Goal: Task Accomplishment & Management: Use online tool/utility

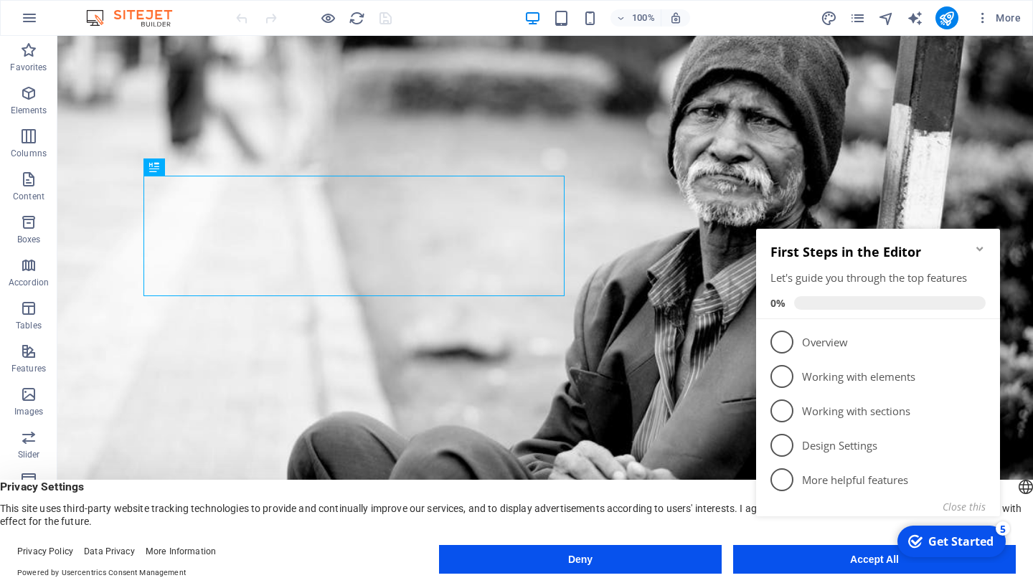
click div "checkmark Get Started 5 First Steps in the Editor Let's guide you through the t…"
click at [937, 542] on div "Get Started" at bounding box center [960, 542] width 65 height 16
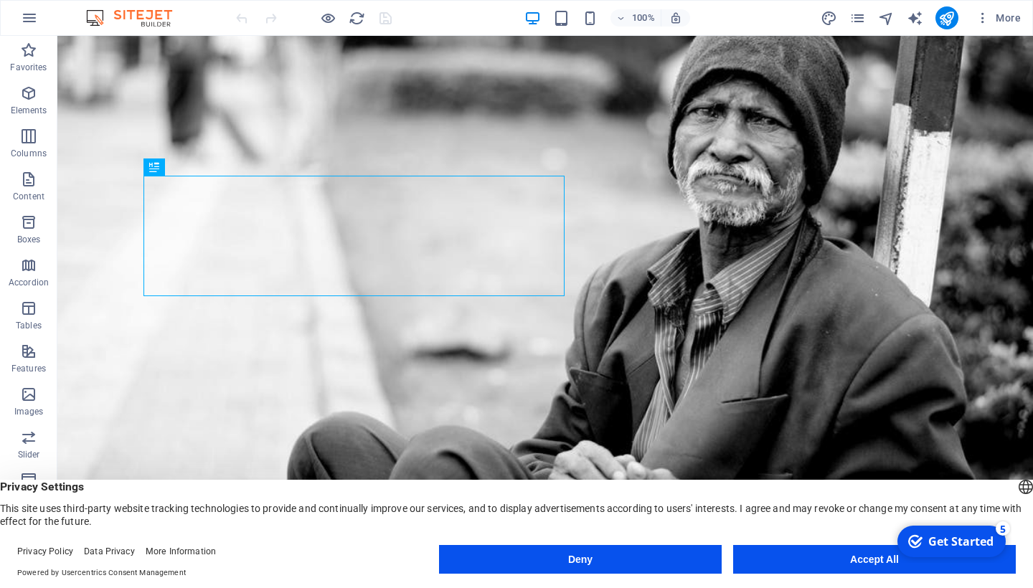
click at [946, 544] on div "Get Started" at bounding box center [960, 542] width 65 height 16
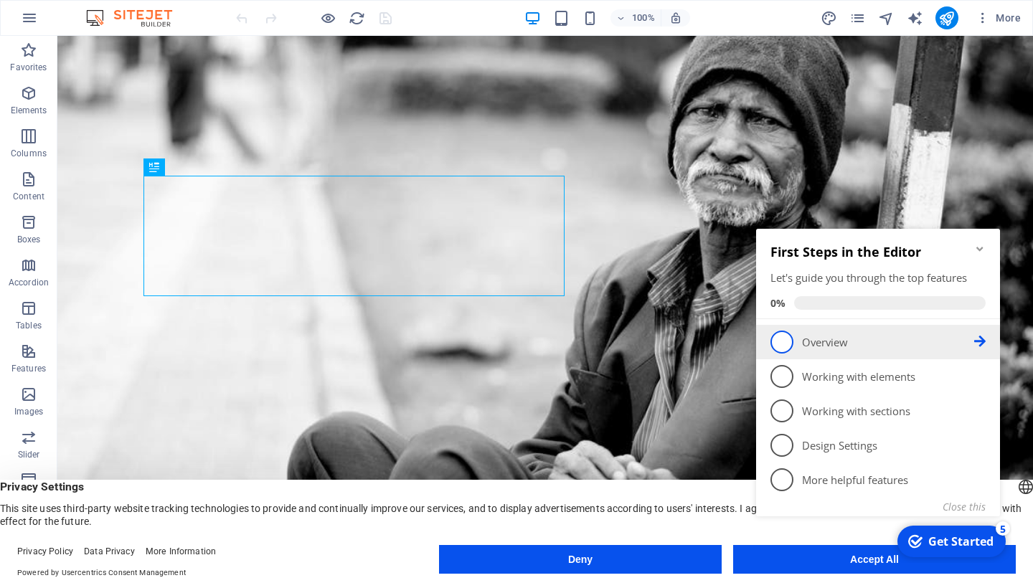
click at [792, 354] on li "1 Overview - incomplete" at bounding box center [878, 342] width 244 height 34
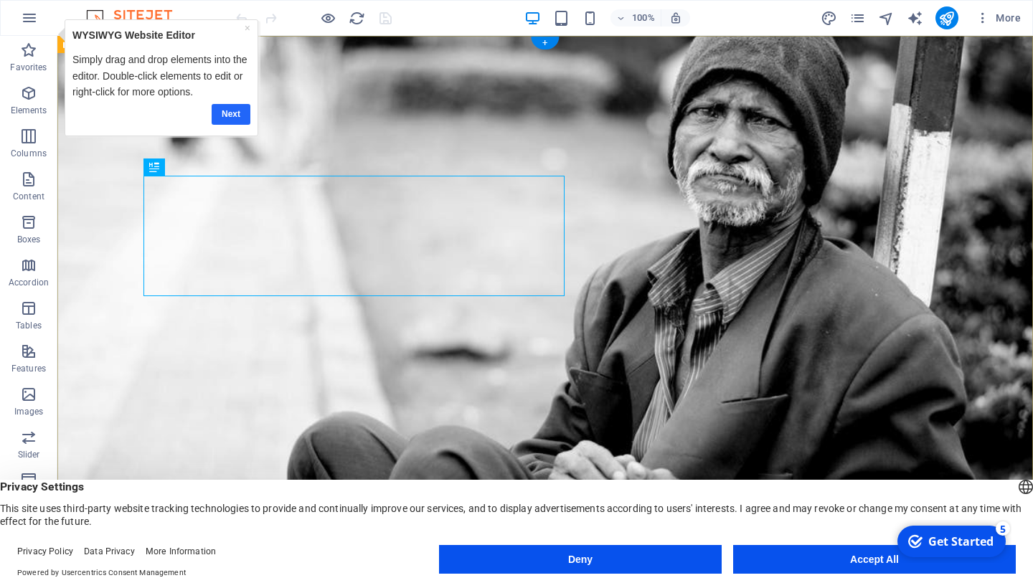
click at [234, 110] on link "Next" at bounding box center [231, 114] width 39 height 21
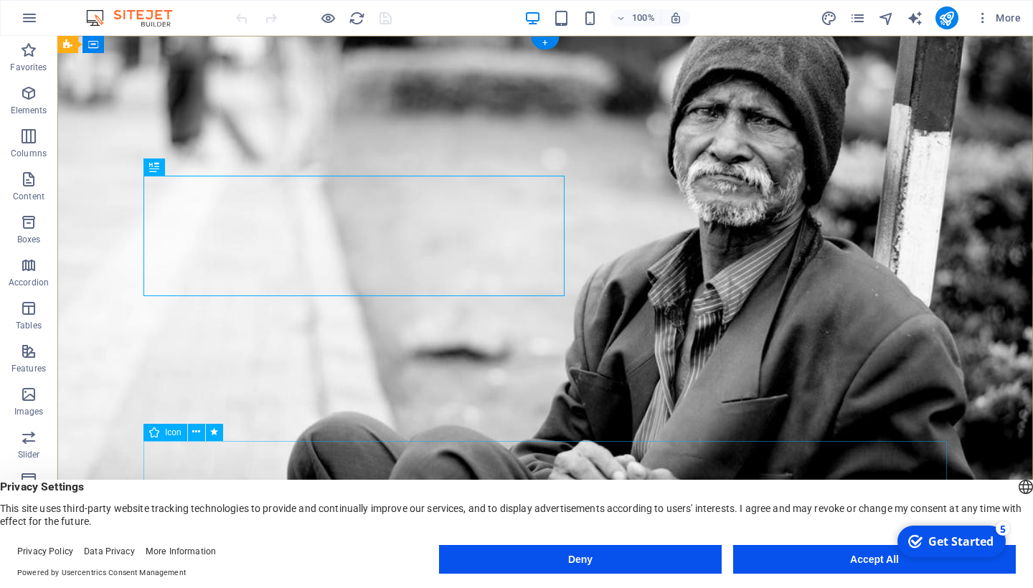
click at [934, 542] on div "Get Started" at bounding box center [960, 542] width 65 height 16
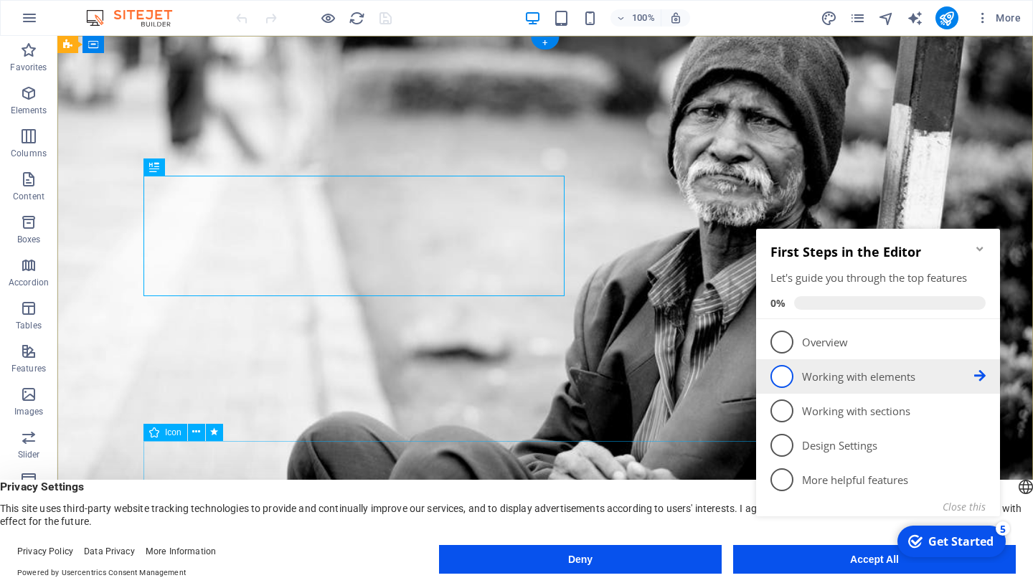
click at [790, 378] on span "2" at bounding box center [781, 376] width 23 height 23
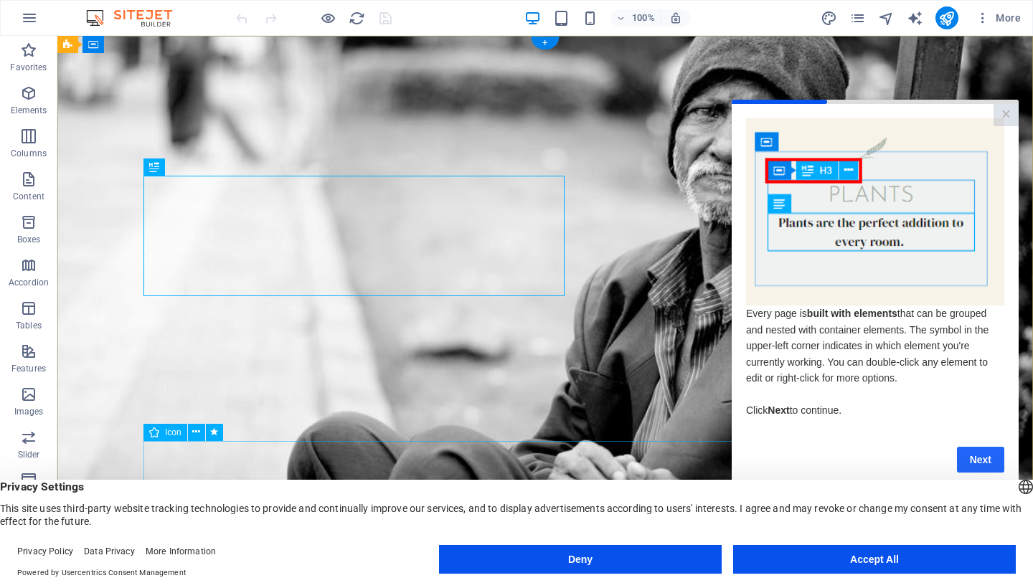
click at [977, 457] on link "Next" at bounding box center [980, 460] width 47 height 26
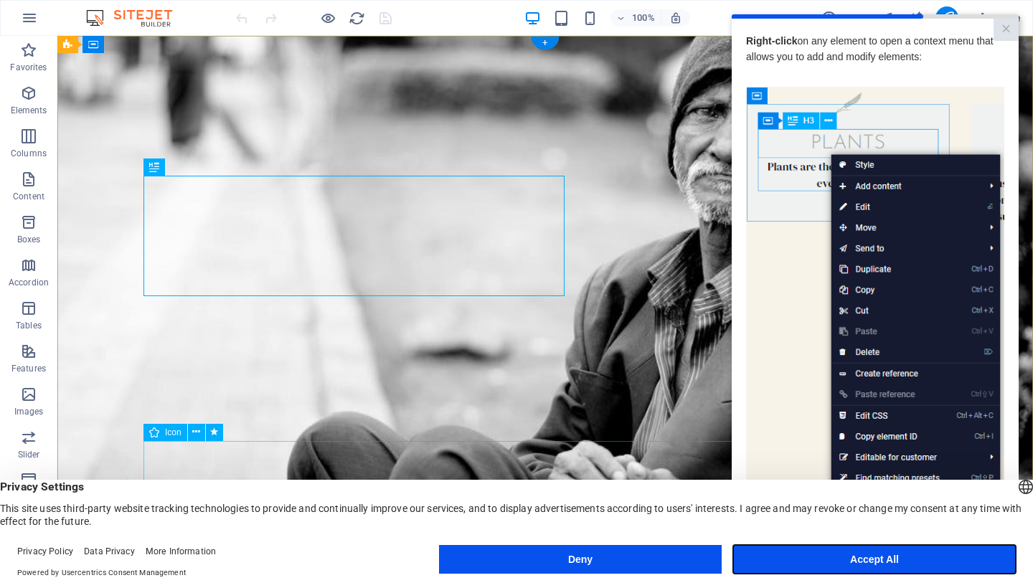
click at [916, 566] on button "Accept All" at bounding box center [874, 559] width 283 height 29
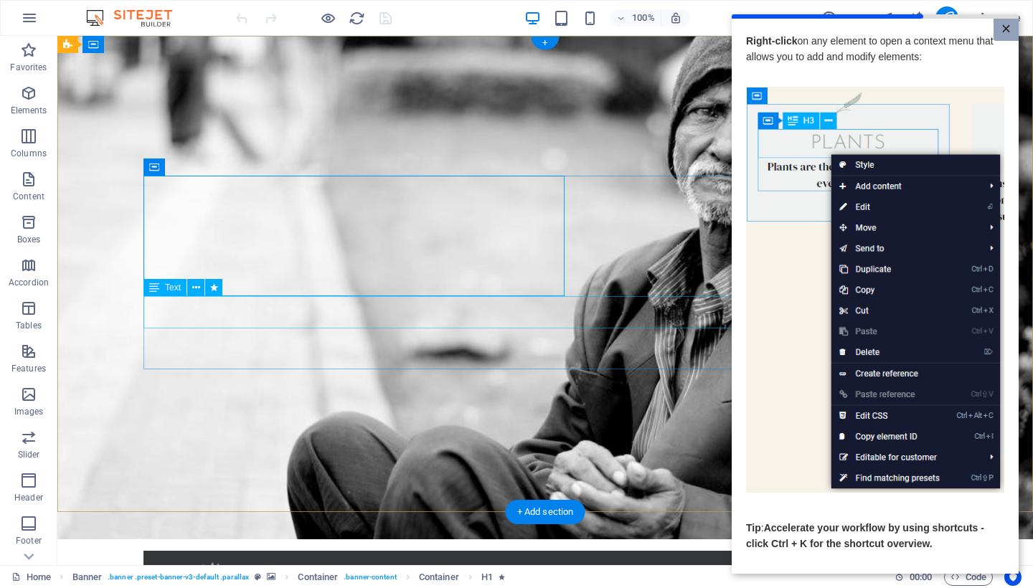
click at [1005, 29] on link "×" at bounding box center [1005, 30] width 25 height 22
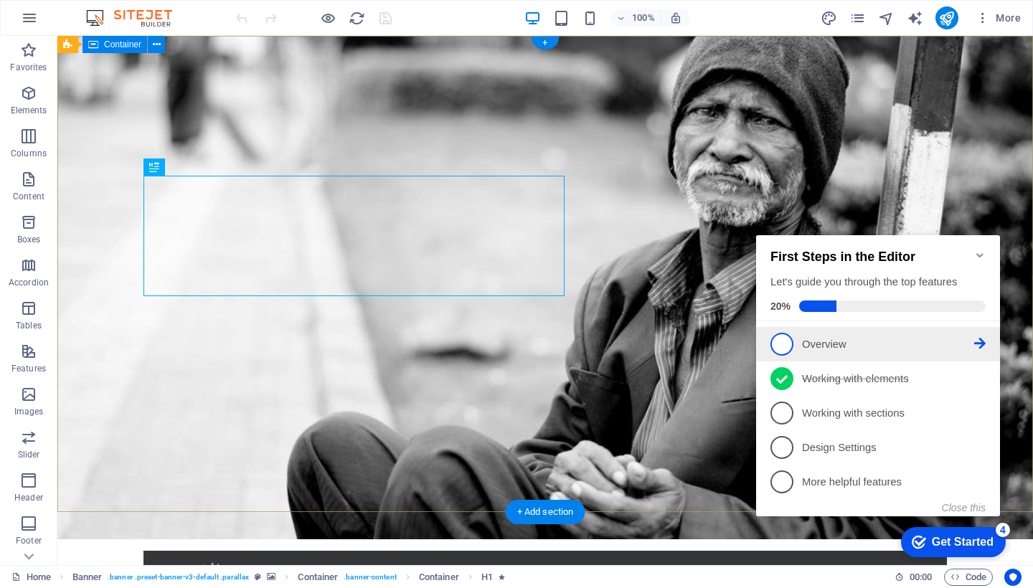
click at [785, 349] on span "1" at bounding box center [781, 344] width 23 height 23
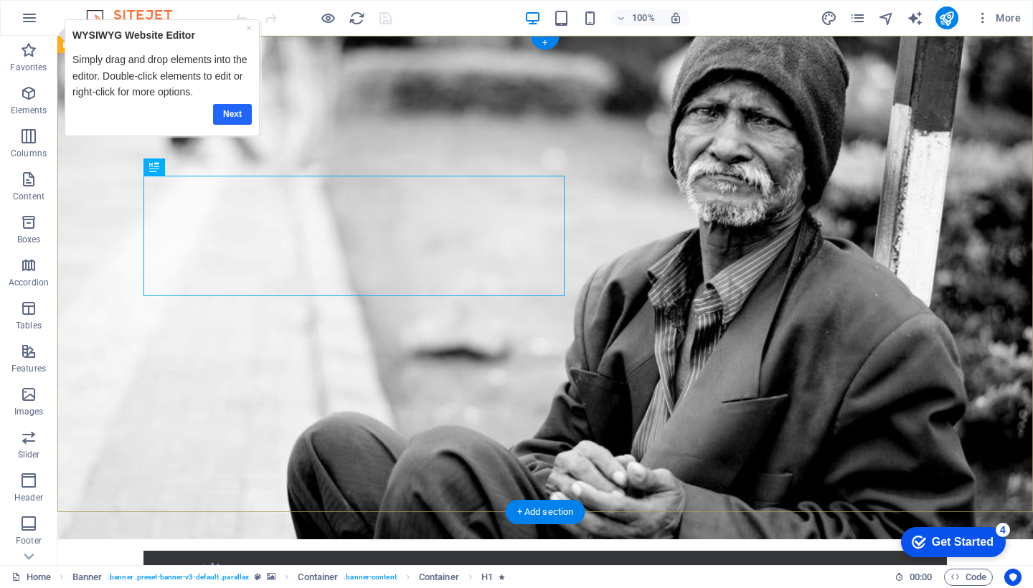
click at [234, 113] on link "Next" at bounding box center [232, 114] width 39 height 21
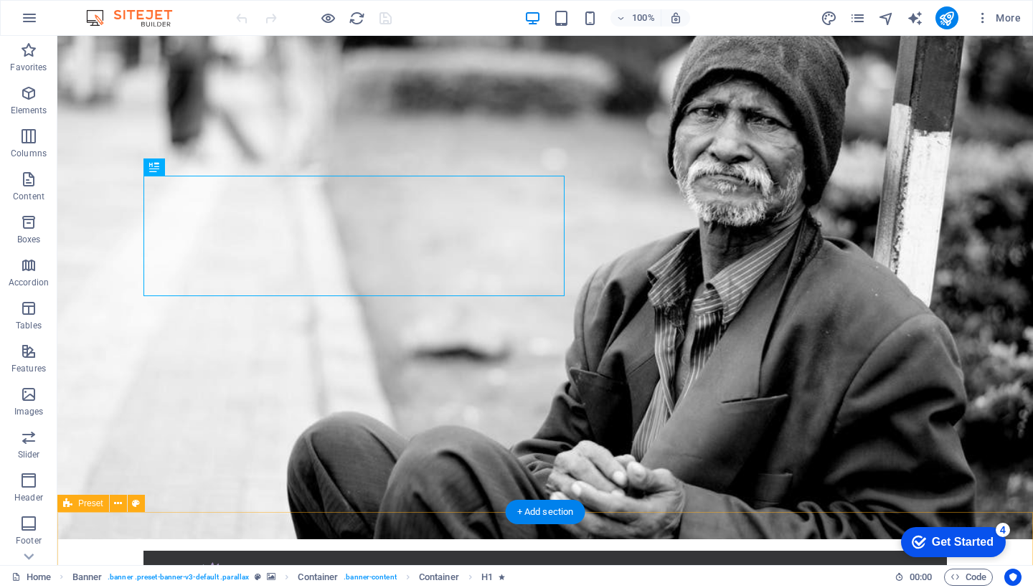
click at [946, 543] on div "Get Started" at bounding box center [962, 542] width 62 height 13
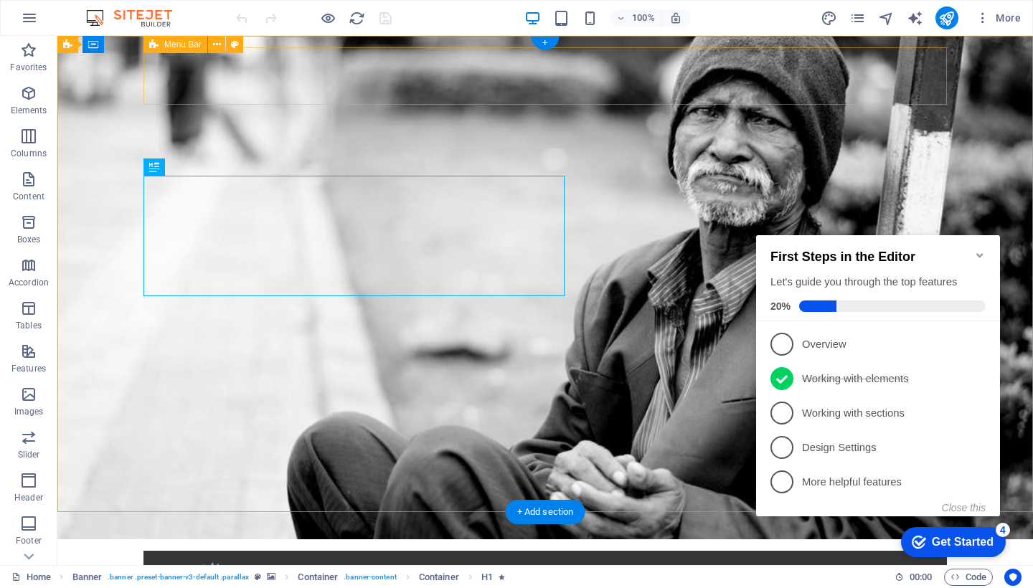
click at [187, 45] on span "Menu Bar" at bounding box center [182, 44] width 37 height 9
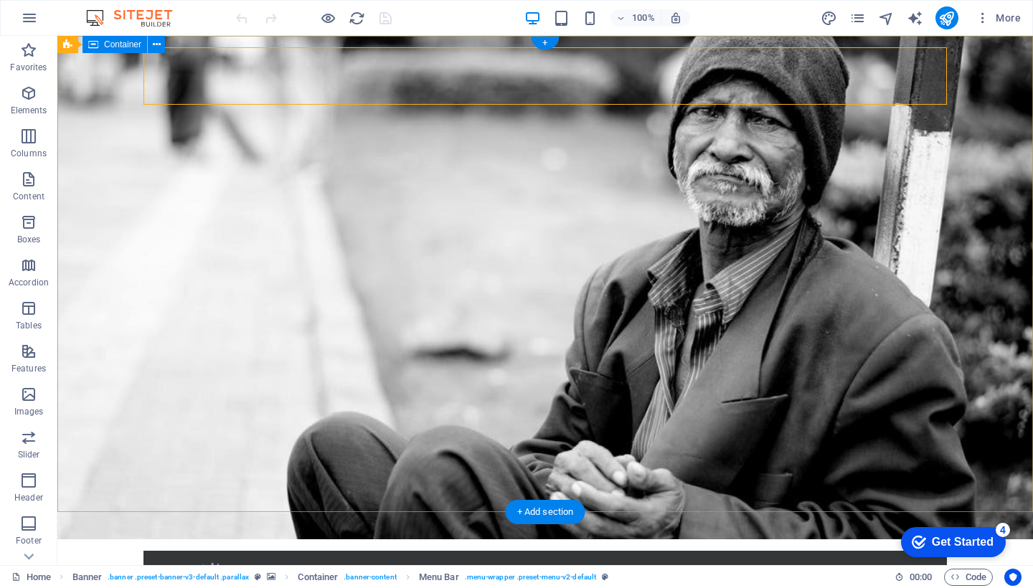
click at [120, 44] on span "Container" at bounding box center [122, 44] width 37 height 9
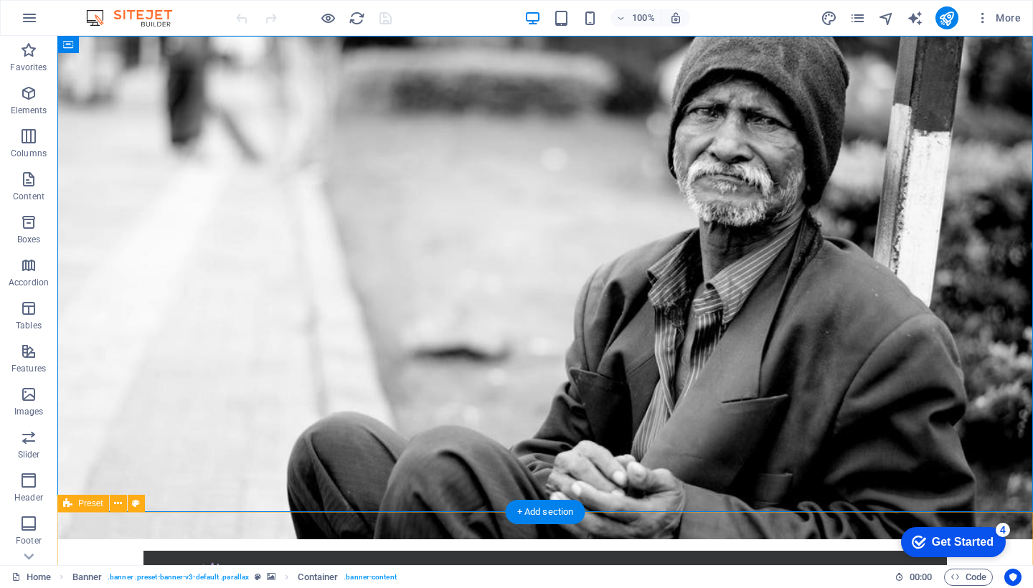
click at [945, 541] on div "Get Started" at bounding box center [962, 542] width 62 height 13
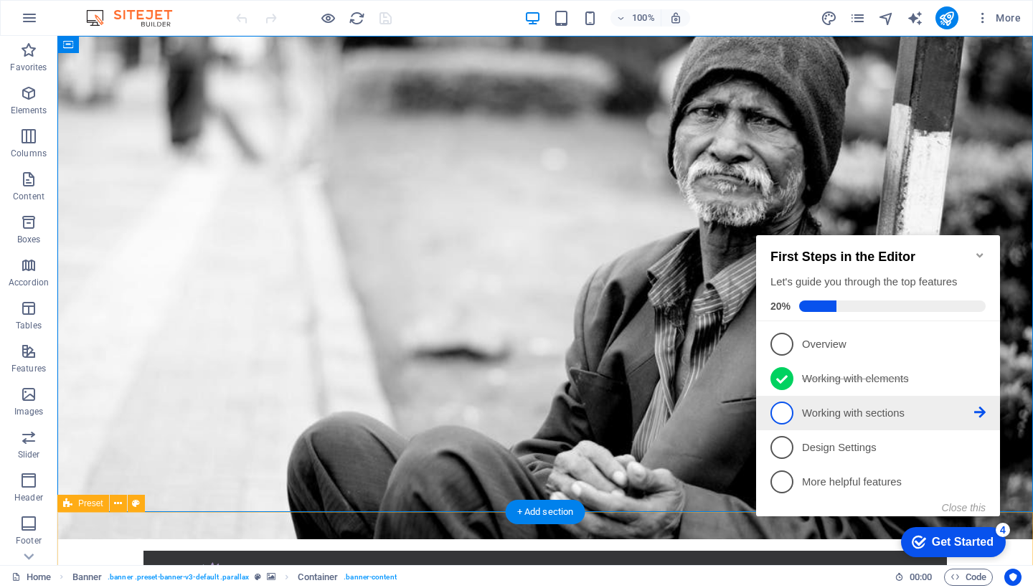
click at [783, 412] on span "3" at bounding box center [781, 413] width 23 height 23
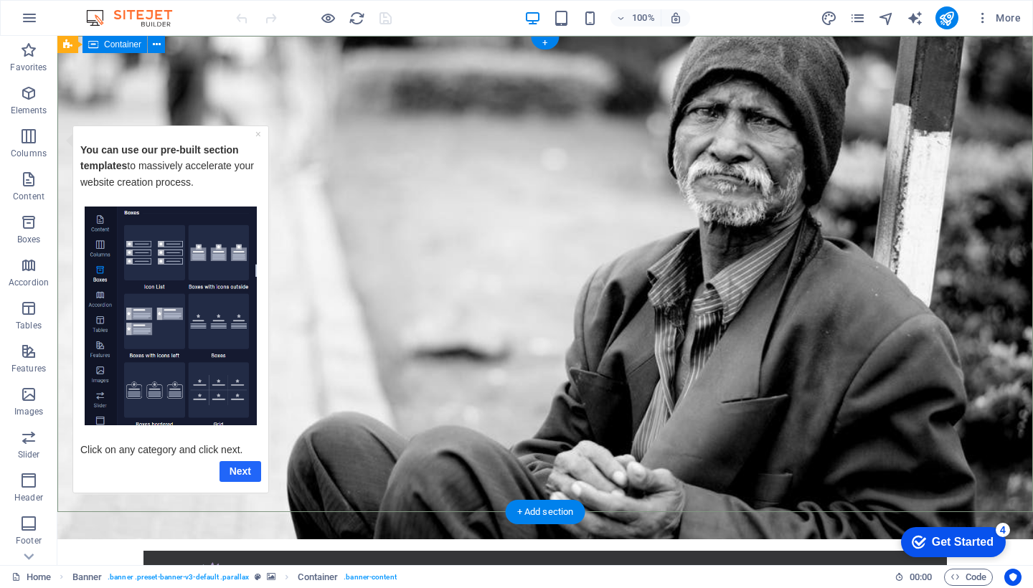
click at [240, 468] on link "Next" at bounding box center [240, 470] width 42 height 21
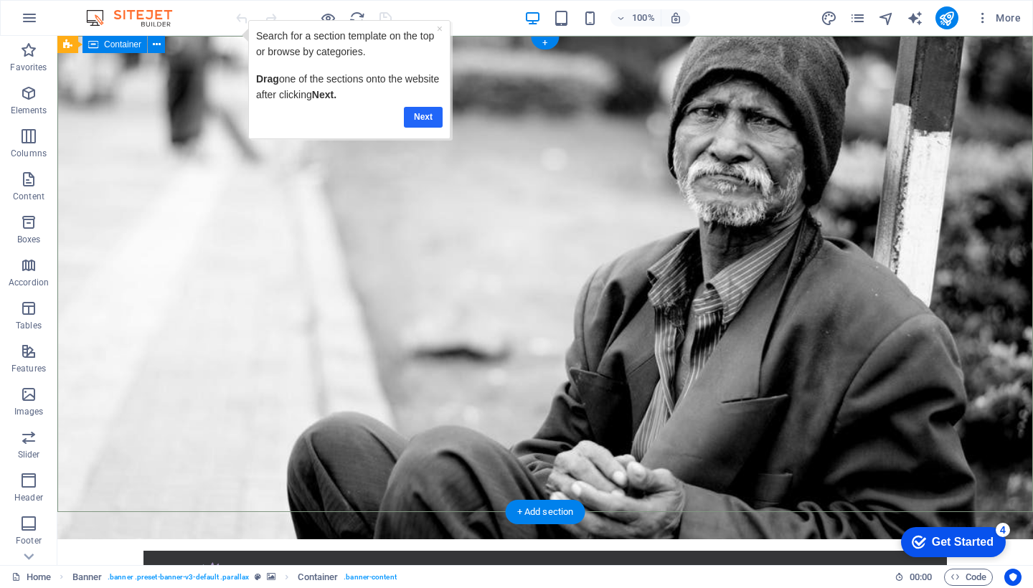
click at [420, 116] on link "Next" at bounding box center [422, 117] width 39 height 21
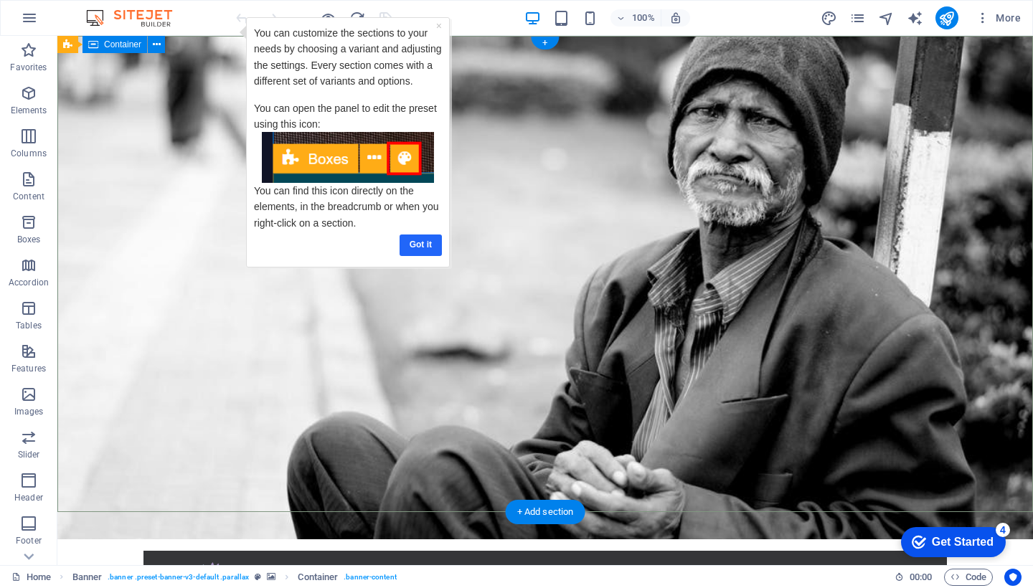
click at [421, 234] on link "Got it" at bounding box center [420, 244] width 42 height 21
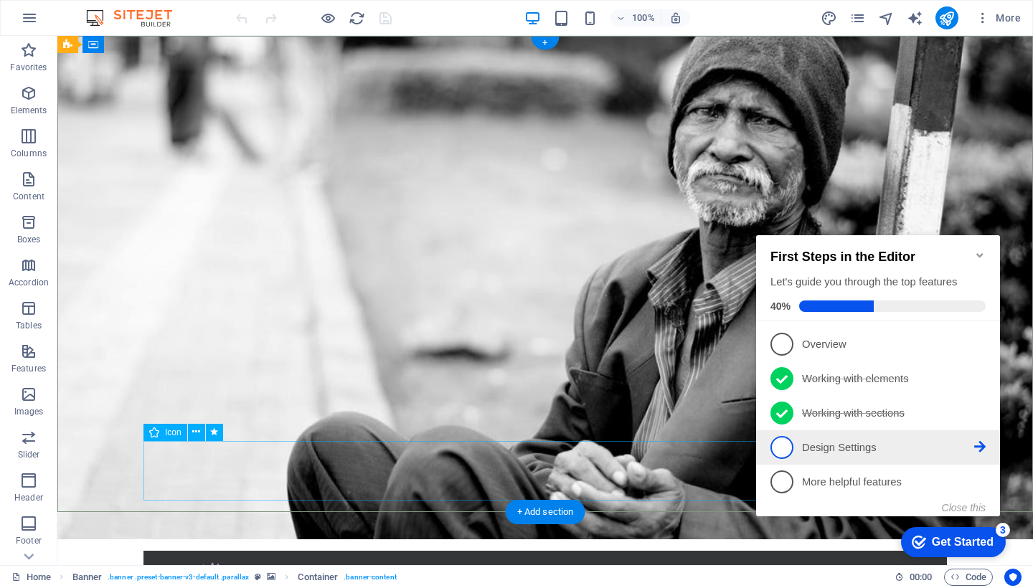
click at [782, 448] on span "4" at bounding box center [781, 447] width 23 height 23
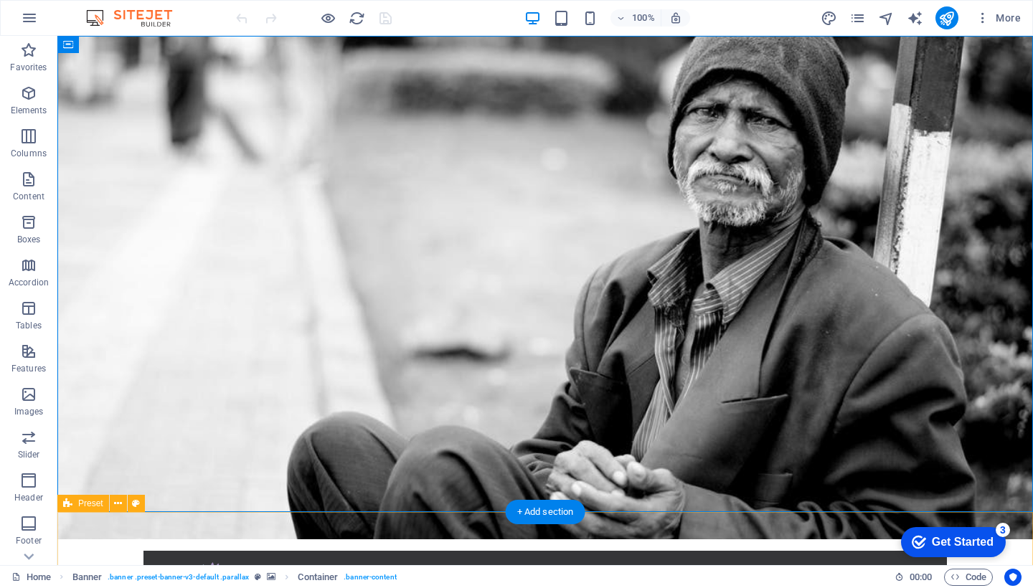
click at [952, 546] on div "Get Started" at bounding box center [962, 542] width 62 height 13
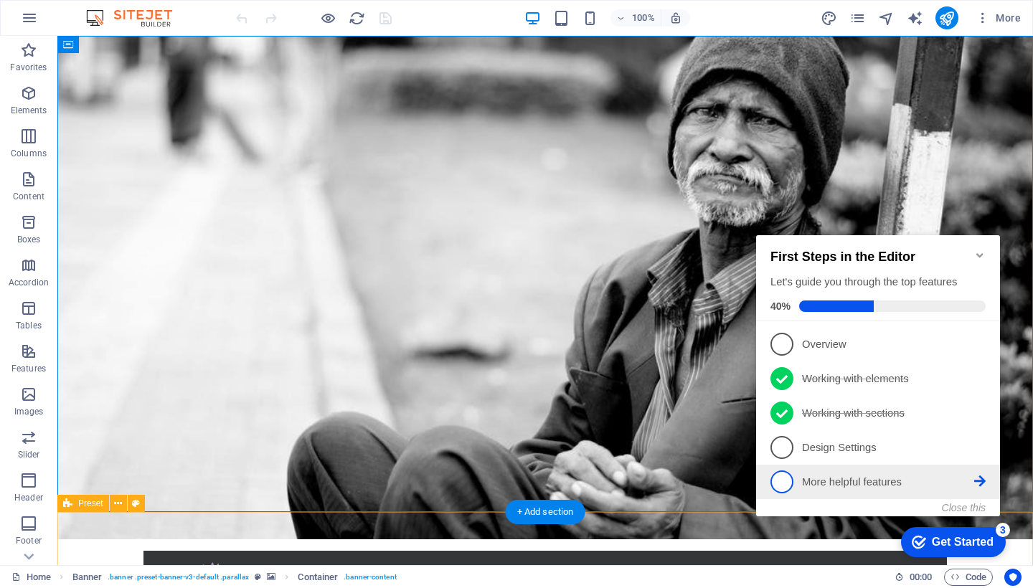
click at [784, 484] on span "5" at bounding box center [781, 481] width 23 height 23
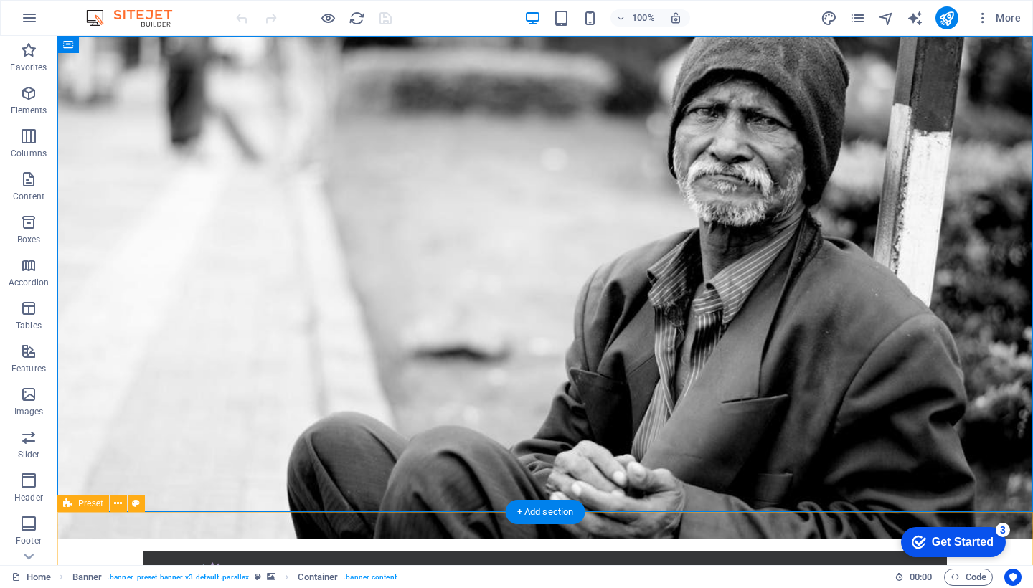
click at [942, 539] on div "Get Started" at bounding box center [962, 542] width 62 height 13
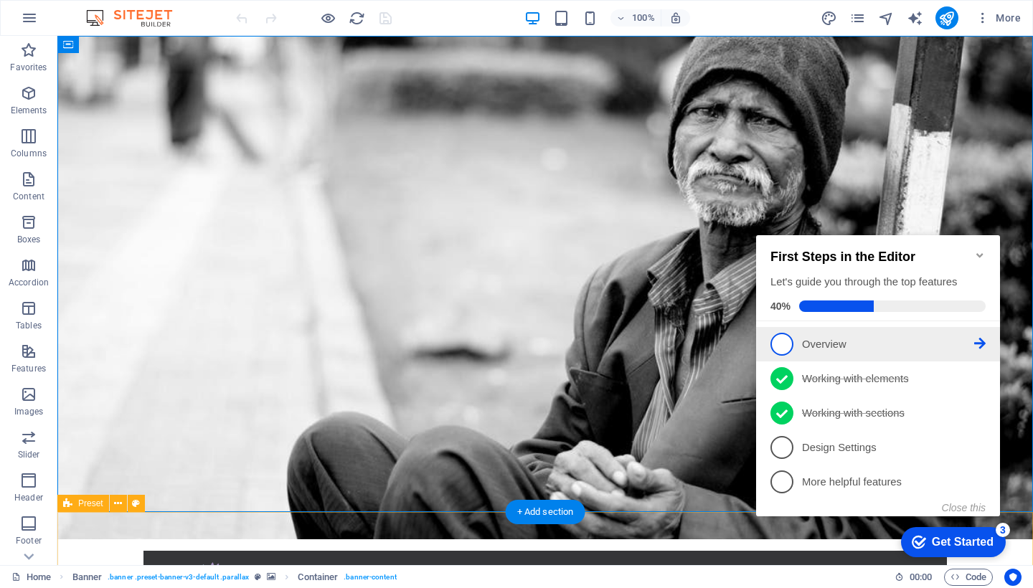
click at [782, 349] on span "1" at bounding box center [781, 344] width 23 height 23
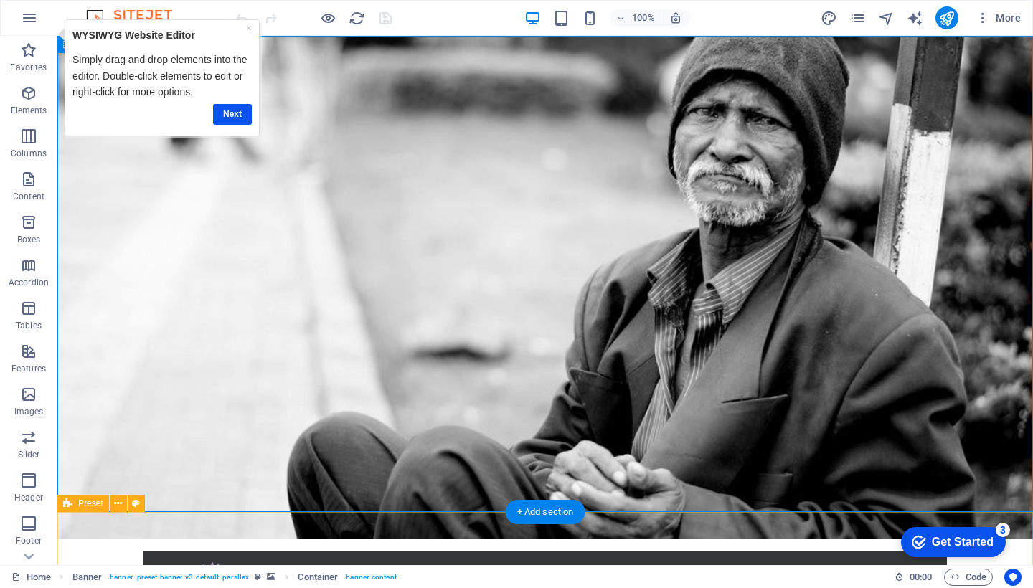
click at [938, 541] on div "Get Started" at bounding box center [962, 542] width 62 height 13
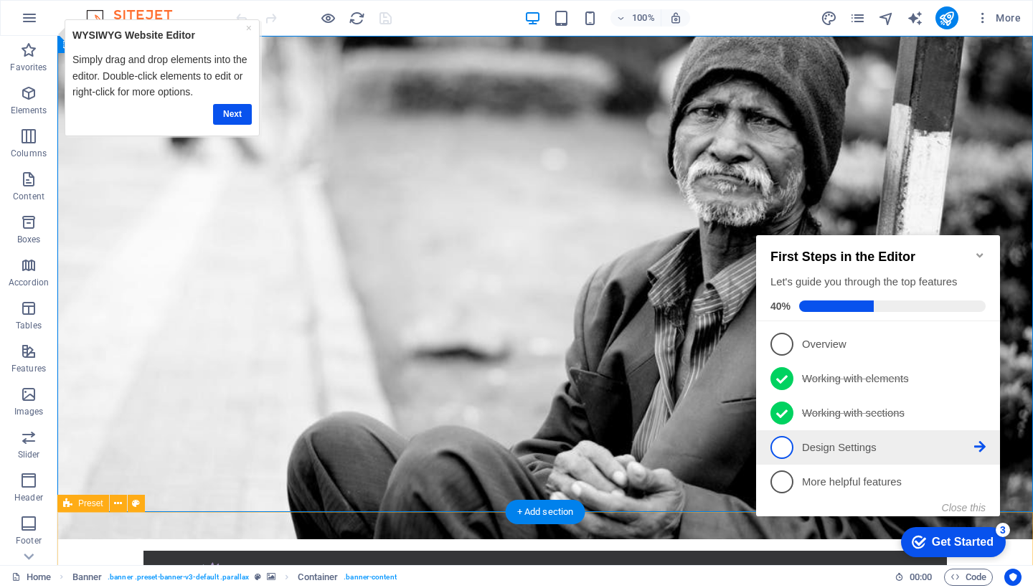
click at [787, 449] on span "4" at bounding box center [781, 447] width 23 height 23
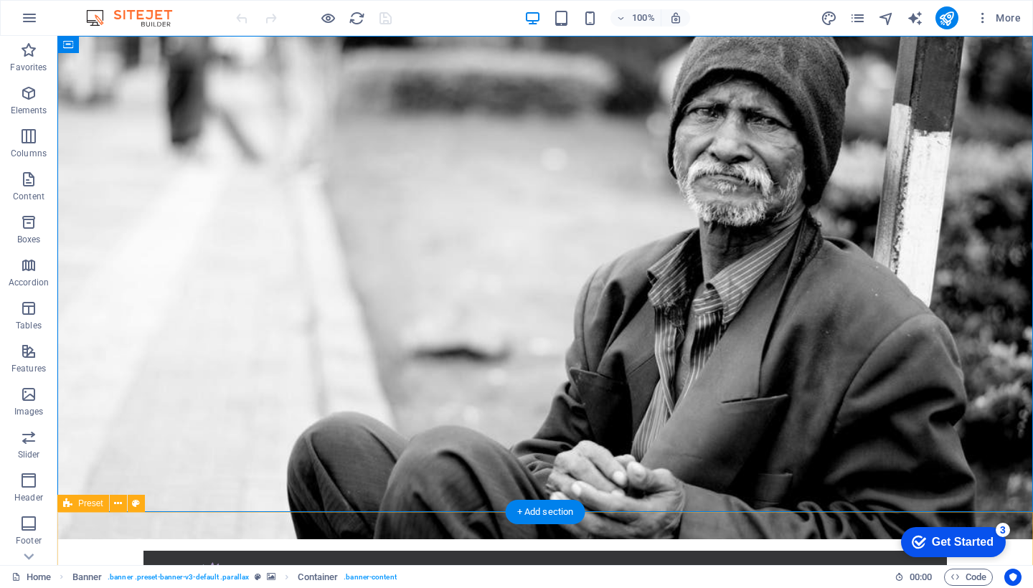
click at [941, 541] on div "Get Started" at bounding box center [962, 542] width 62 height 13
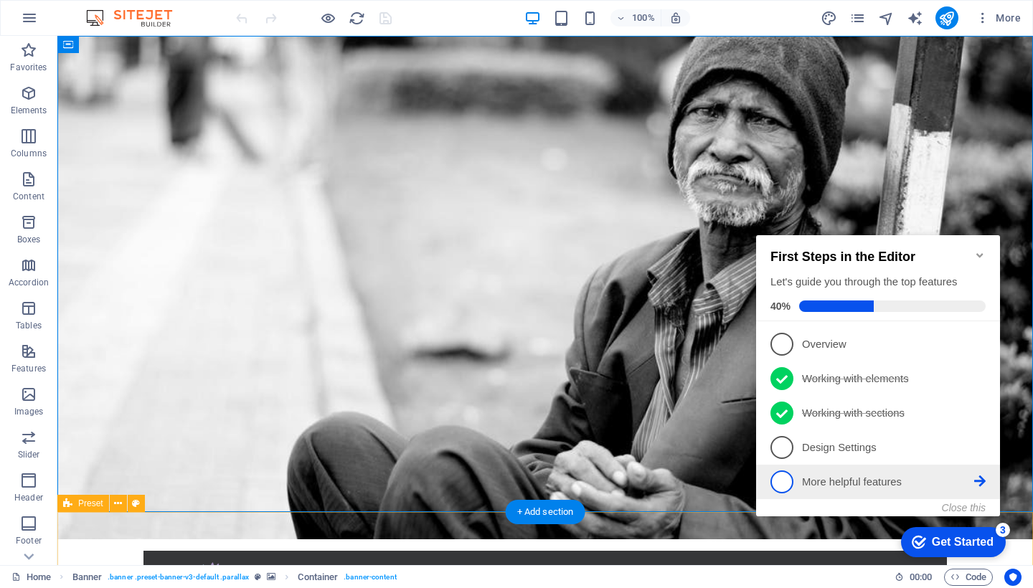
click at [792, 481] on span "5" at bounding box center [781, 481] width 23 height 23
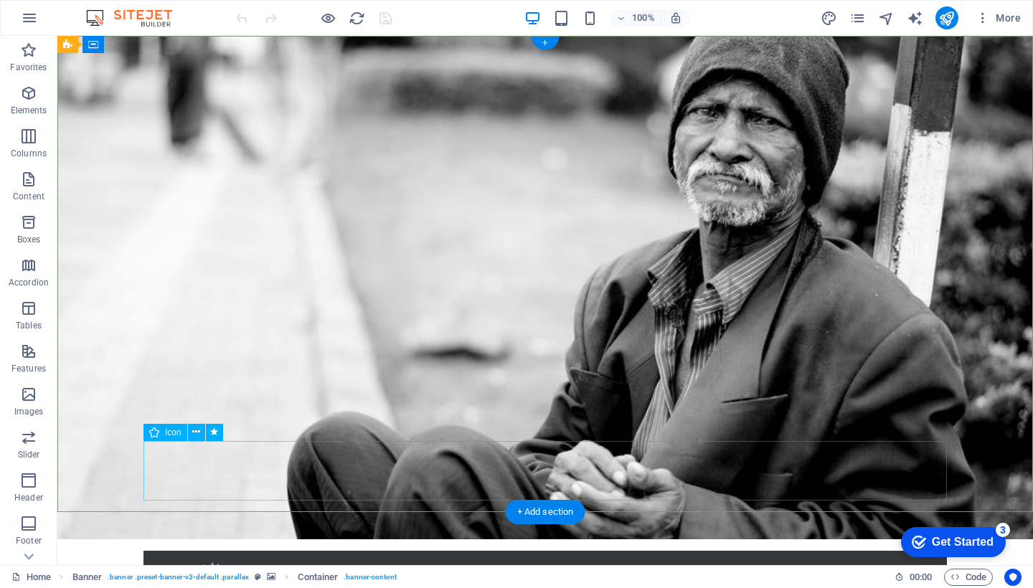
select select "xMidYMid"
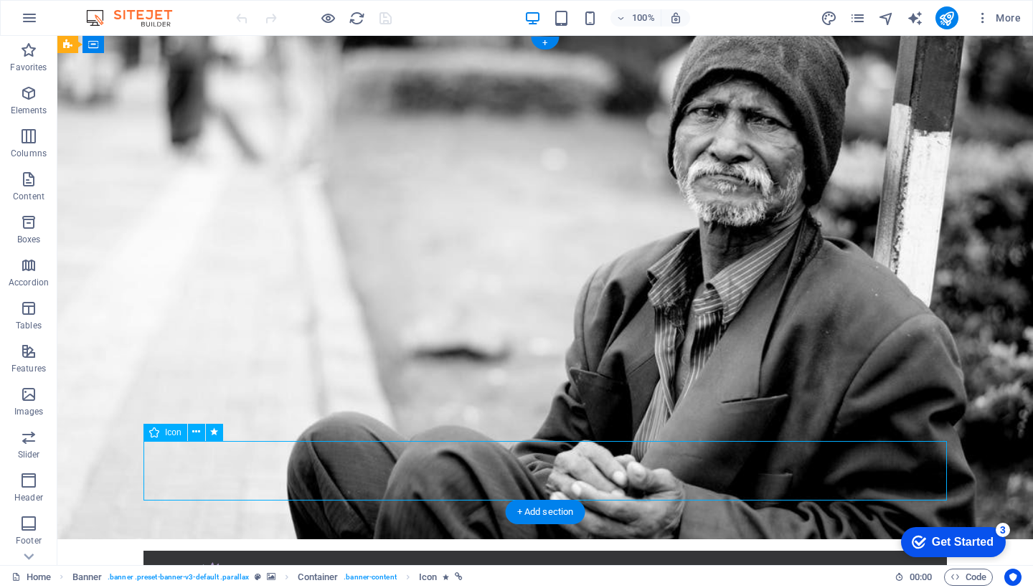
select select "px"
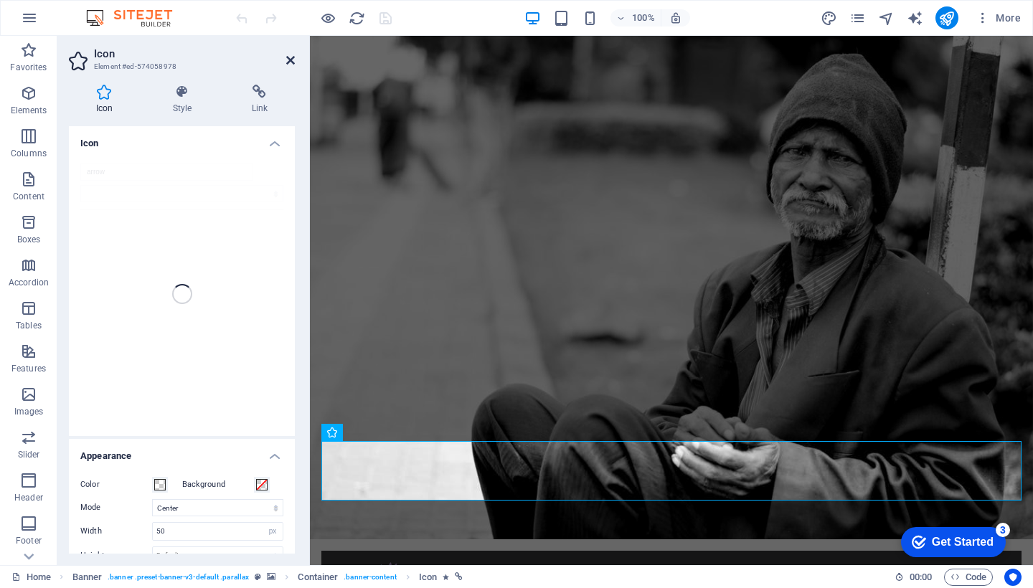
click at [290, 58] on icon at bounding box center [290, 59] width 9 height 11
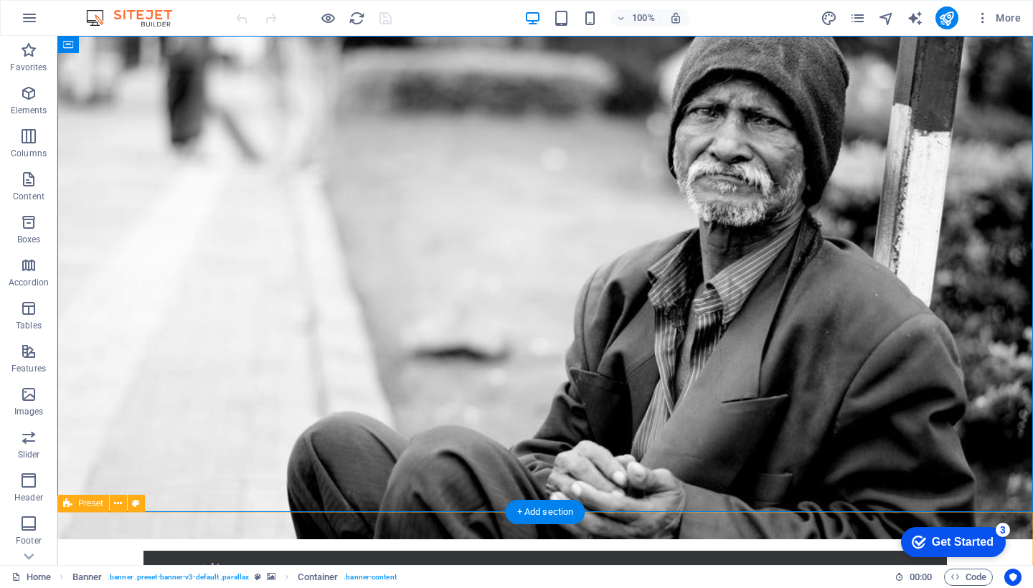
click at [977, 539] on div "Get Started" at bounding box center [962, 542] width 62 height 13
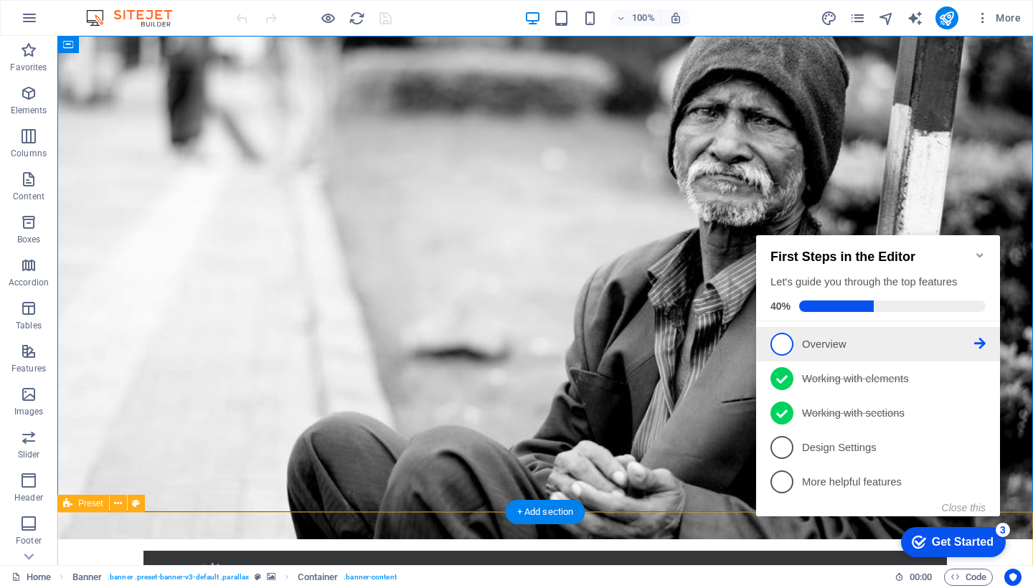
click at [985, 341] on icon at bounding box center [979, 343] width 11 height 11
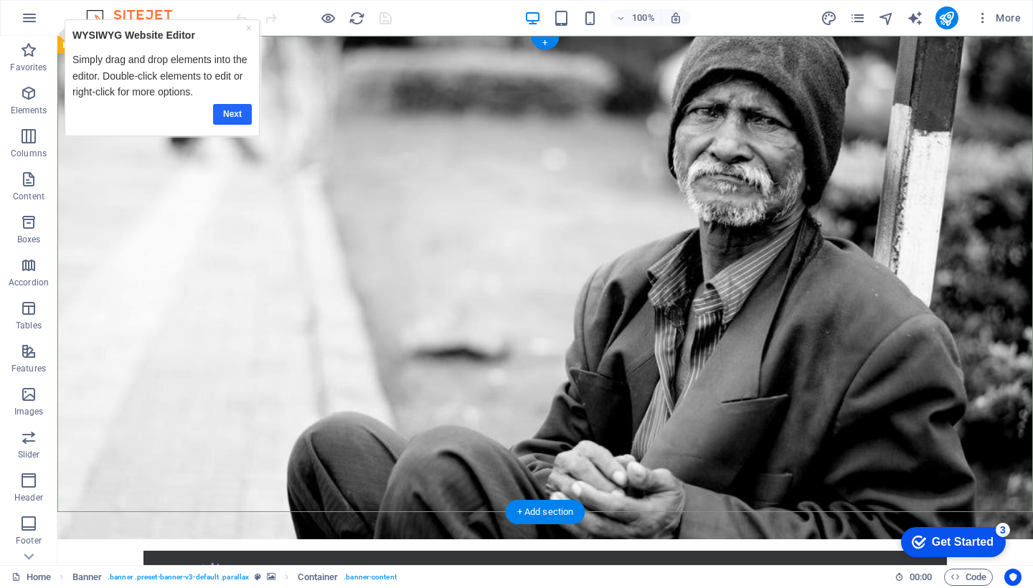
click at [236, 115] on link "Next" at bounding box center [232, 114] width 39 height 21
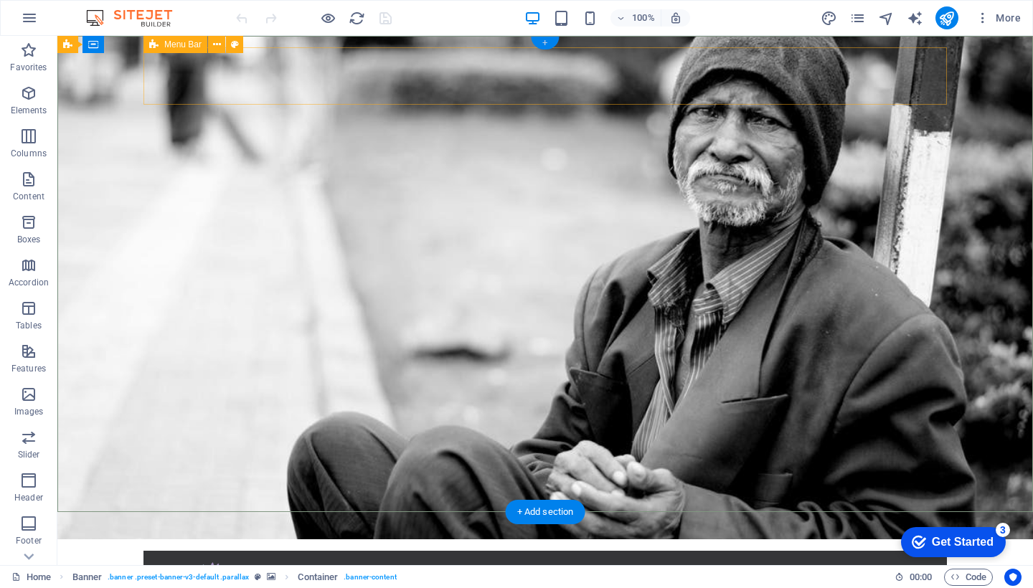
click at [546, 44] on div "+" at bounding box center [545, 43] width 28 height 13
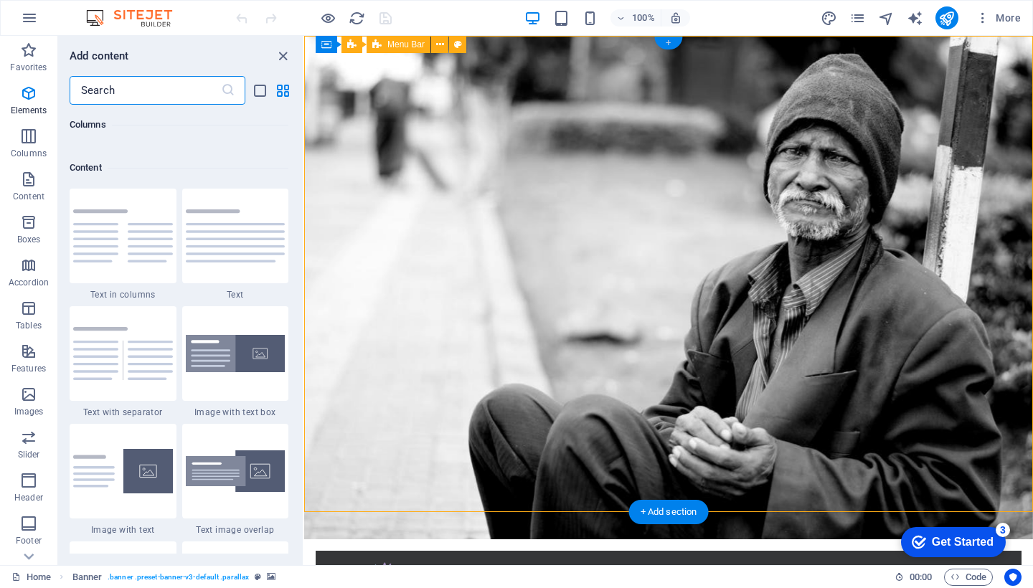
scroll to position [2509, 0]
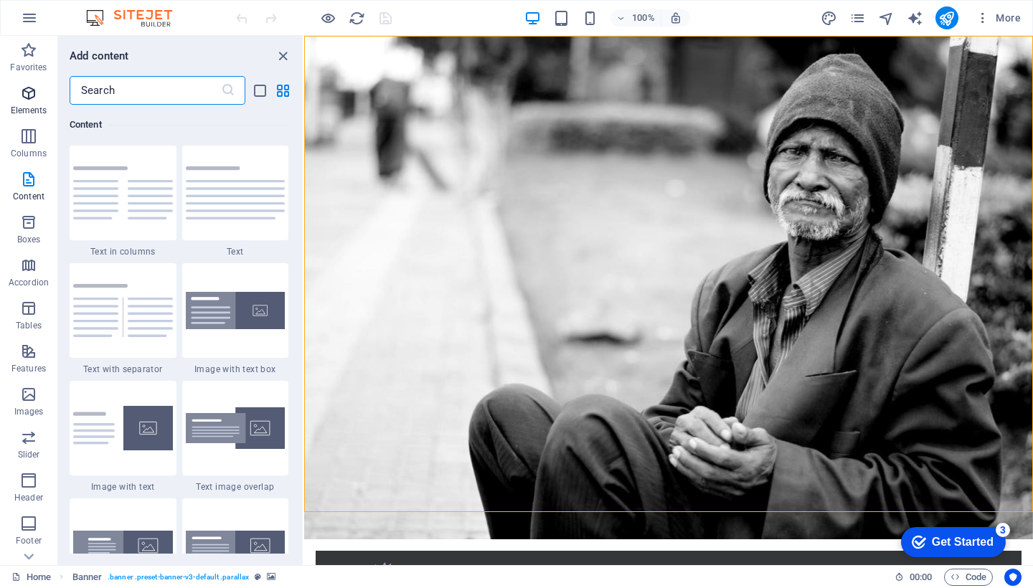
click at [30, 108] on p "Elements" at bounding box center [29, 110] width 37 height 11
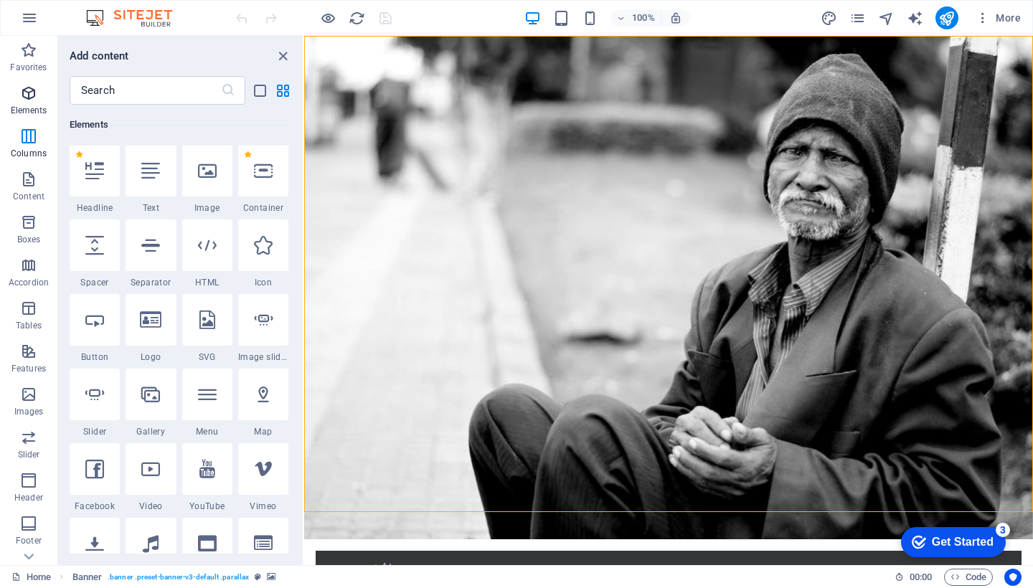
scroll to position [153, 0]
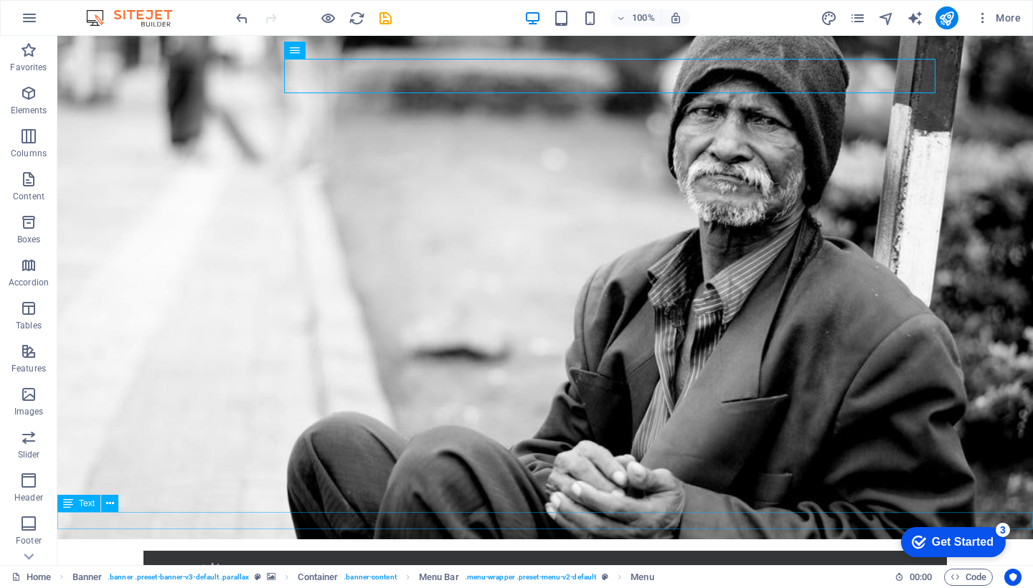
click at [949, 546] on div "Get Started" at bounding box center [962, 542] width 62 height 13
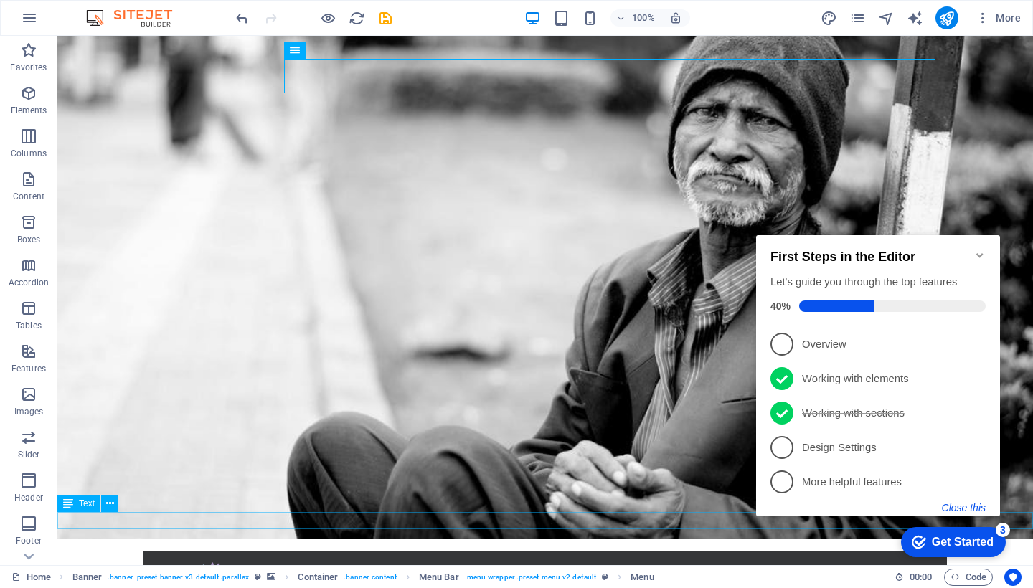
click at [957, 508] on button "Close this" at bounding box center [964, 507] width 44 height 11
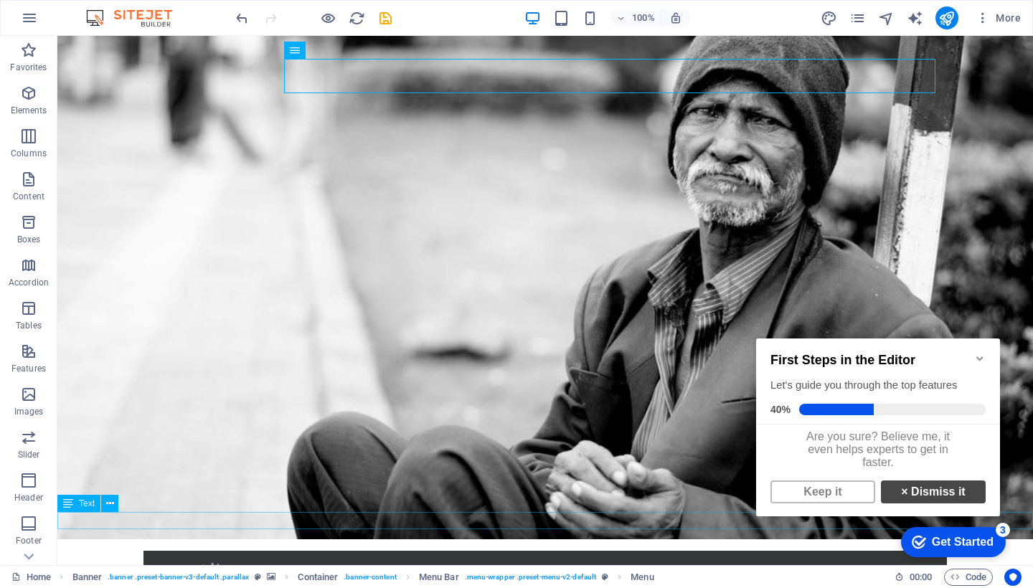
click at [938, 503] on link "× Dismiss it" at bounding box center [933, 491] width 105 height 23
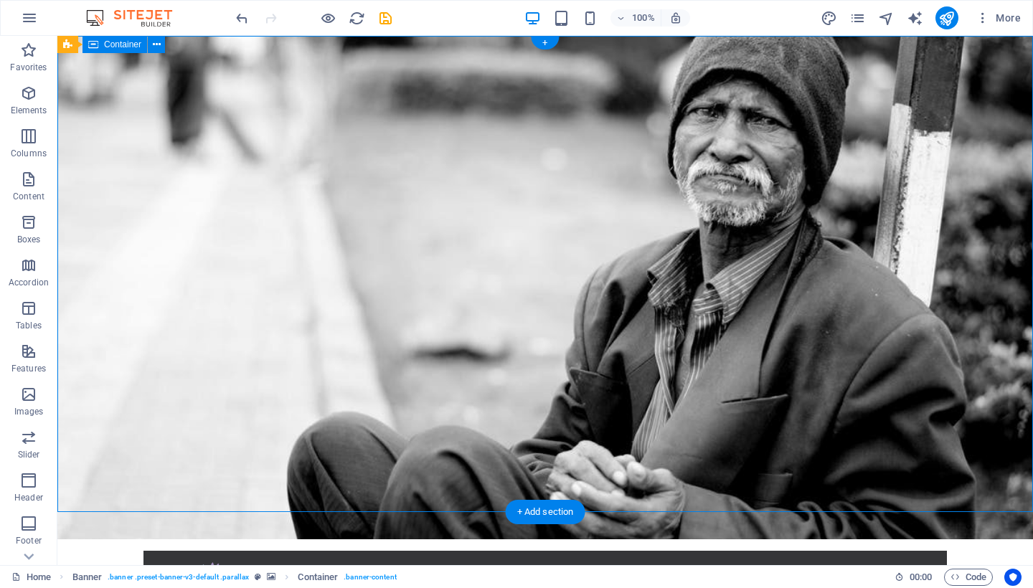
drag, startPoint x: 1008, startPoint y: 342, endPoint x: 1004, endPoint y: 258, distance: 84.0
click at [542, 514] on div "+ Add section" at bounding box center [546, 512] width 80 height 24
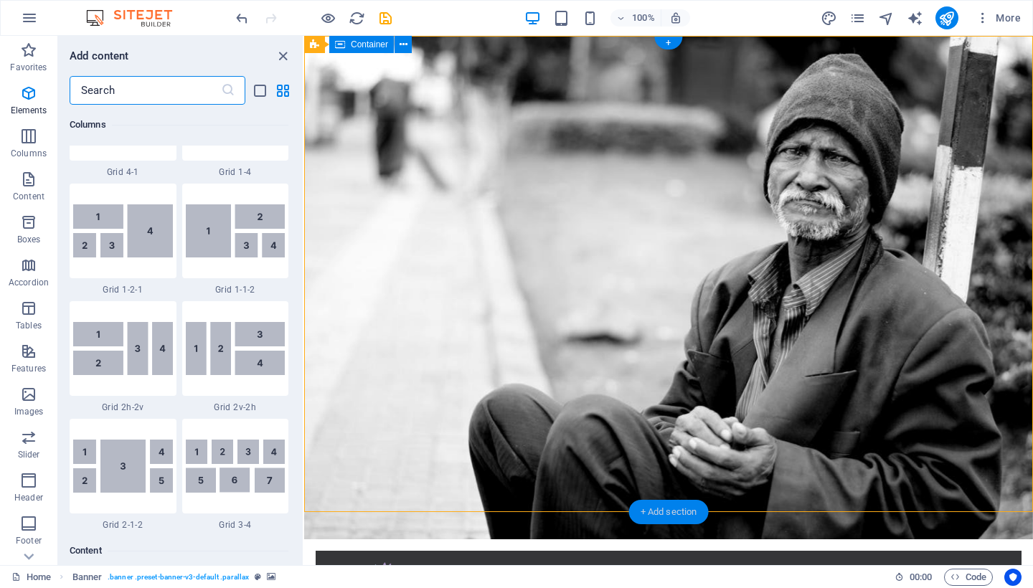
scroll to position [2521, 0]
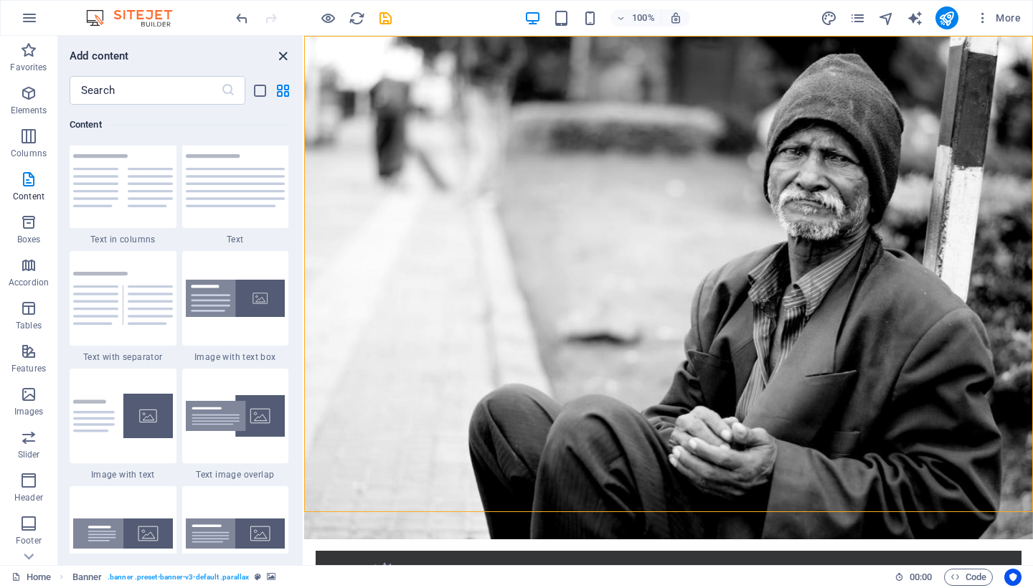
click at [285, 57] on icon "close panel" at bounding box center [283, 56] width 16 height 16
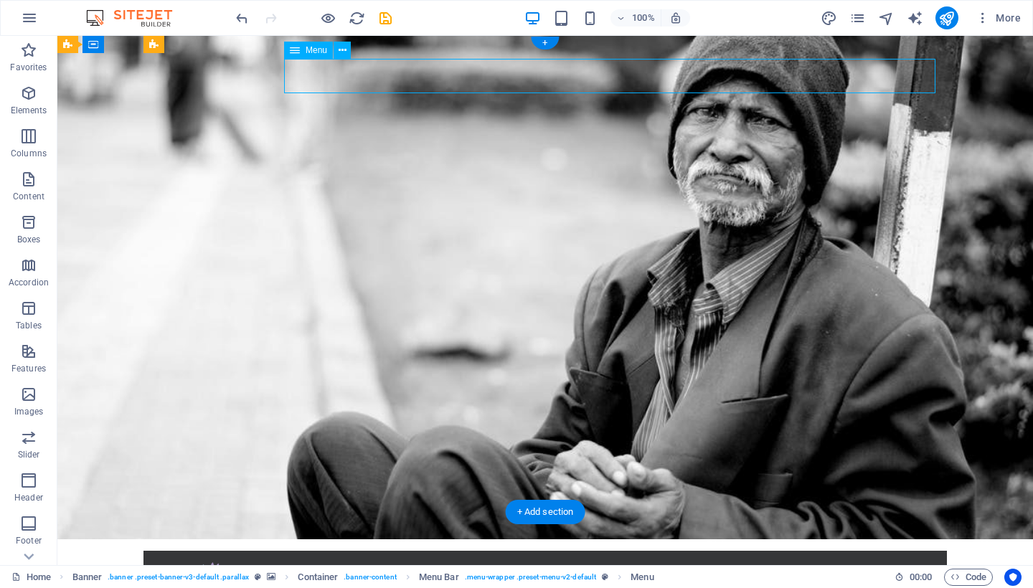
click at [543, 41] on div "+" at bounding box center [545, 43] width 28 height 13
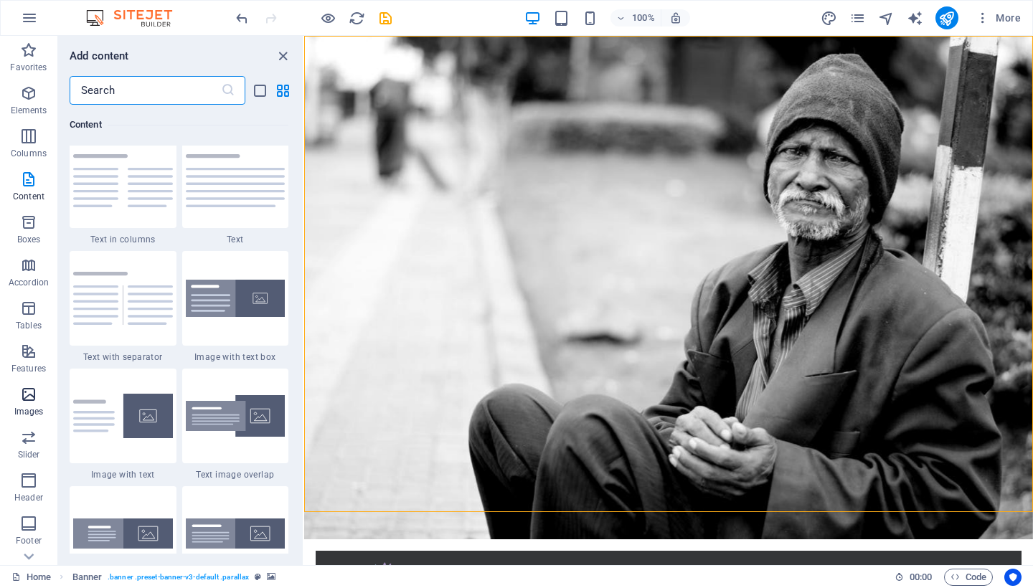
click at [28, 398] on icon "button" at bounding box center [28, 394] width 17 height 17
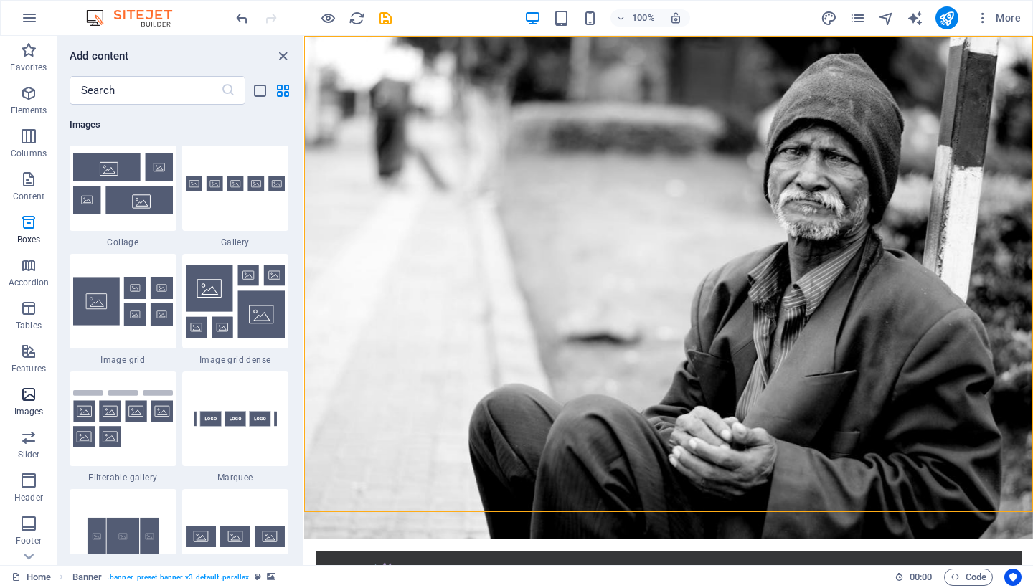
scroll to position [7402, 0]
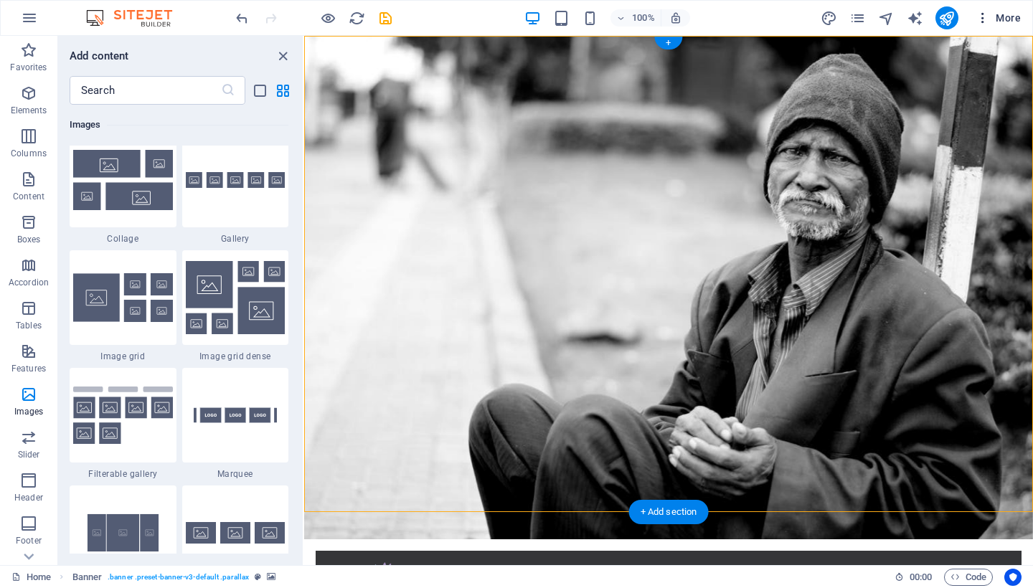
click at [1013, 17] on span "More" at bounding box center [997, 18] width 45 height 14
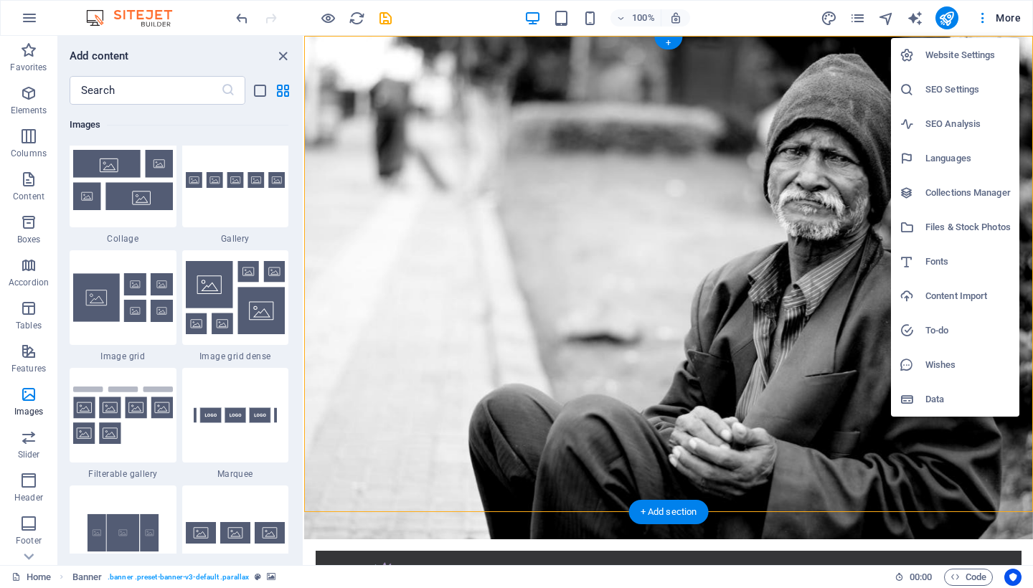
click at [981, 18] on div at bounding box center [516, 294] width 1033 height 588
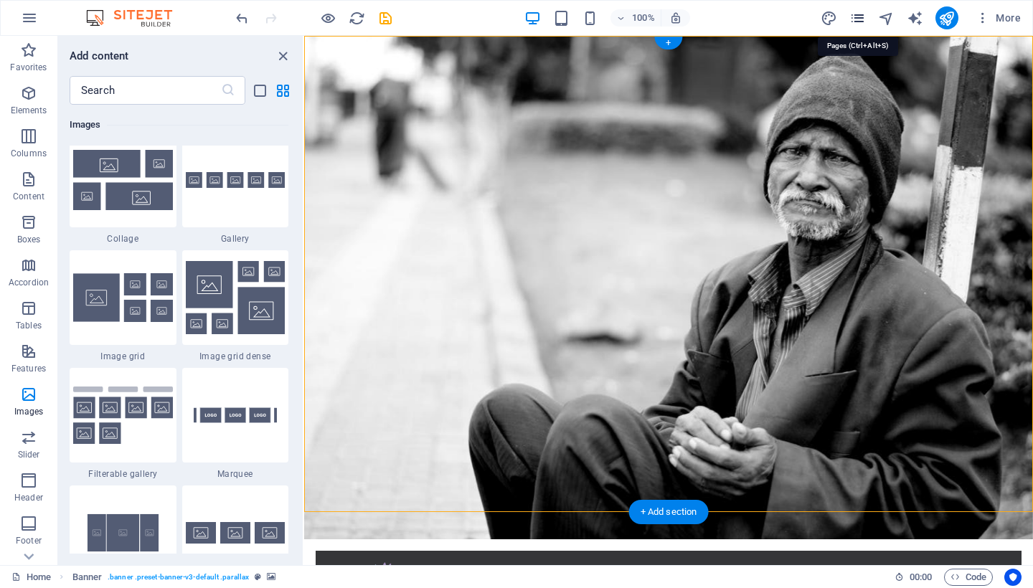
click at [859, 17] on icon "pages" at bounding box center [857, 18] width 16 height 16
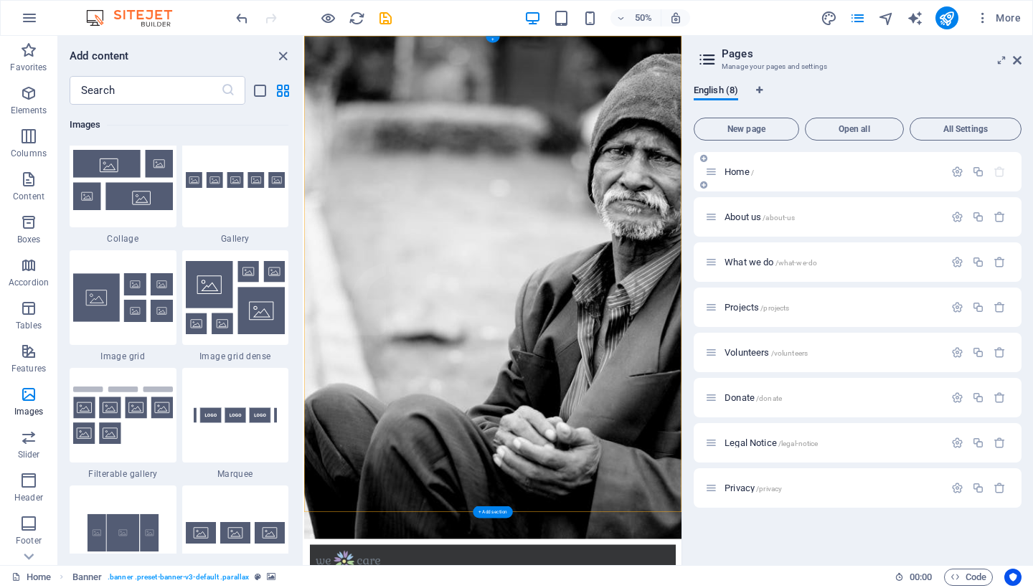
click at [728, 173] on span "Home /" at bounding box center [738, 171] width 29 height 11
click at [735, 171] on span "Home /" at bounding box center [738, 171] width 29 height 11
click at [857, 128] on span "Open all" at bounding box center [854, 129] width 86 height 9
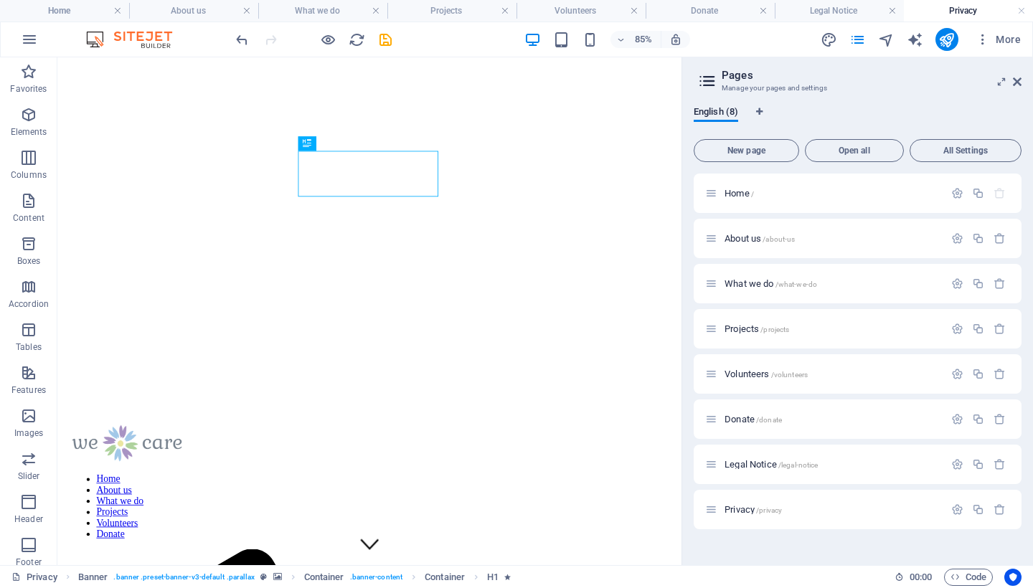
scroll to position [0, 0]
click at [72, 12] on h4 "Home" at bounding box center [64, 11] width 129 height 16
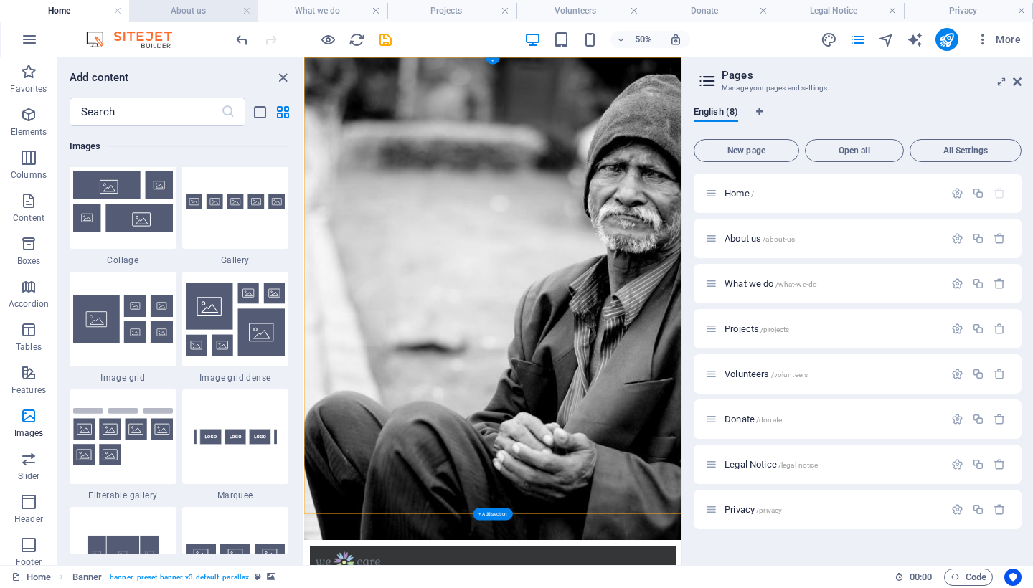
click at [205, 17] on h4 "About us" at bounding box center [193, 11] width 129 height 16
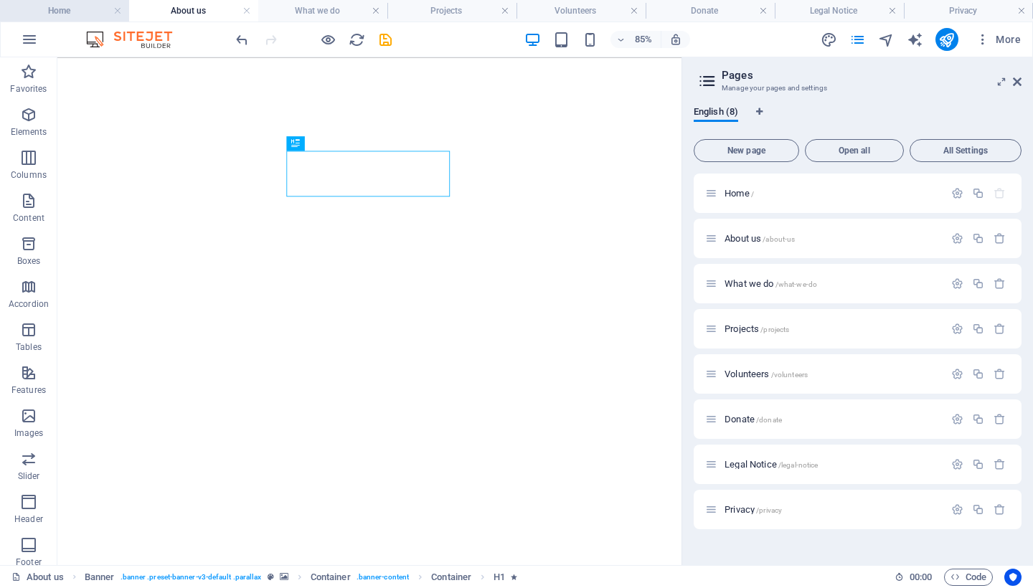
click at [61, 12] on h4 "Home" at bounding box center [64, 11] width 129 height 16
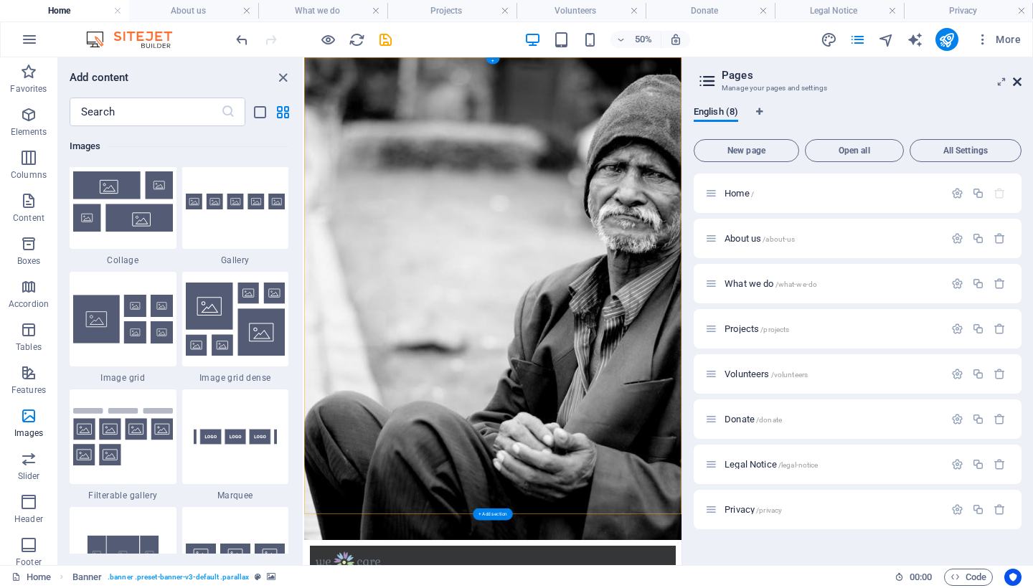
click at [1019, 82] on icon at bounding box center [1017, 81] width 9 height 11
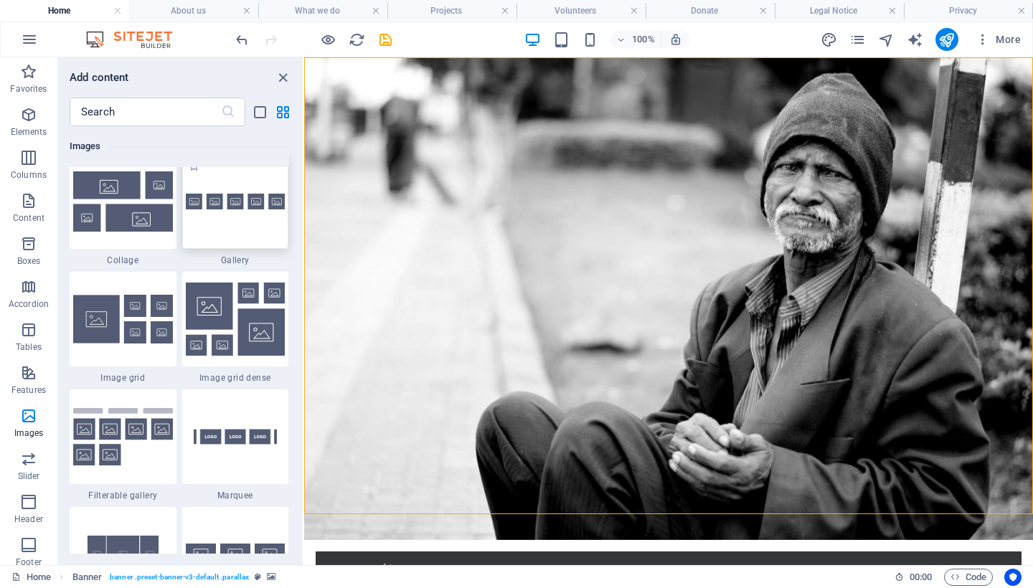
click at [242, 210] on img at bounding box center [236, 202] width 100 height 16
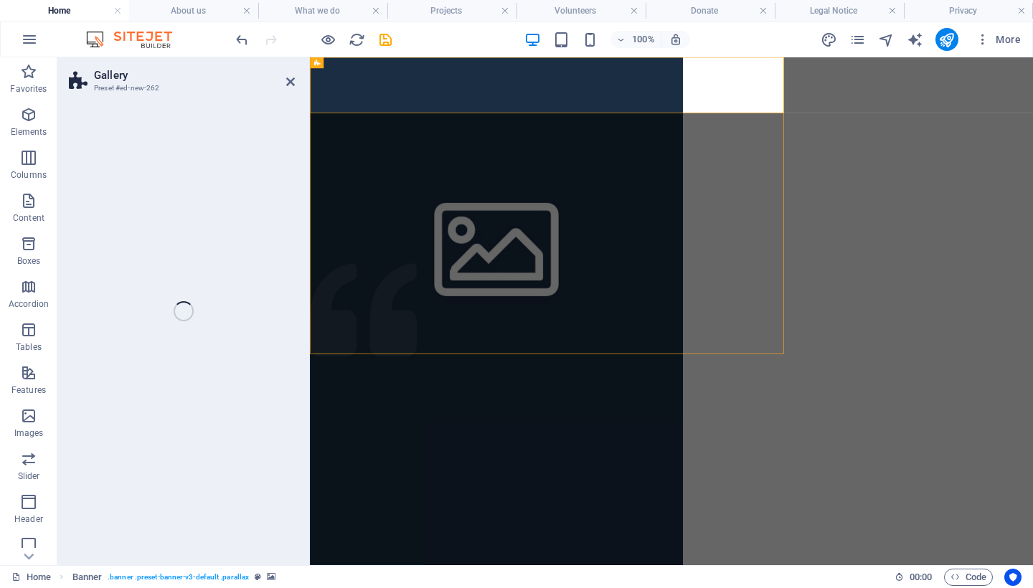
select select "rem"
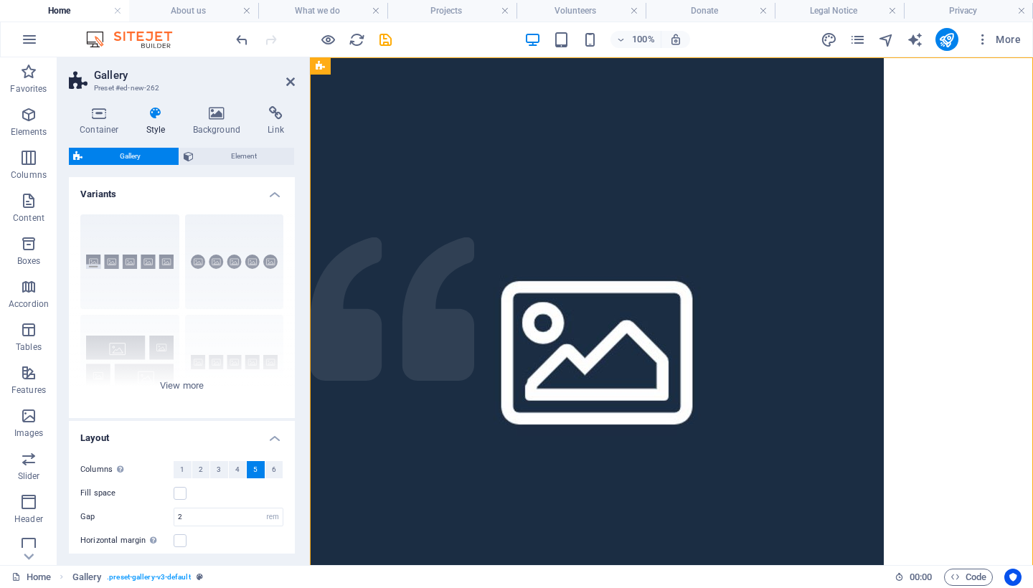
click at [131, 154] on span "Gallery" at bounding box center [130, 156] width 87 height 17
click at [218, 118] on icon at bounding box center [217, 113] width 70 height 14
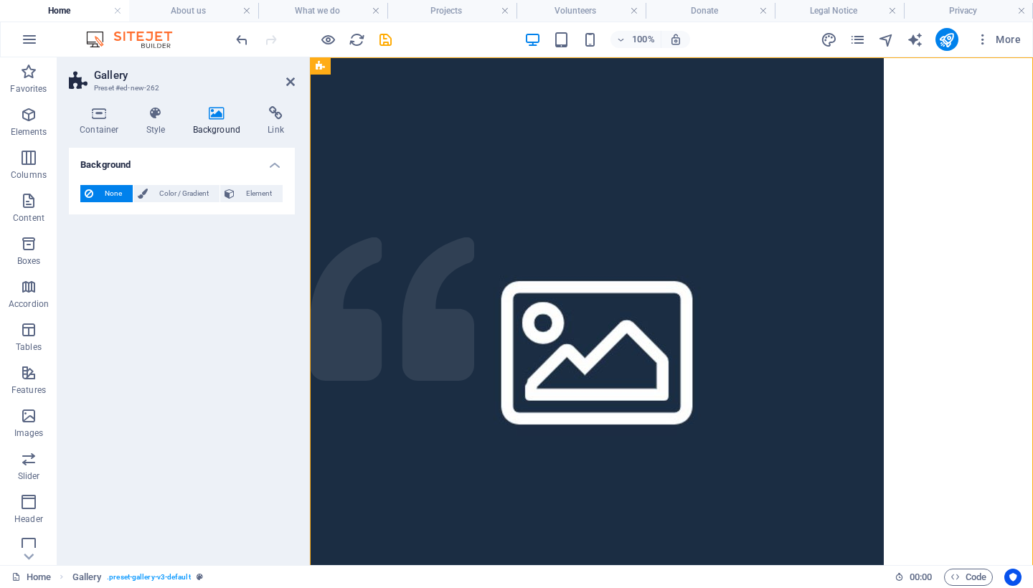
scroll to position [148, 0]
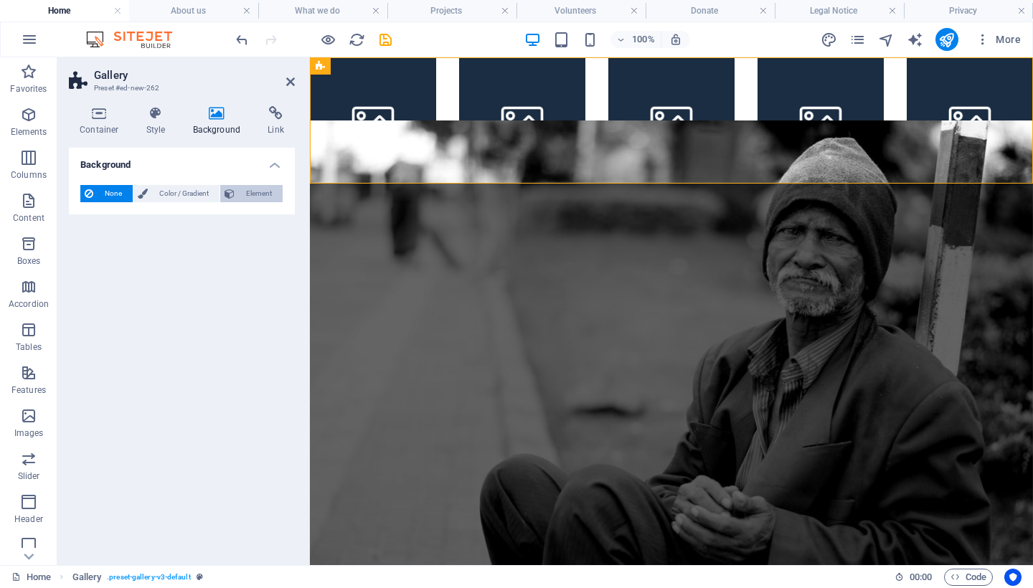
click at [259, 189] on span "Element" at bounding box center [258, 193] width 39 height 17
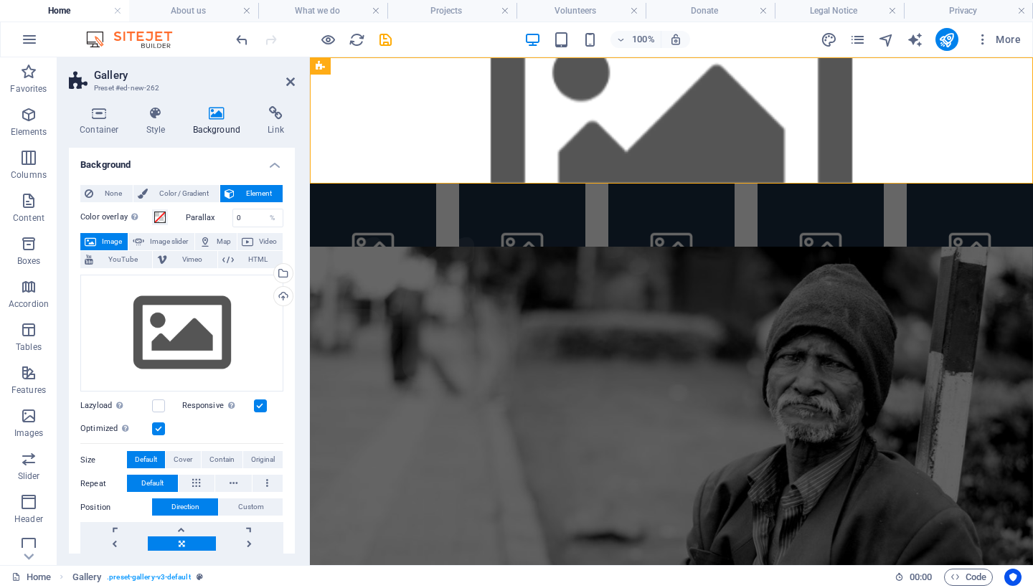
click at [100, 240] on button "Image" at bounding box center [103, 241] width 47 height 17
click at [163, 323] on div "Drag files here, click to choose files or select files from Files or our free s…" at bounding box center [181, 334] width 203 height 118
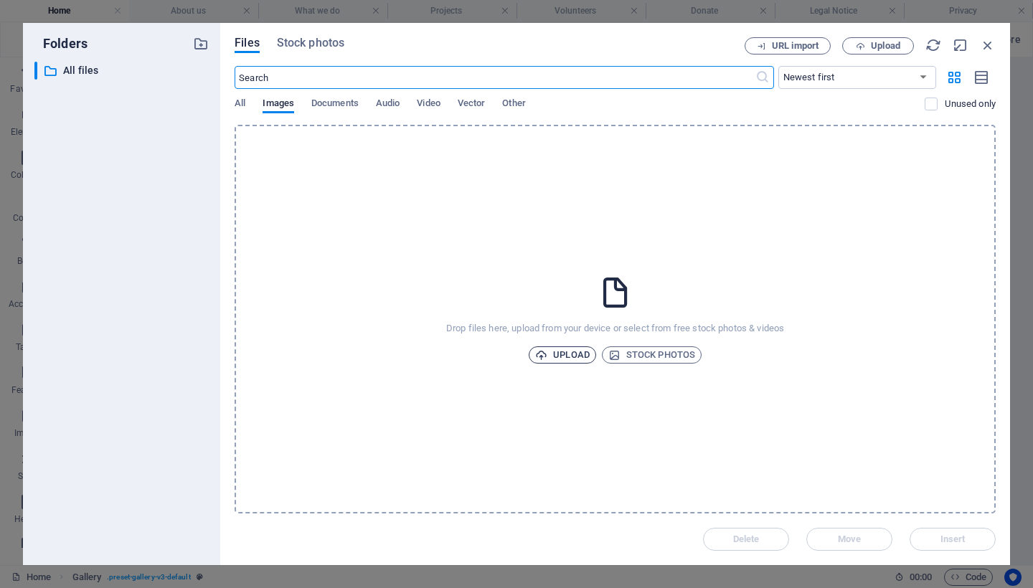
click at [564, 353] on span "Upload" at bounding box center [562, 354] width 54 height 17
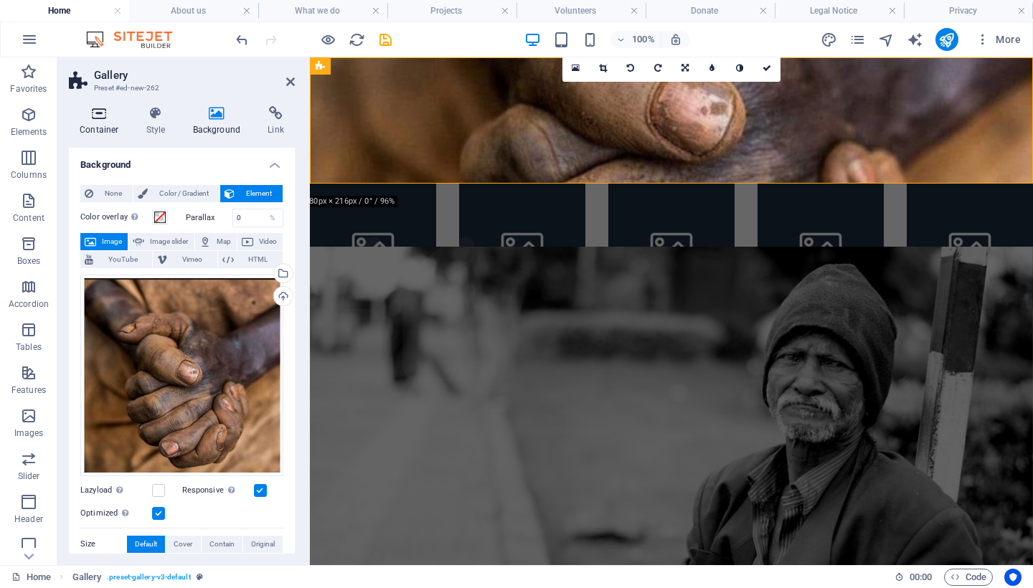
click at [104, 120] on icon at bounding box center [99, 113] width 61 height 14
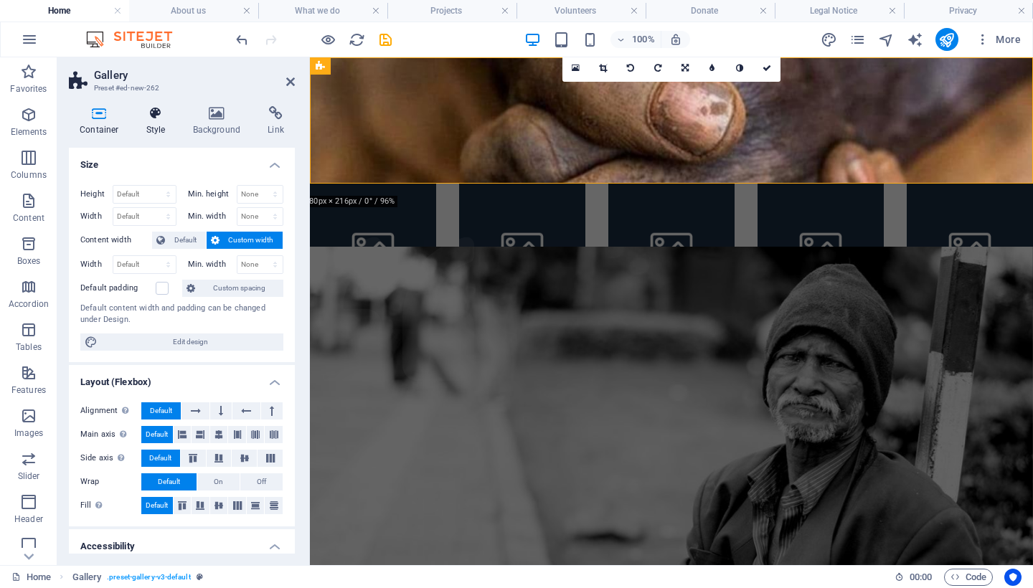
click at [153, 119] on icon at bounding box center [156, 113] width 41 height 14
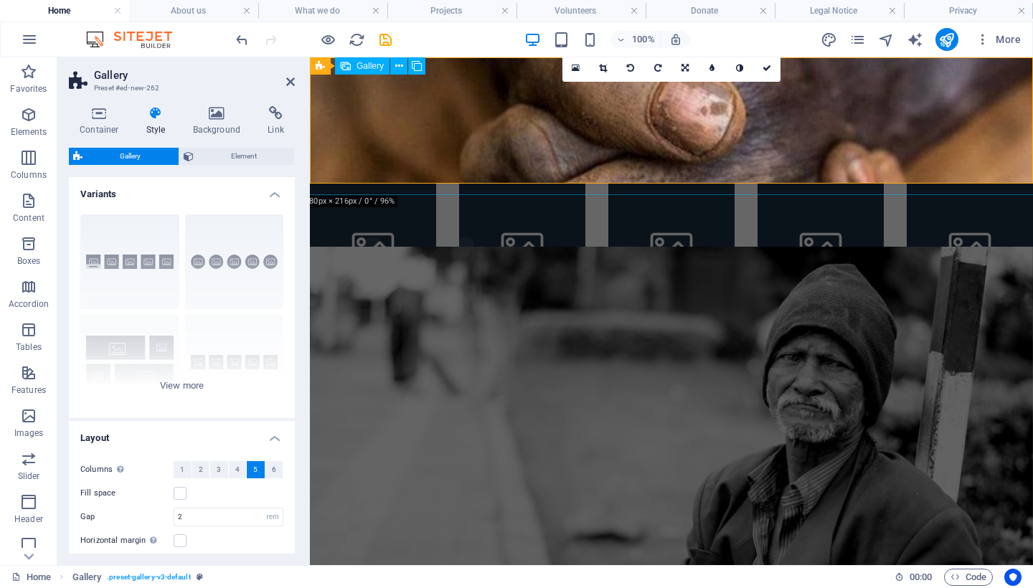
click at [599, 172] on div at bounding box center [671, 246] width 746 height 149
click at [577, 69] on icon at bounding box center [576, 68] width 8 height 10
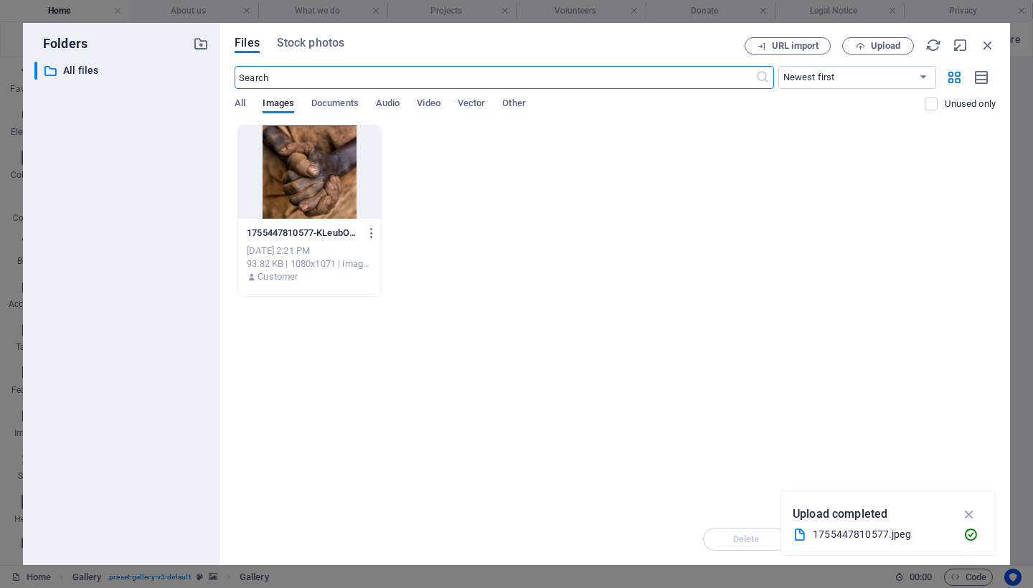
click at [321, 181] on div at bounding box center [309, 171] width 143 height 93
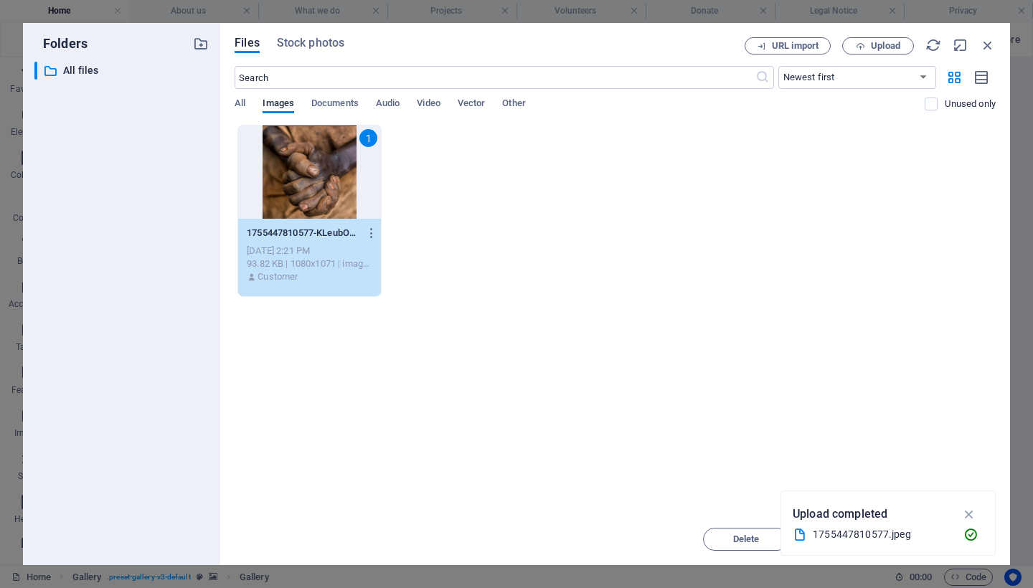
click at [321, 181] on div "1" at bounding box center [309, 171] width 143 height 93
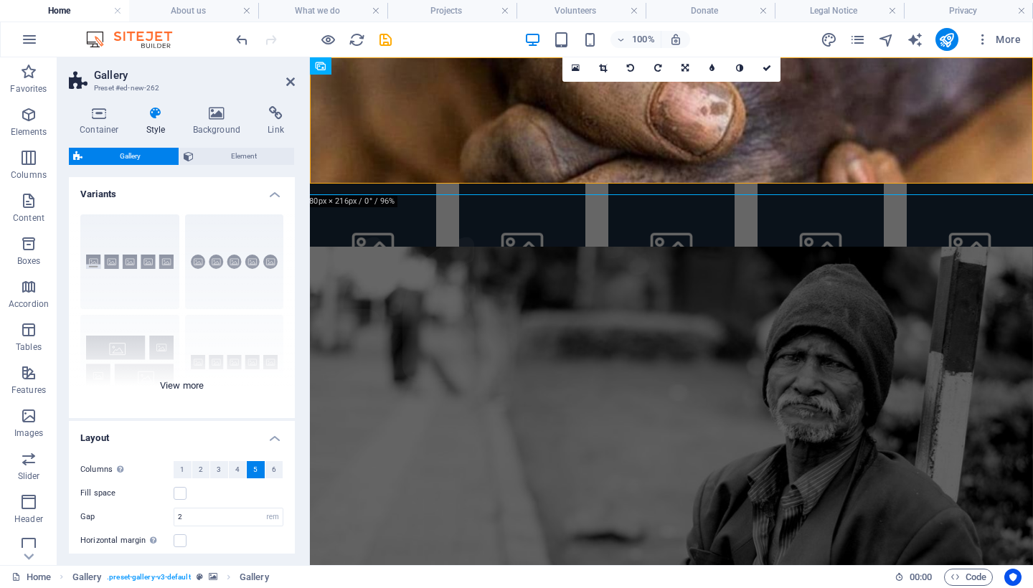
click at [227, 262] on div "Captions Circle Collage Default Grid Grid shifted" at bounding box center [182, 310] width 226 height 215
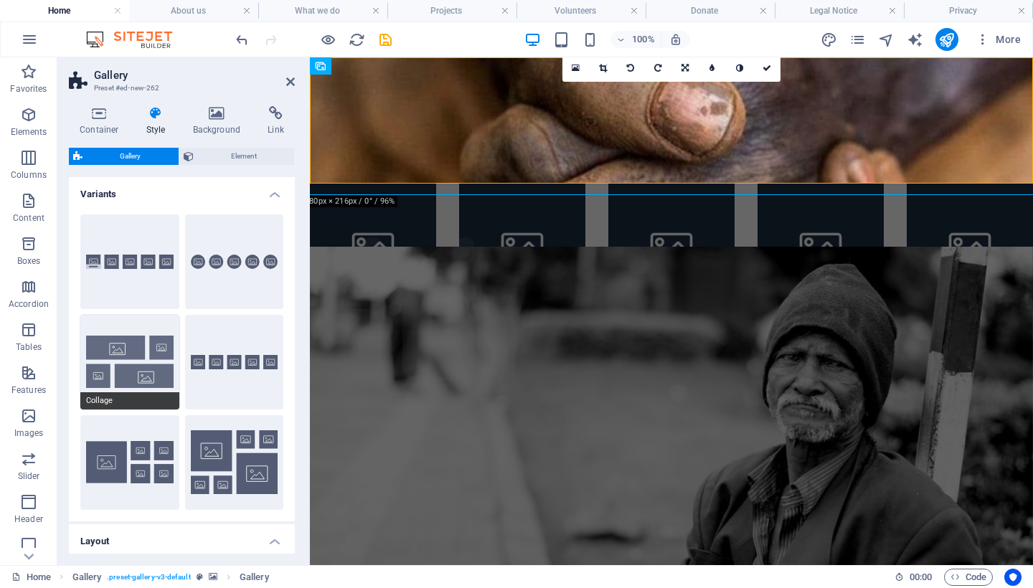
click at [123, 363] on button "Collage" at bounding box center [129, 362] width 99 height 95
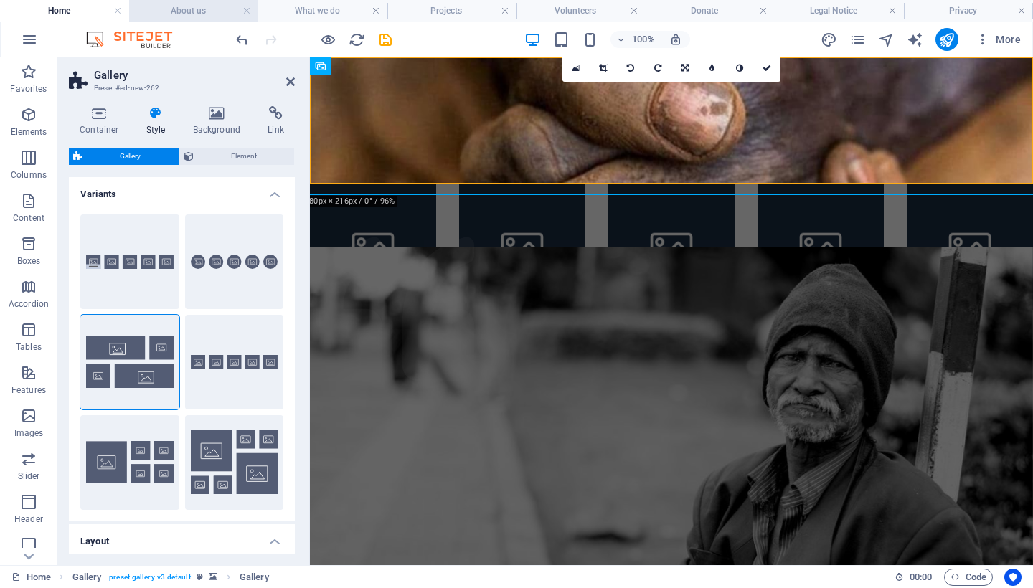
click at [184, 11] on h4 "About us" at bounding box center [193, 11] width 129 height 16
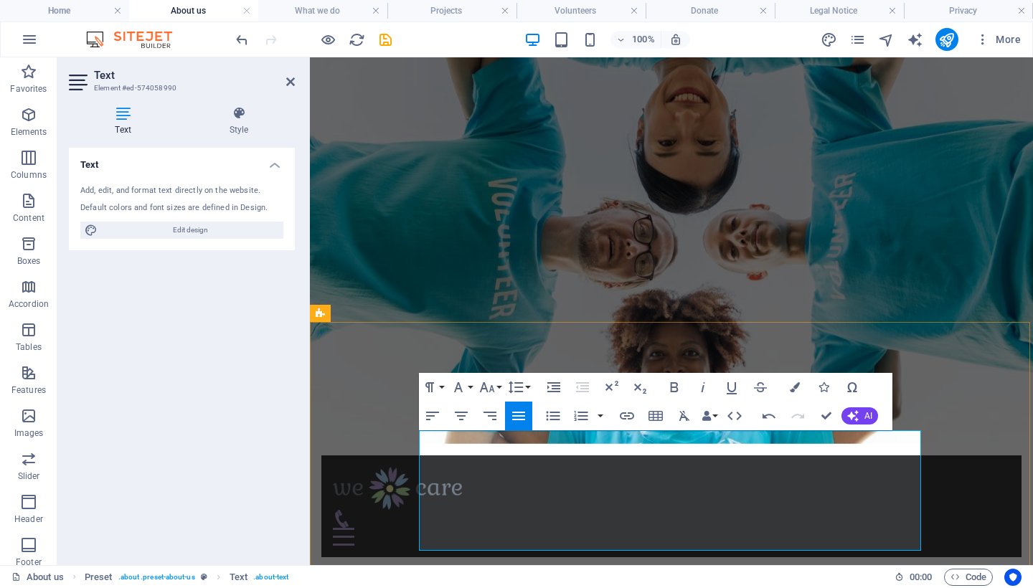
drag, startPoint x: 474, startPoint y: 539, endPoint x: 421, endPoint y: 473, distance: 84.7
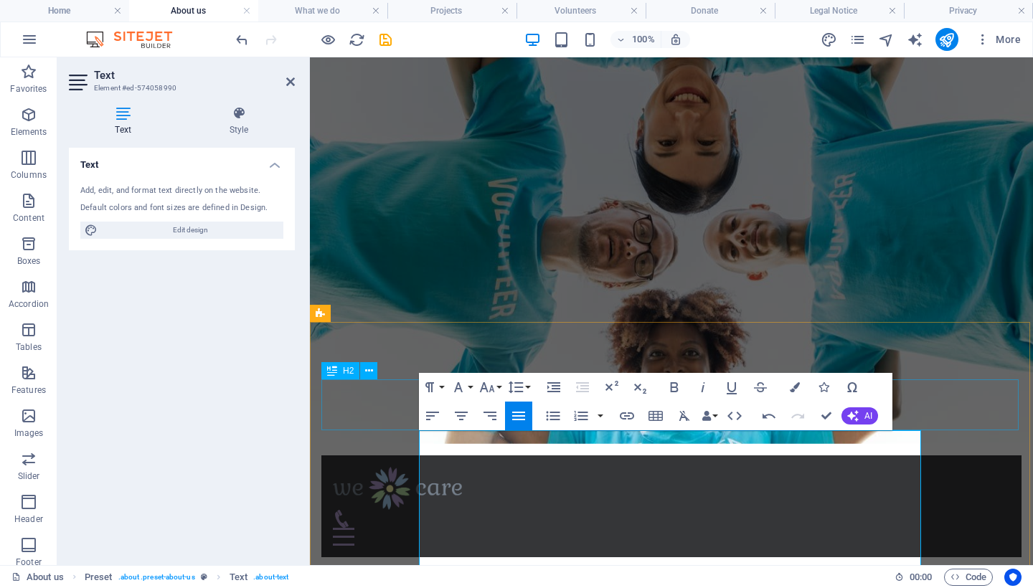
scroll to position [28504, 4]
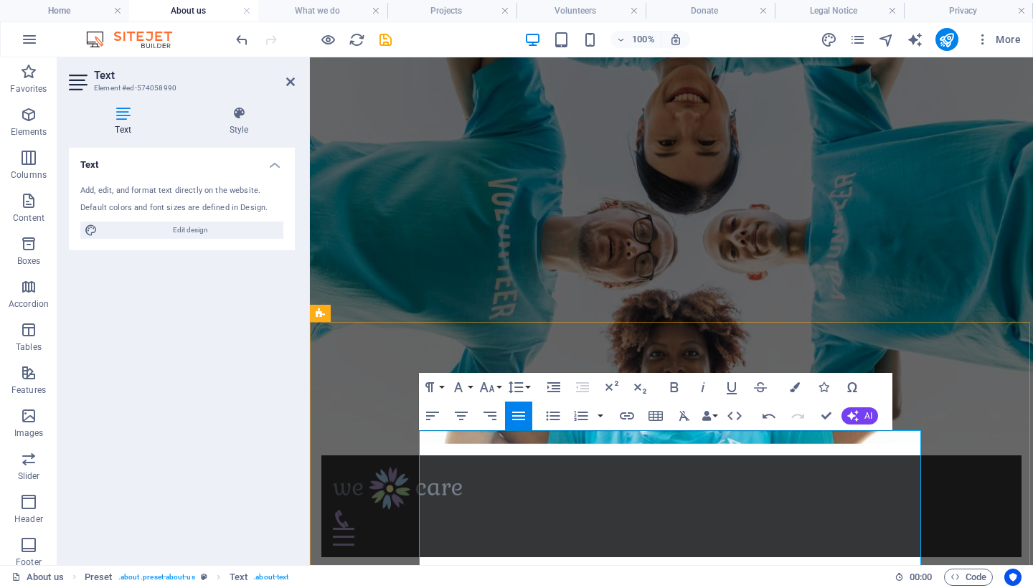
drag, startPoint x: 485, startPoint y: 508, endPoint x: 423, endPoint y: 505, distance: 62.5
click at [678, 388] on icon "button" at bounding box center [673, 387] width 17 height 17
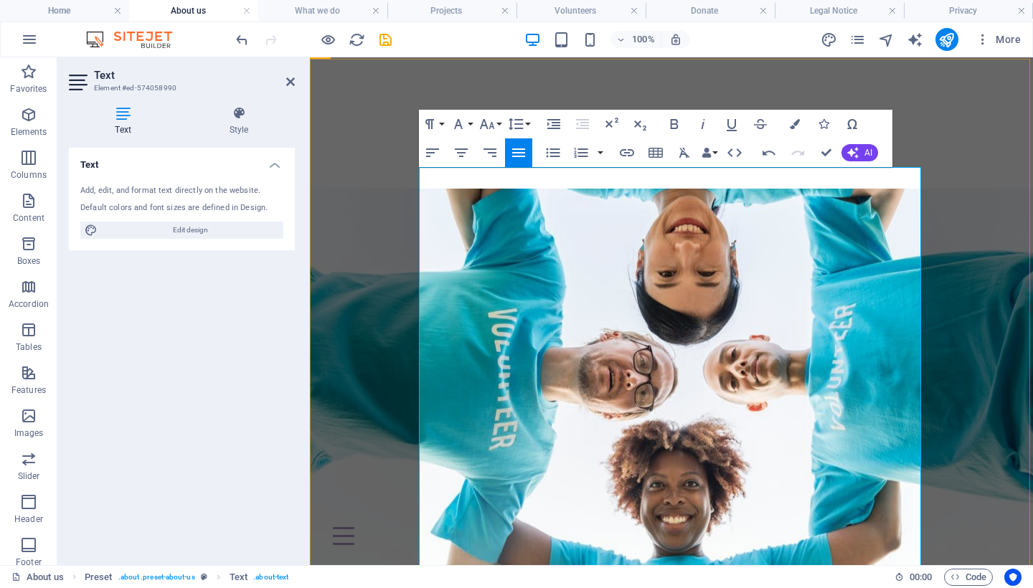
scroll to position [263, 0]
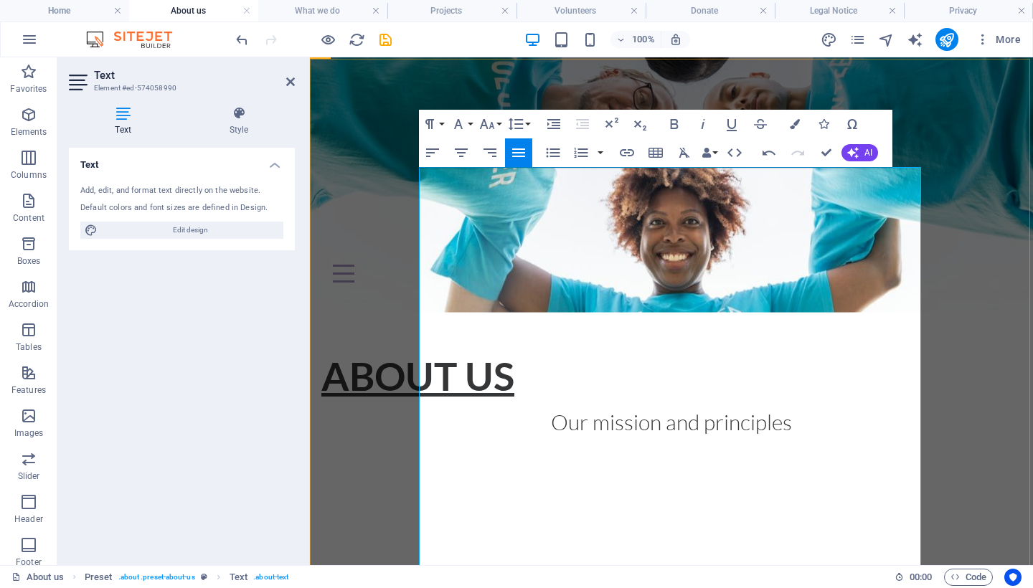
drag, startPoint x: 490, startPoint y: 348, endPoint x: 409, endPoint y: 345, distance: 80.4
click at [678, 126] on icon "button" at bounding box center [674, 124] width 8 height 10
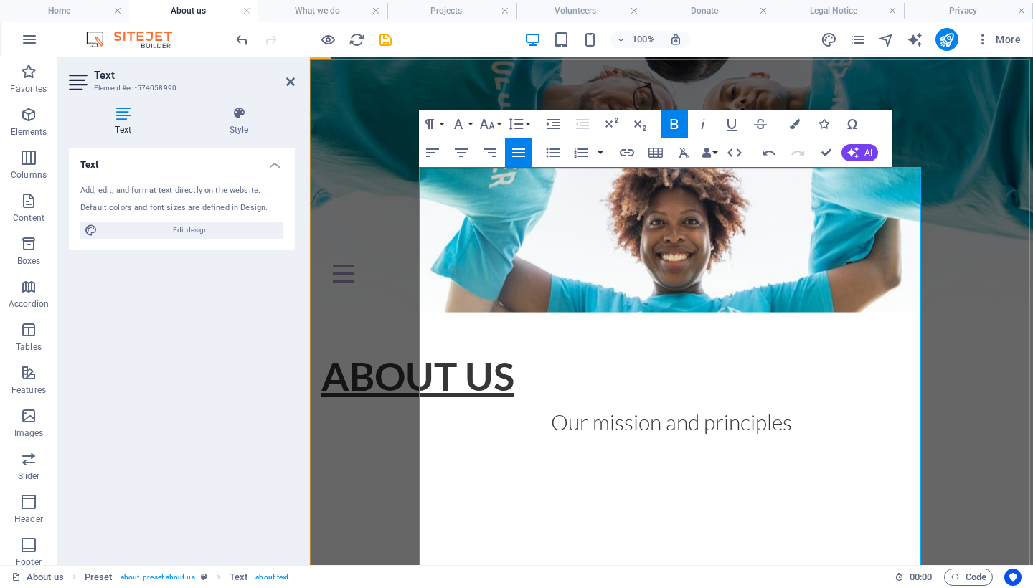
drag, startPoint x: 536, startPoint y: 366, endPoint x: 426, endPoint y: 365, distance: 110.4
click at [676, 126] on icon "button" at bounding box center [673, 123] width 17 height 17
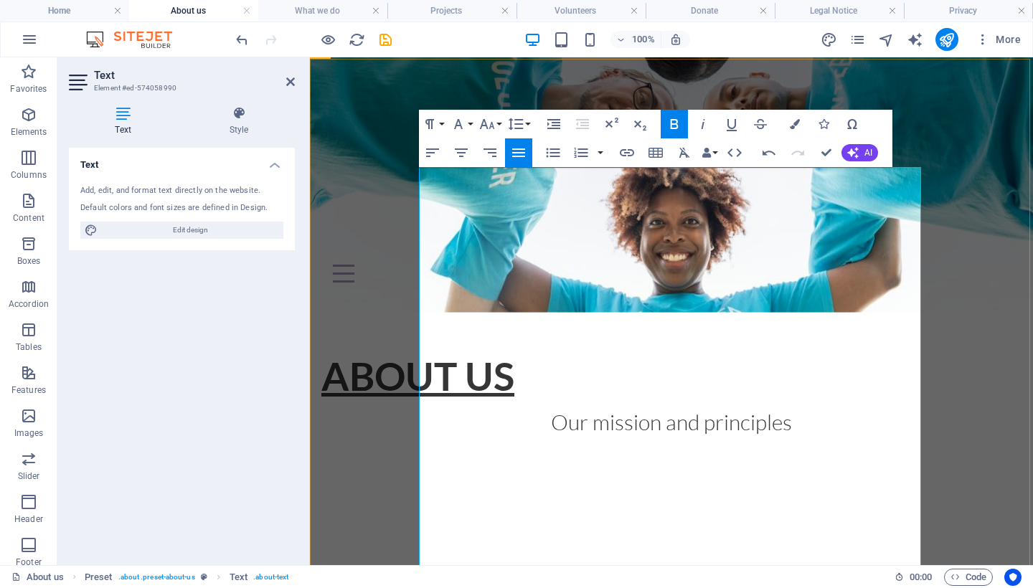
drag, startPoint x: 536, startPoint y: 436, endPoint x: 430, endPoint y: 432, distance: 106.9
click at [674, 120] on icon "button" at bounding box center [674, 124] width 8 height 10
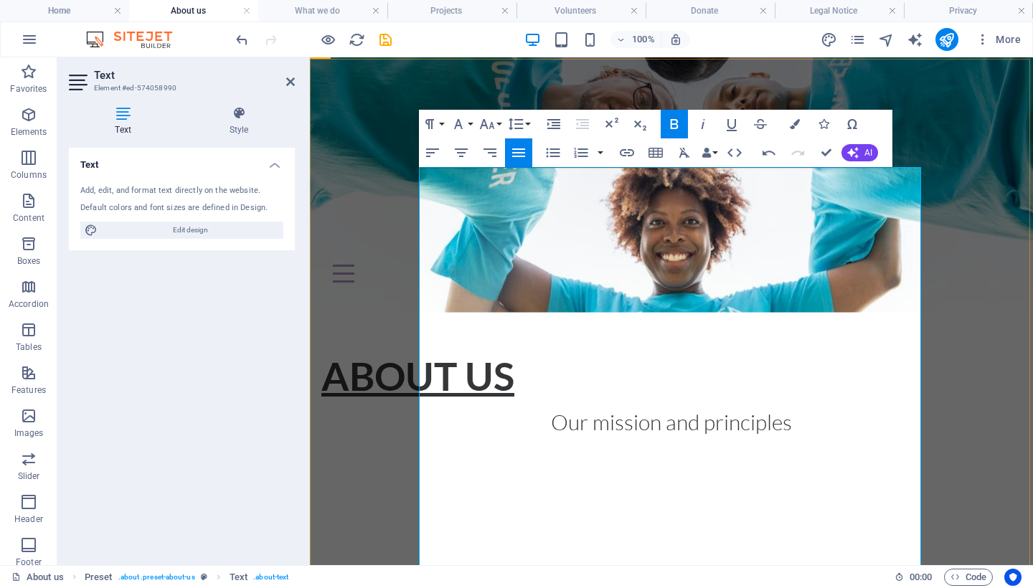
drag, startPoint x: 475, startPoint y: 507, endPoint x: 427, endPoint y: 501, distance: 49.2
click at [676, 125] on icon "button" at bounding box center [674, 124] width 8 height 10
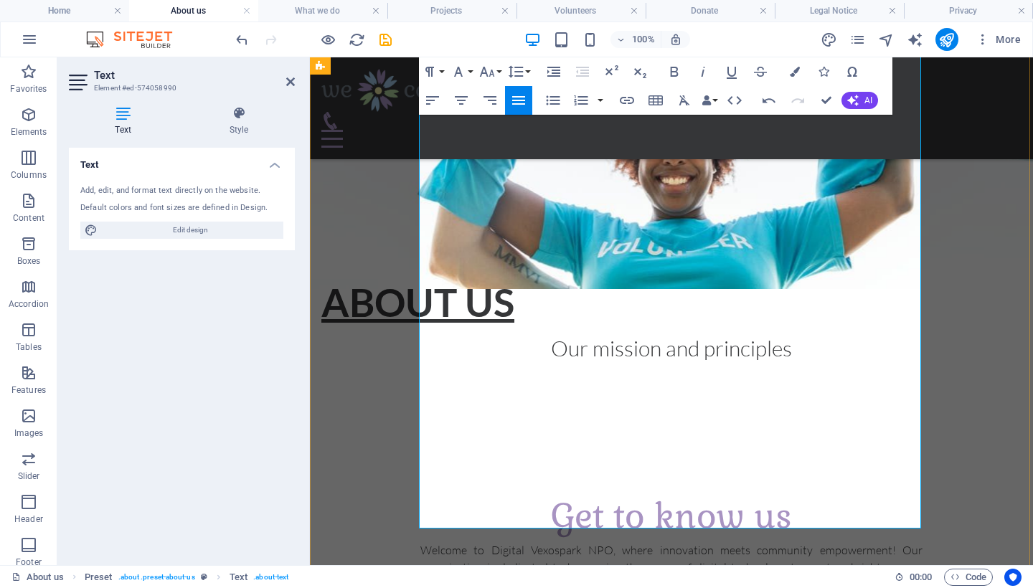
scroll to position [539, 0]
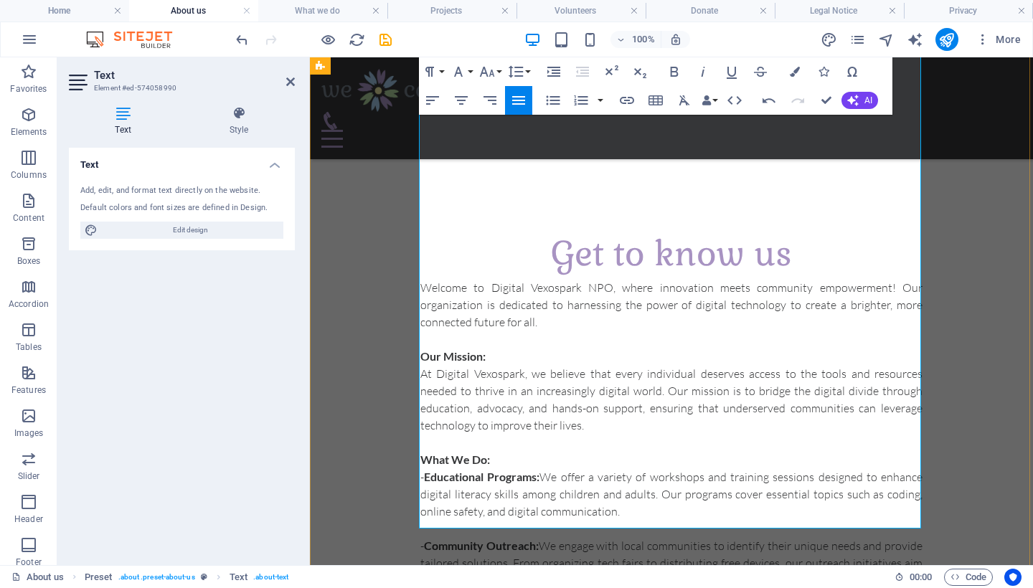
drag, startPoint x: 493, startPoint y: 295, endPoint x: 429, endPoint y: 294, distance: 63.8
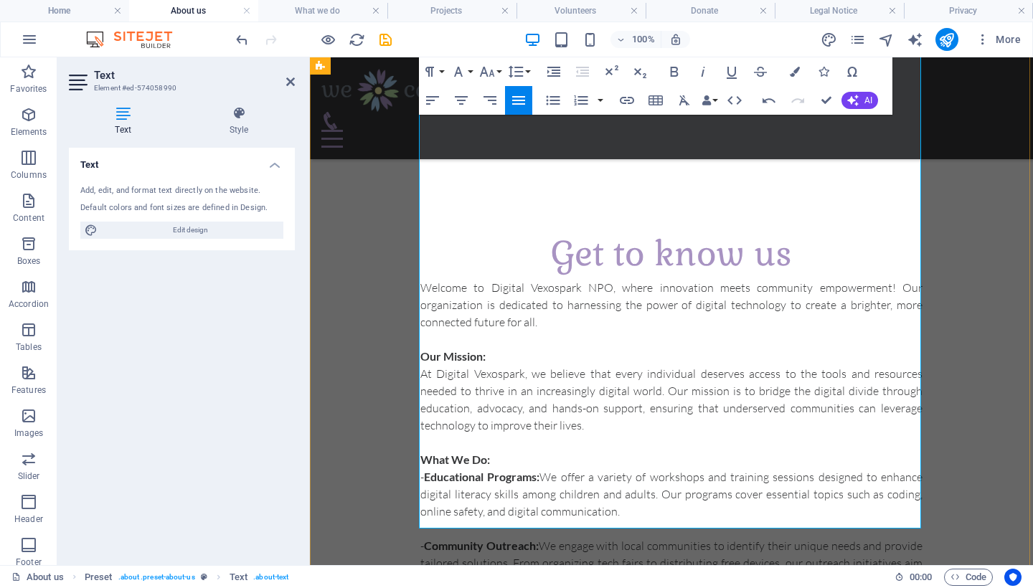
drag, startPoint x: 481, startPoint y: 349, endPoint x: 422, endPoint y: 346, distance: 58.9
click at [673, 75] on icon "button" at bounding box center [674, 72] width 8 height 10
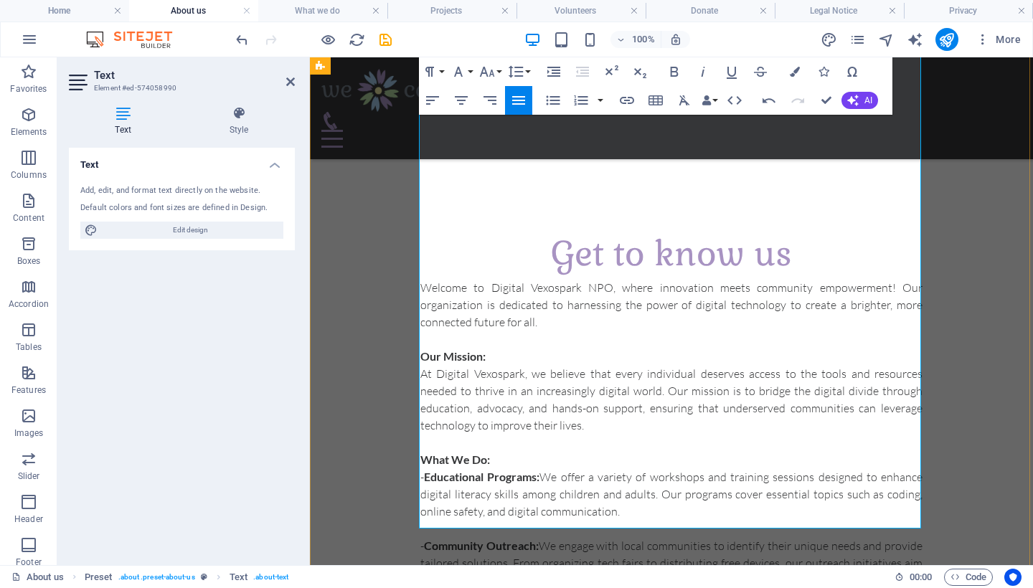
drag, startPoint x: 483, startPoint y: 415, endPoint x: 400, endPoint y: 419, distance: 83.3
click at [674, 72] on icon "button" at bounding box center [674, 72] width 8 height 10
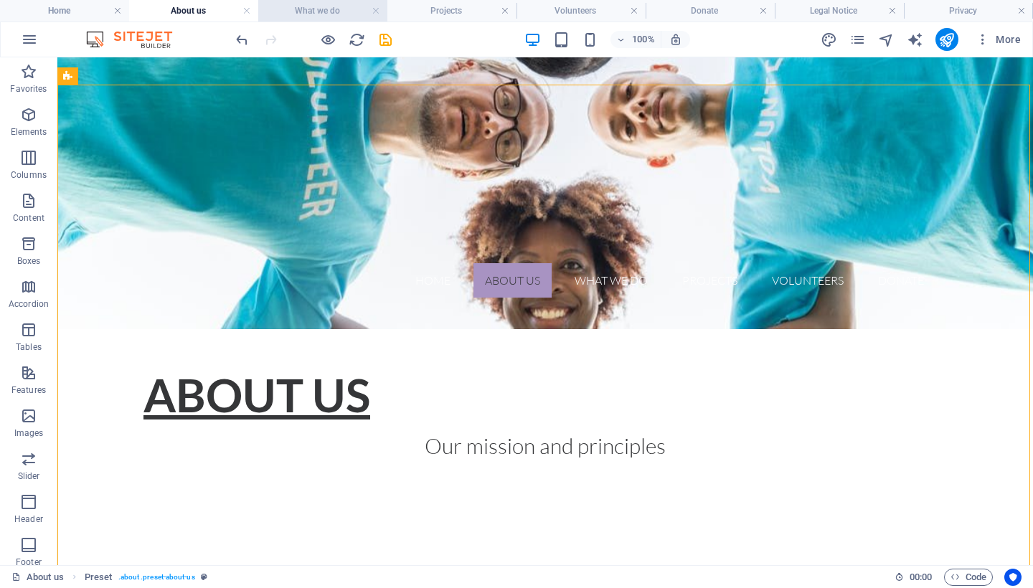
click at [325, 13] on h4 "What we do" at bounding box center [322, 11] width 129 height 16
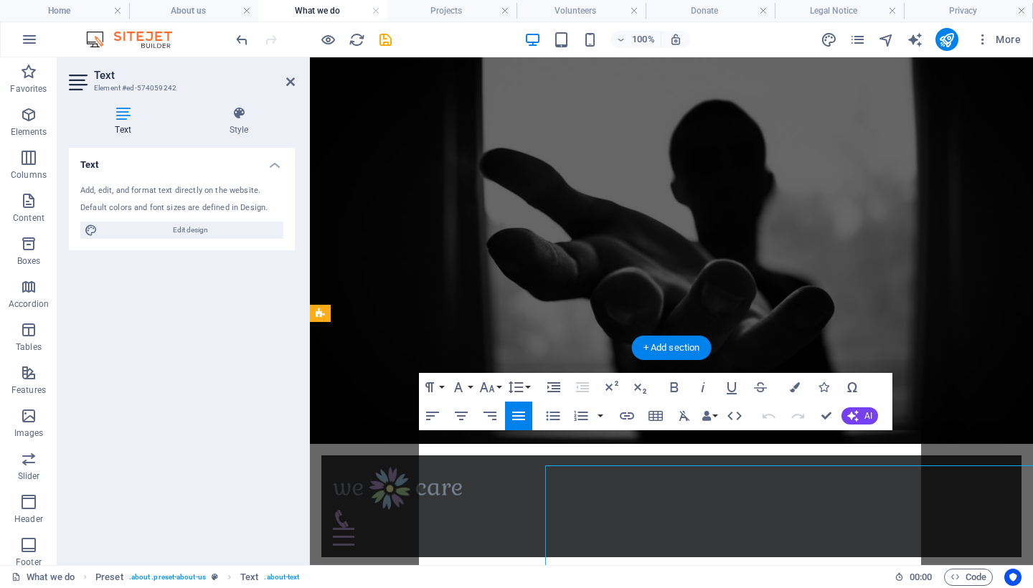
click at [305, 478] on div "Text Style Text Add, edit, and format text directly on the website. Default col…" at bounding box center [181, 330] width 249 height 470
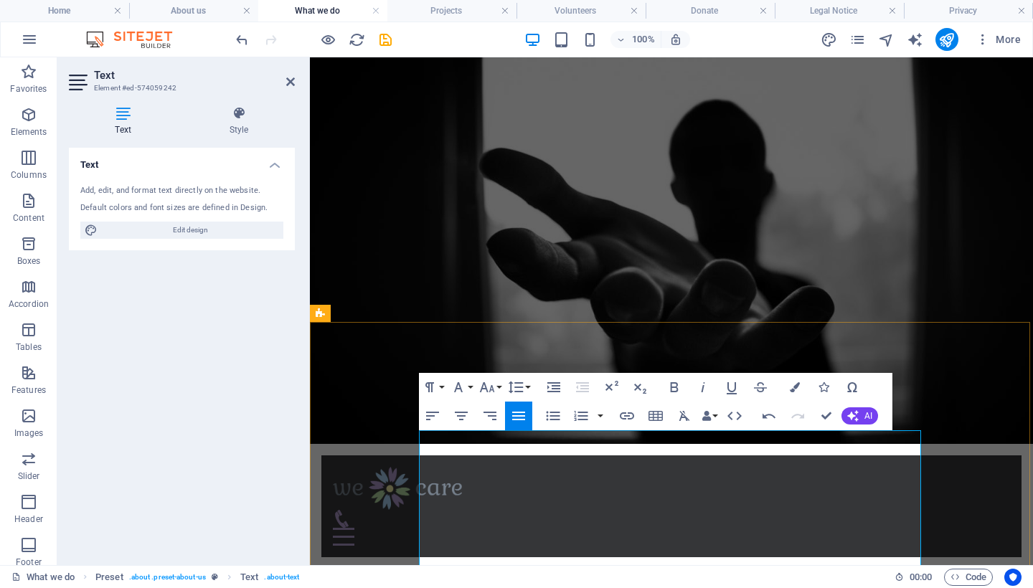
scroll to position [21326, 2]
drag, startPoint x: 556, startPoint y: 491, endPoint x: 414, endPoint y: 490, distance: 142.0
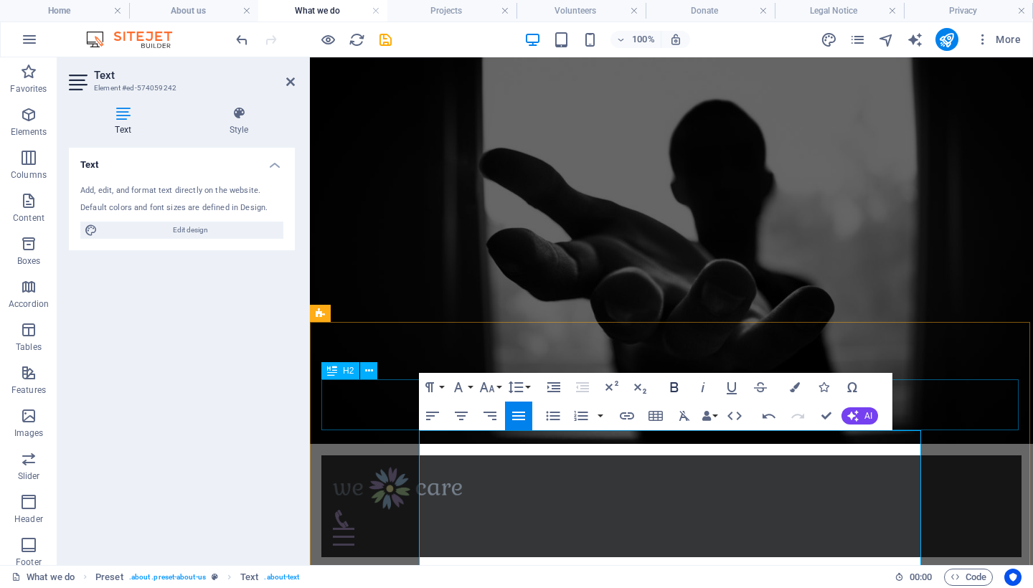
click at [675, 389] on icon "button" at bounding box center [673, 387] width 17 height 17
drag, startPoint x: 523, startPoint y: 543, endPoint x: 417, endPoint y: 546, distance: 106.2
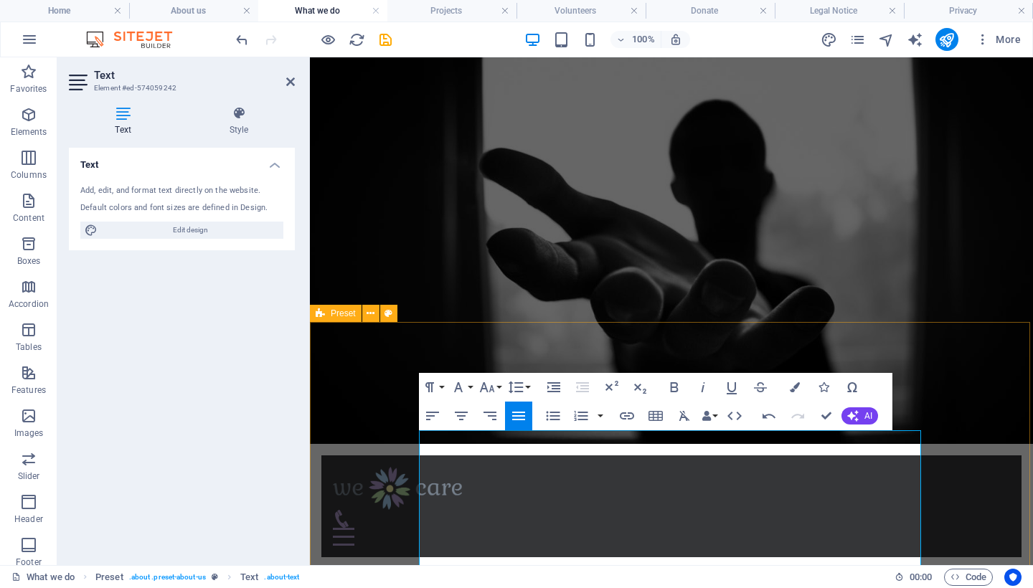
click at [670, 386] on icon "button" at bounding box center [674, 387] width 8 height 10
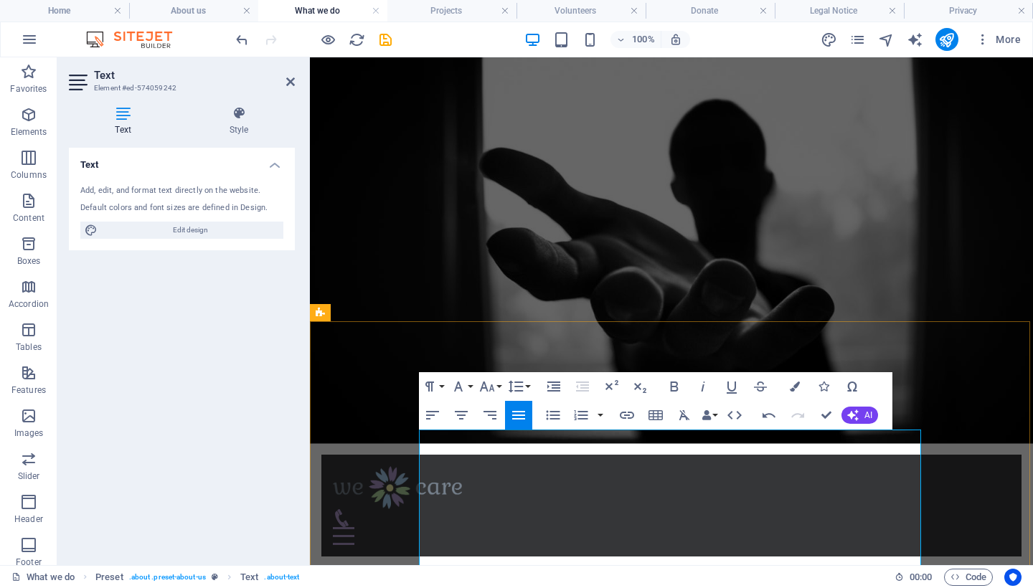
scroll to position [265, 0]
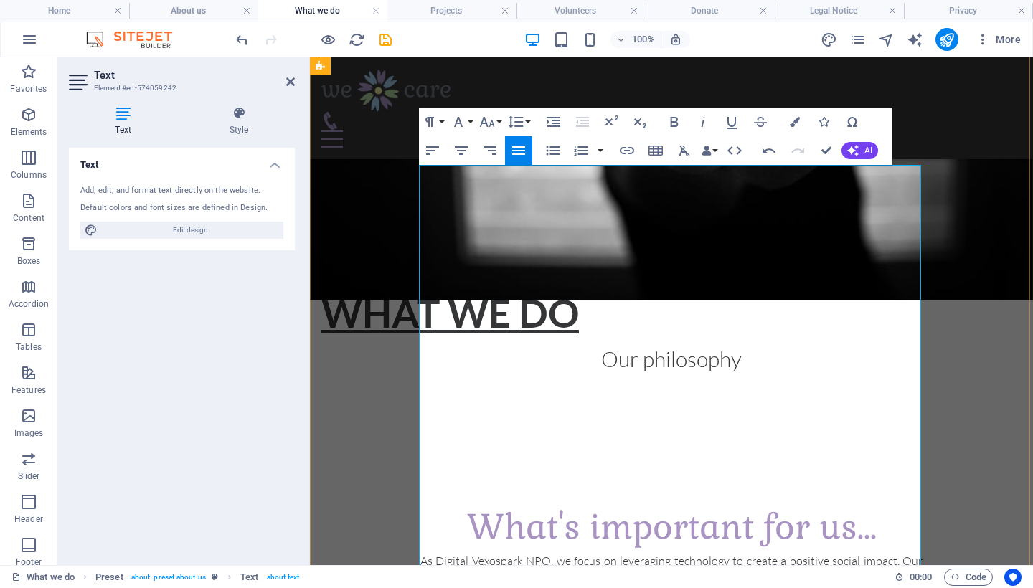
drag, startPoint x: 541, startPoint y: 330, endPoint x: 412, endPoint y: 328, distance: 129.1
click at [675, 119] on icon "button" at bounding box center [673, 121] width 17 height 17
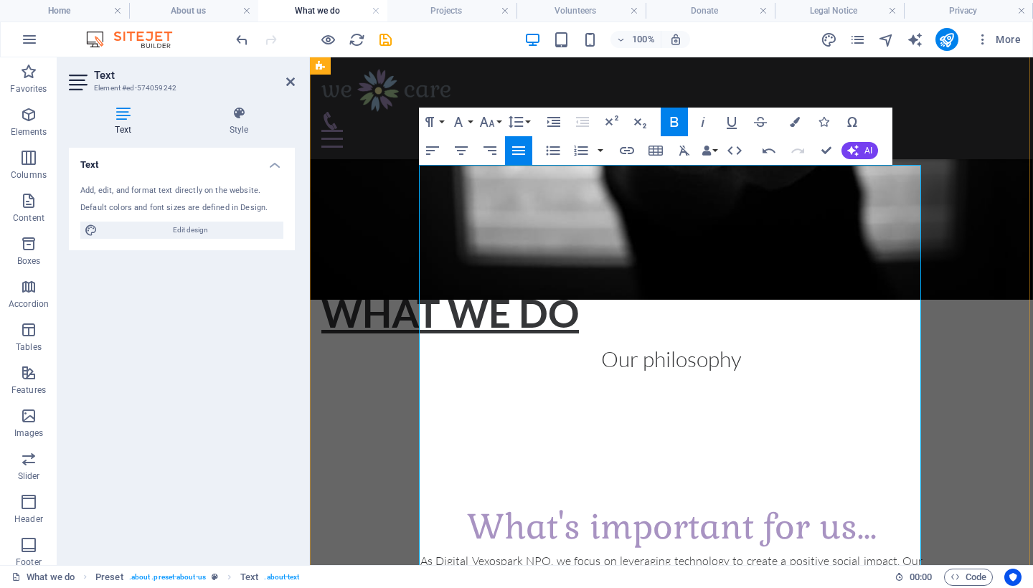
drag, startPoint x: 481, startPoint y: 382, endPoint x: 414, endPoint y: 381, distance: 66.7
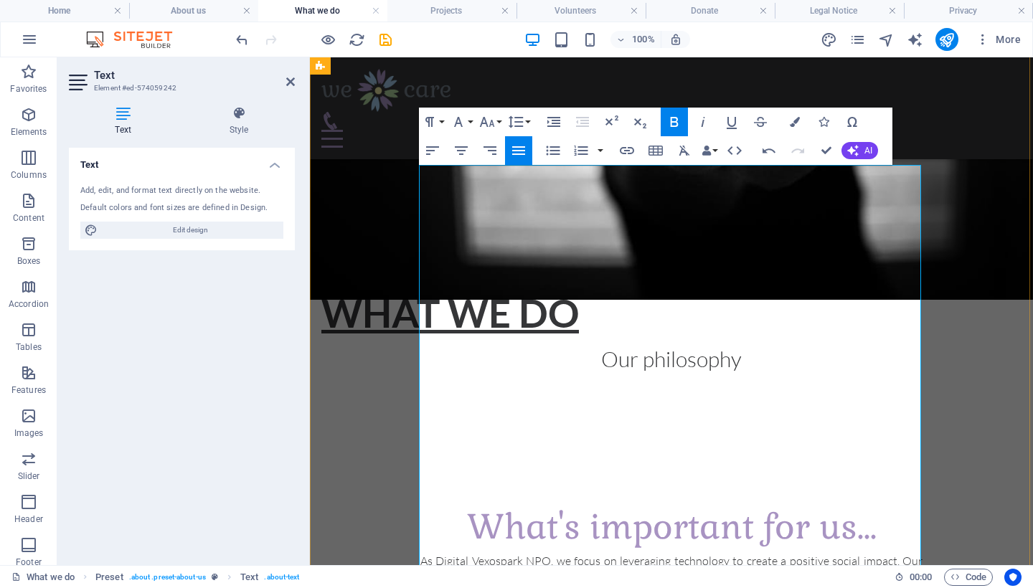
drag, startPoint x: 549, startPoint y: 431, endPoint x: 414, endPoint y: 431, distance: 134.1
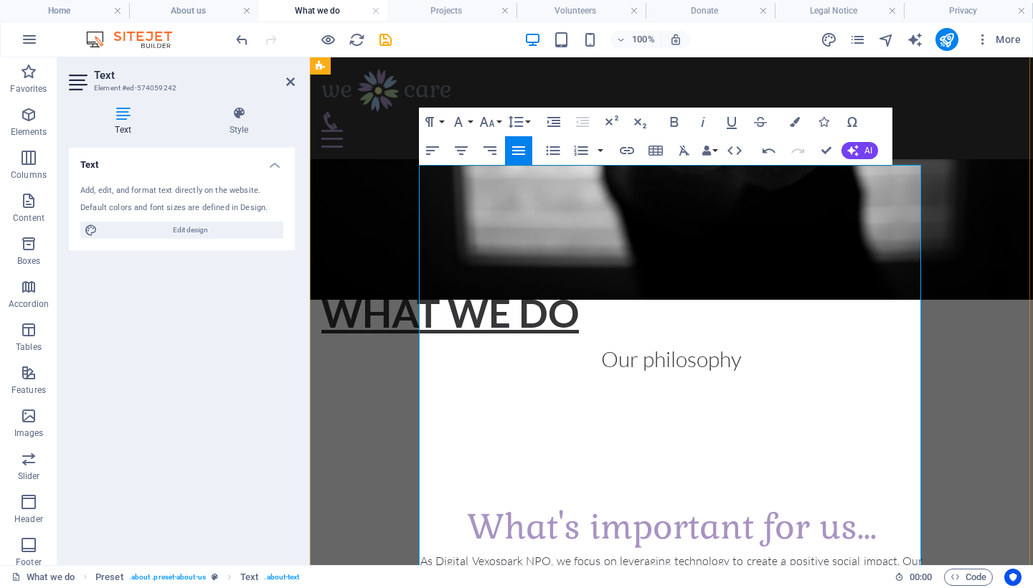
drag, startPoint x: 534, startPoint y: 502, endPoint x: 411, endPoint y: 503, distance: 122.6
click at [672, 123] on icon "button" at bounding box center [674, 122] width 8 height 10
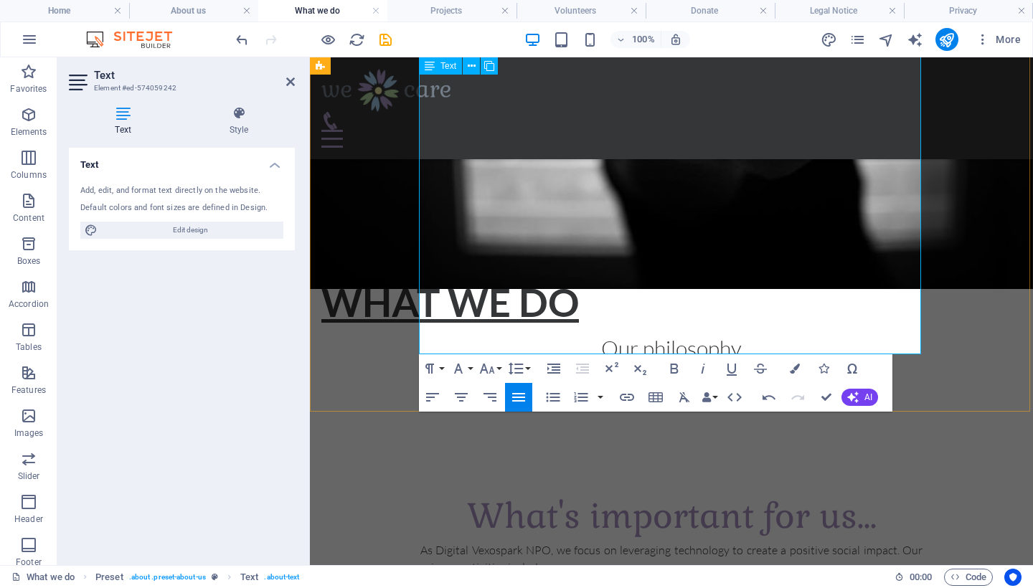
scroll to position [541, 0]
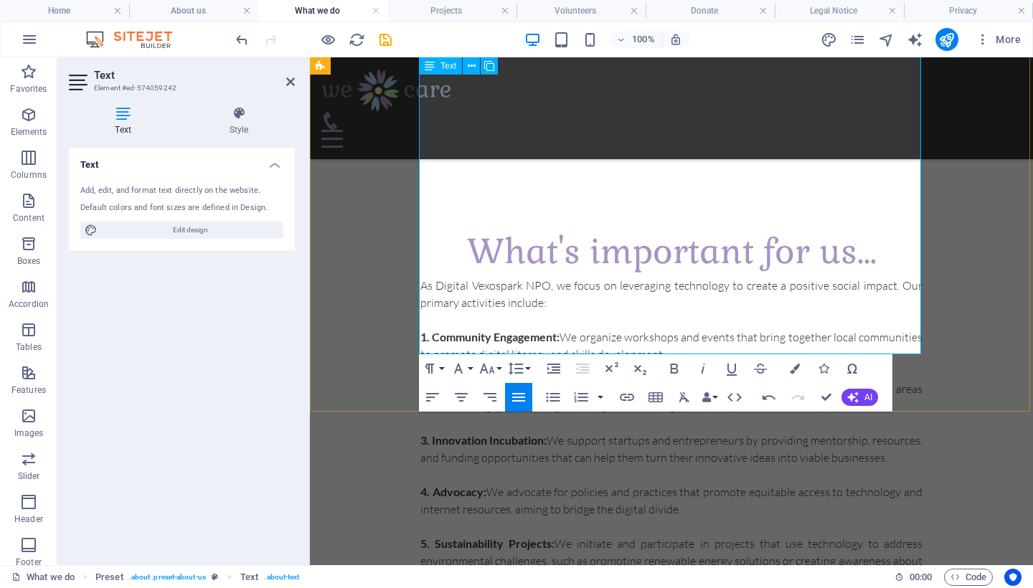
drag, startPoint x: 575, startPoint y: 277, endPoint x: 418, endPoint y: 273, distance: 157.1
click at [418, 273] on div "What's important for us... As Digital Vexospark NPO, we focus on leveraging tec…" at bounding box center [671, 484] width 723 height 630
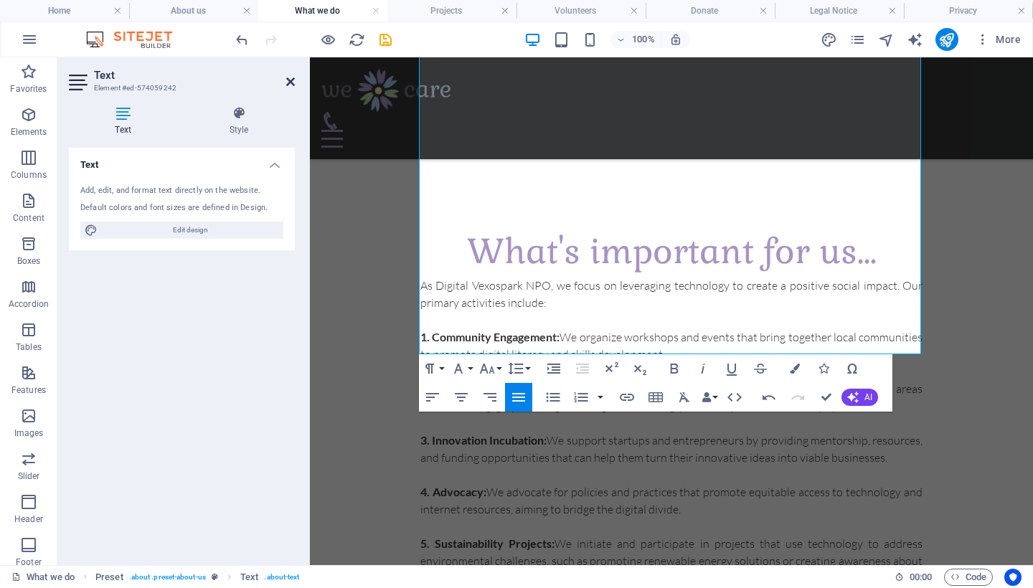
click at [293, 79] on icon at bounding box center [290, 81] width 9 height 11
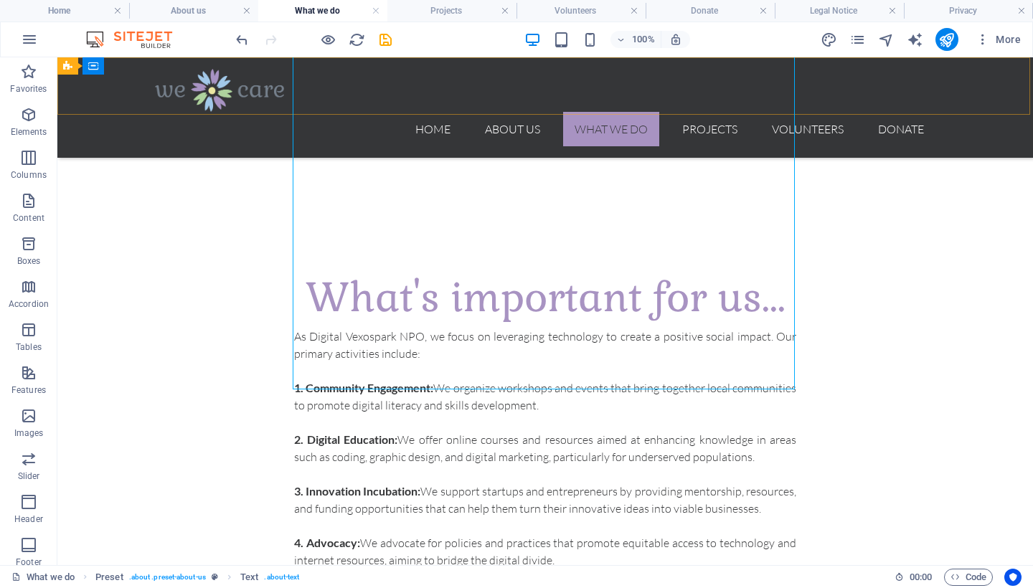
click at [706, 112] on nav "Home About us What we do Projects Volunteers Donate" at bounding box center [545, 129] width 780 height 34
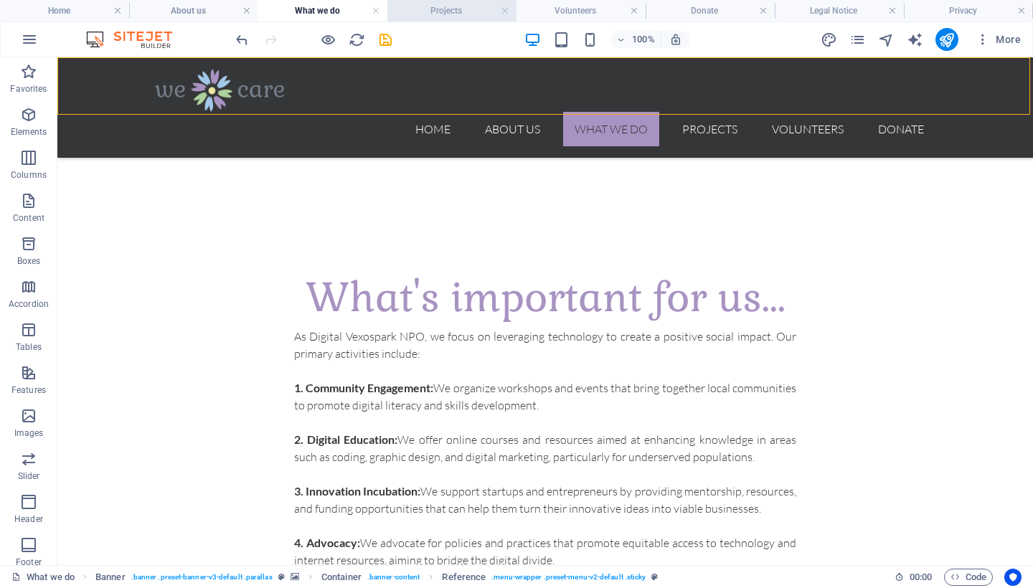
click at [447, 11] on h4 "Projects" at bounding box center [451, 11] width 129 height 16
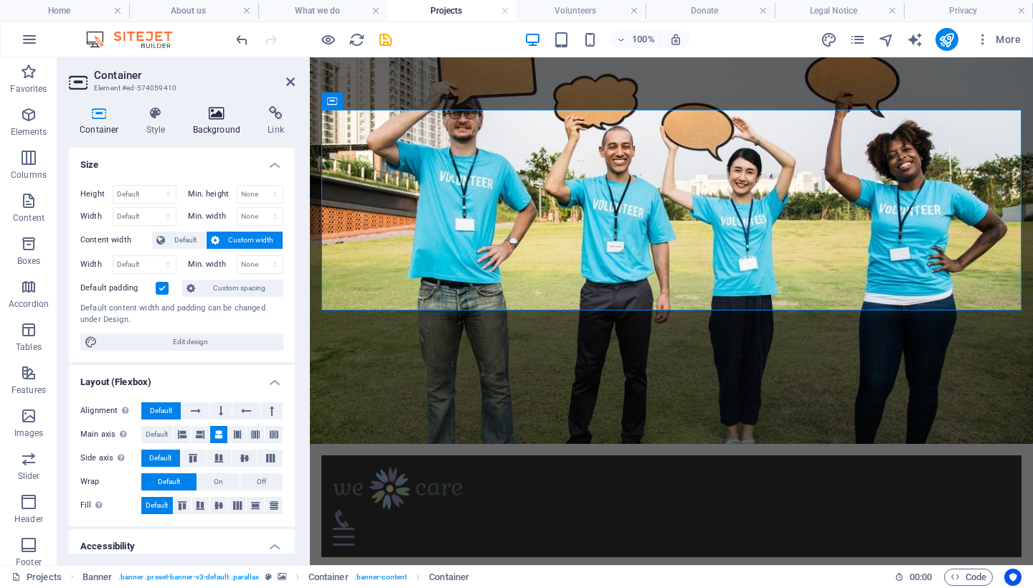
click at [215, 113] on icon at bounding box center [217, 113] width 70 height 14
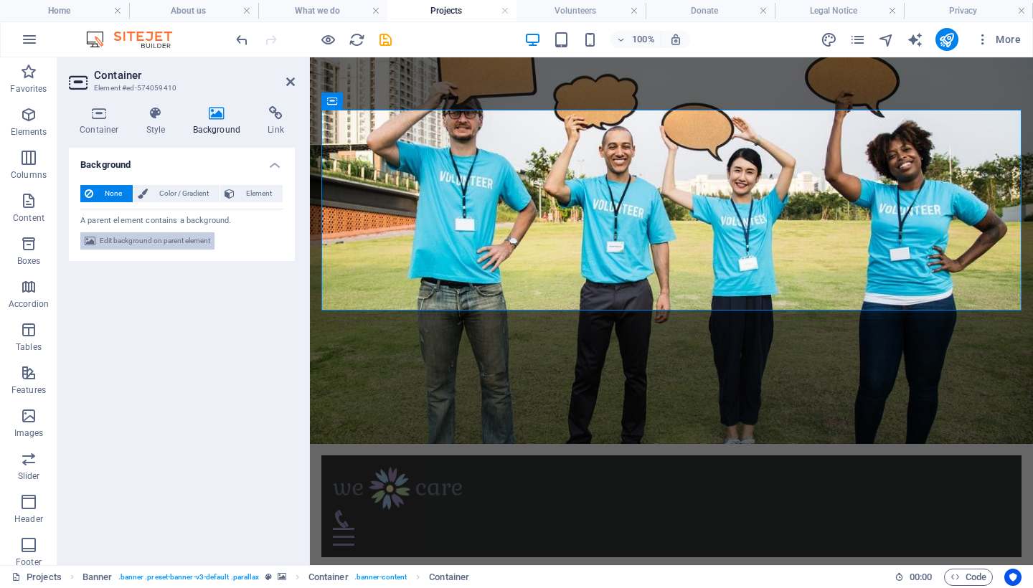
click at [125, 239] on span "Edit background on parent element" at bounding box center [155, 240] width 110 height 17
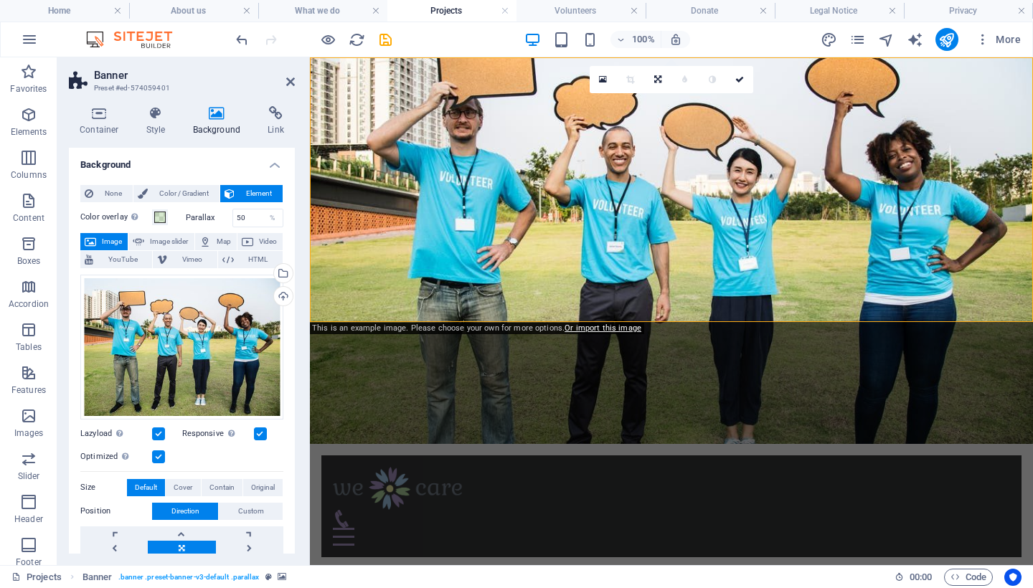
click at [109, 240] on span "Image" at bounding box center [111, 241] width 23 height 17
click at [166, 349] on div "Drag files here, click to choose files or select files from Files or our free s…" at bounding box center [181, 347] width 203 height 145
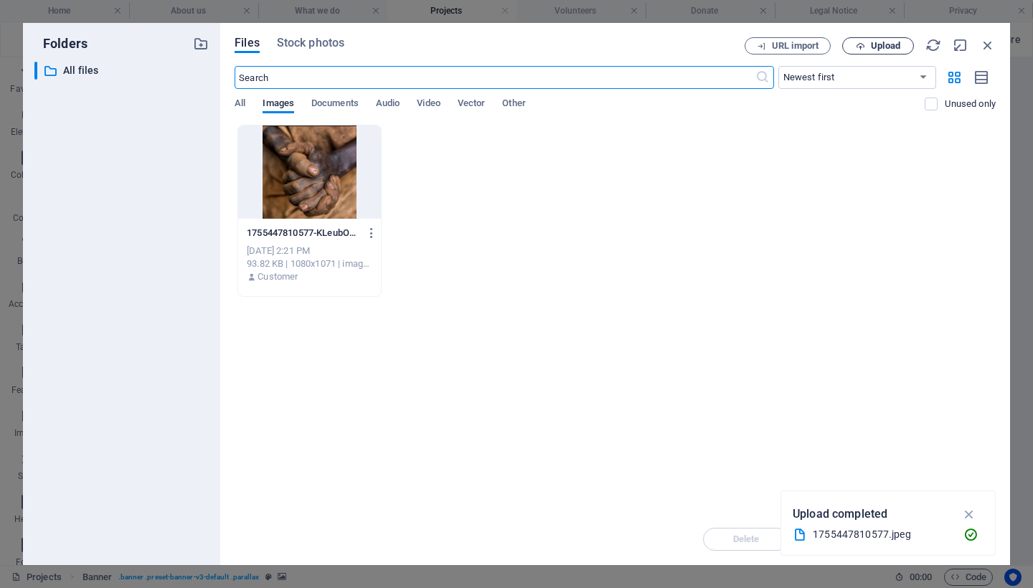
click at [874, 44] on span "Upload" at bounding box center [885, 46] width 29 height 9
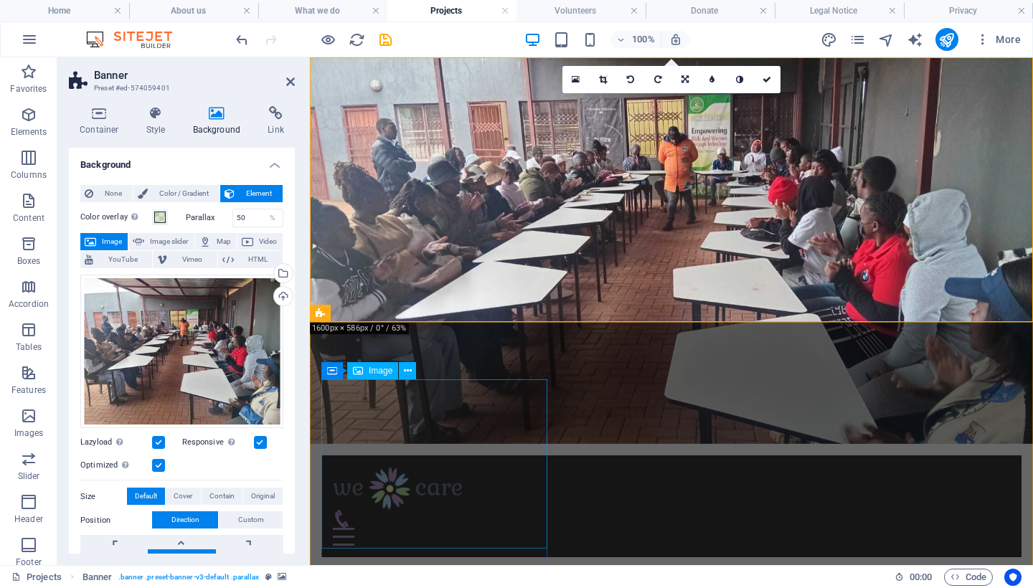
select select "%"
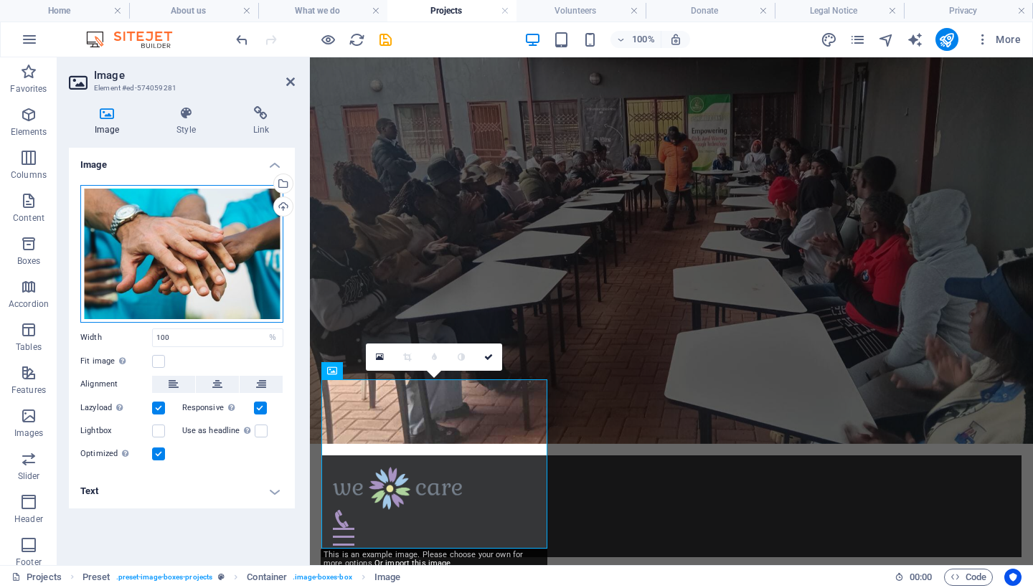
click at [143, 260] on div "Drag files here, click to choose files or select files from Files or our free s…" at bounding box center [181, 254] width 203 height 138
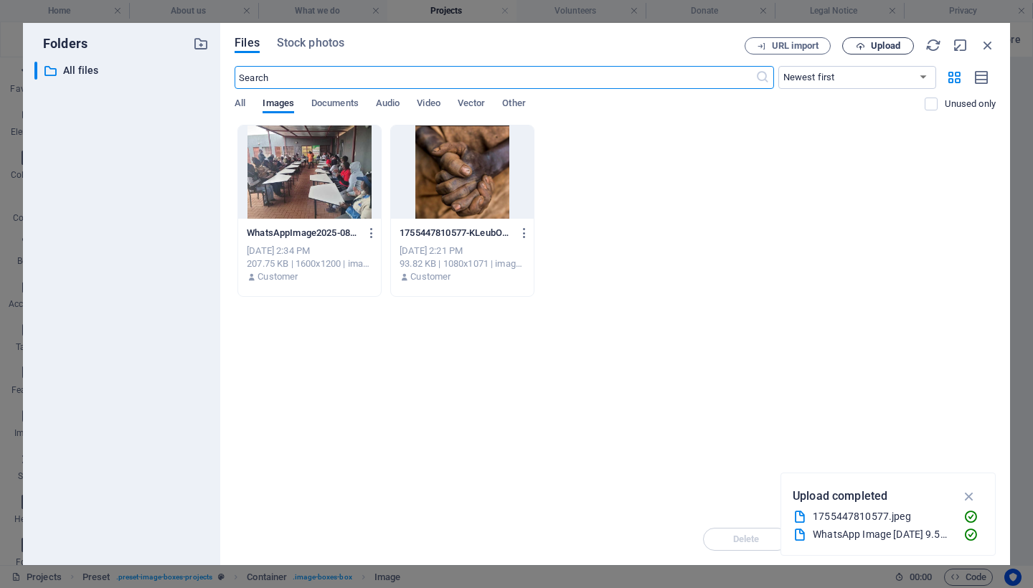
click at [878, 43] on span "Upload" at bounding box center [885, 46] width 29 height 9
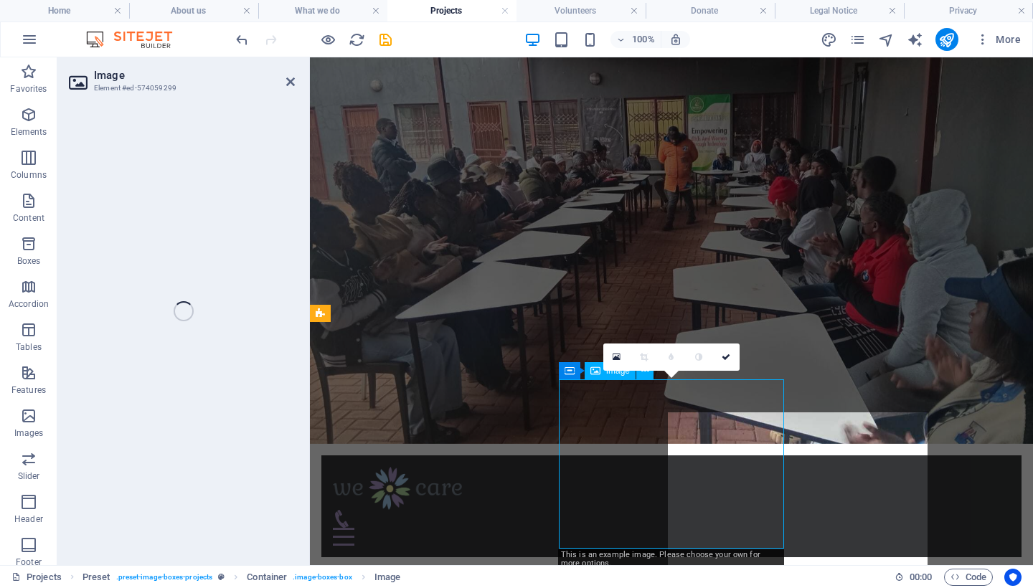
select select "%"
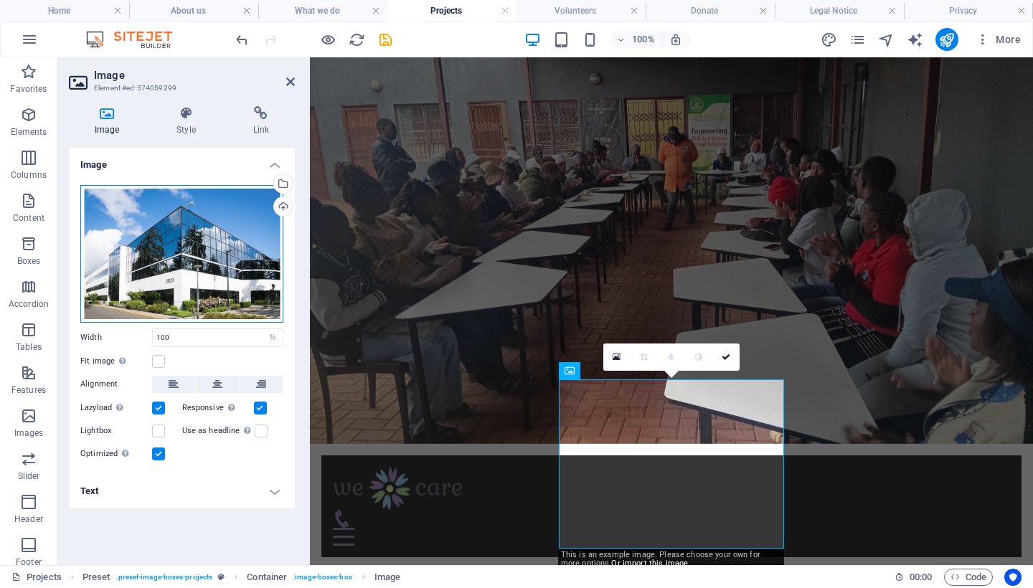
click at [182, 264] on div "Drag files here, click to choose files or select files from Files or our free s…" at bounding box center [181, 254] width 203 height 138
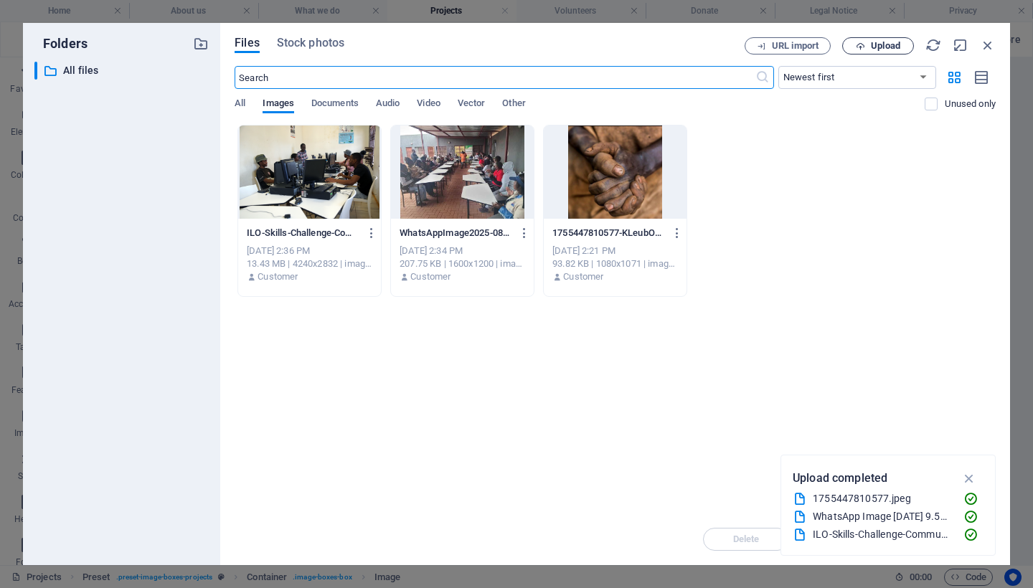
click at [878, 47] on span "Upload" at bounding box center [885, 46] width 29 height 9
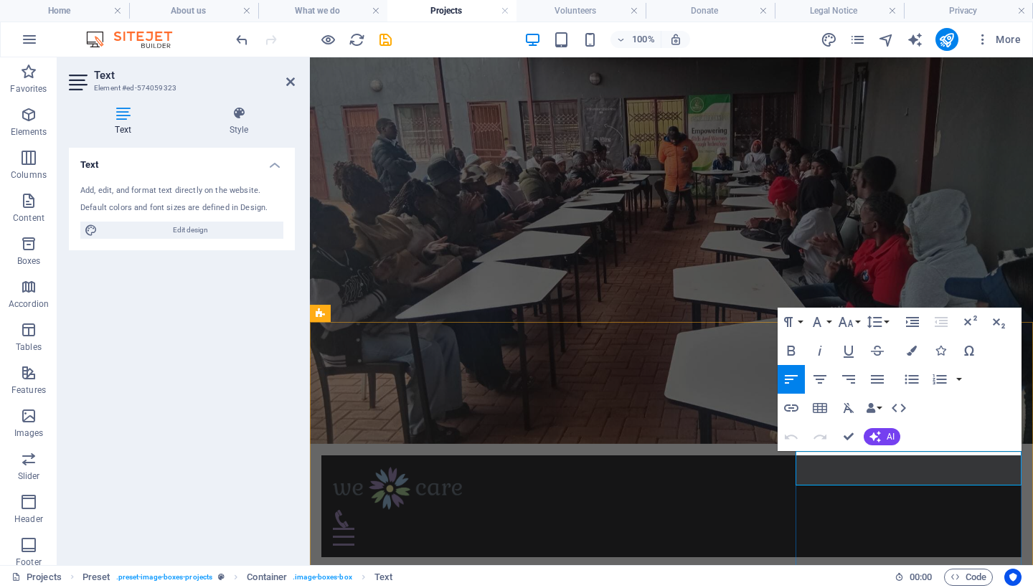
drag, startPoint x: 497, startPoint y: 405, endPoint x: 683, endPoint y: 424, distance: 186.7
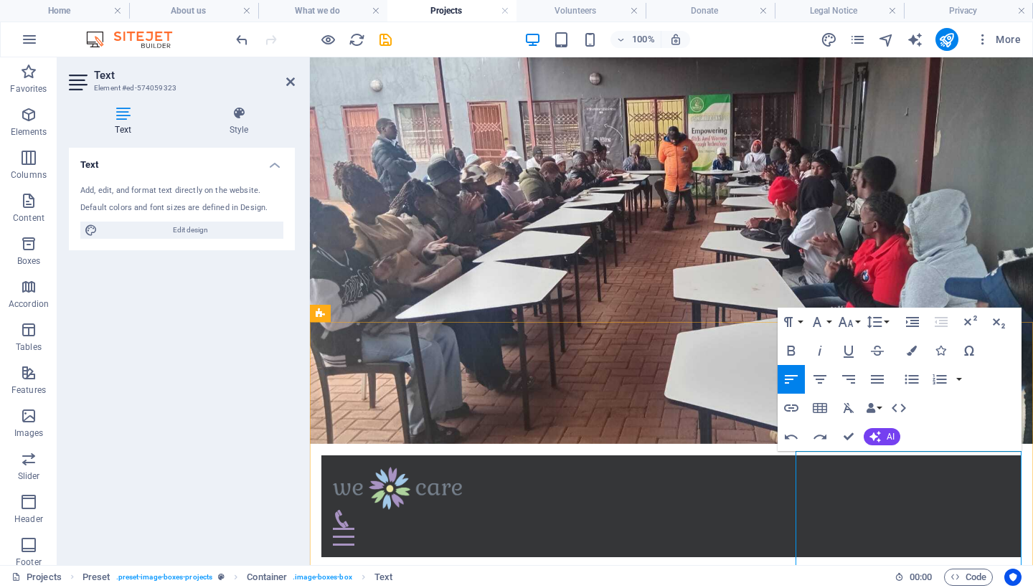
drag, startPoint x: 918, startPoint y: 479, endPoint x: 807, endPoint y: 473, distance: 110.6
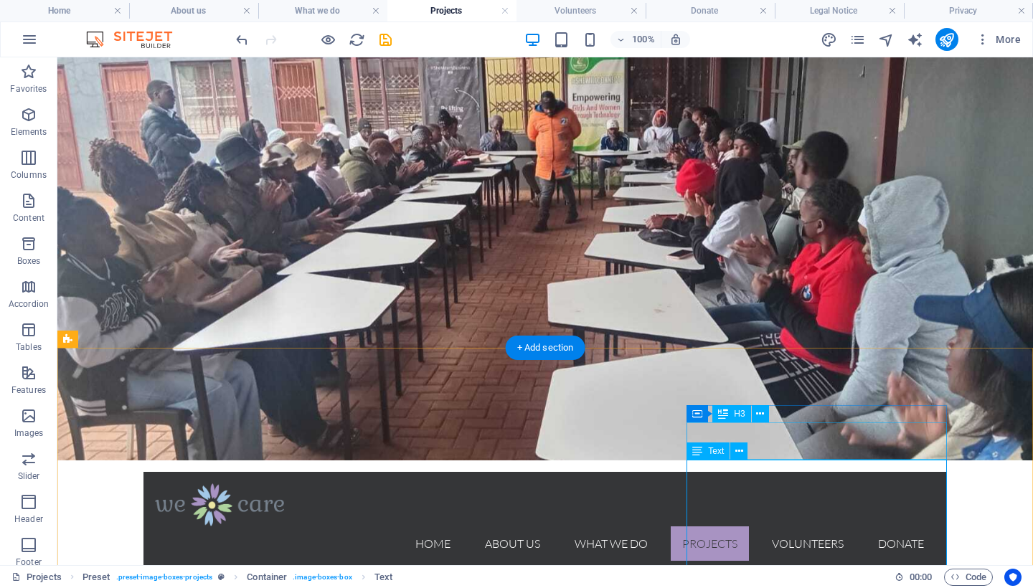
click at [694, 450] on icon at bounding box center [697, 450] width 10 height 17
click at [759, 414] on icon at bounding box center [760, 414] width 8 height 15
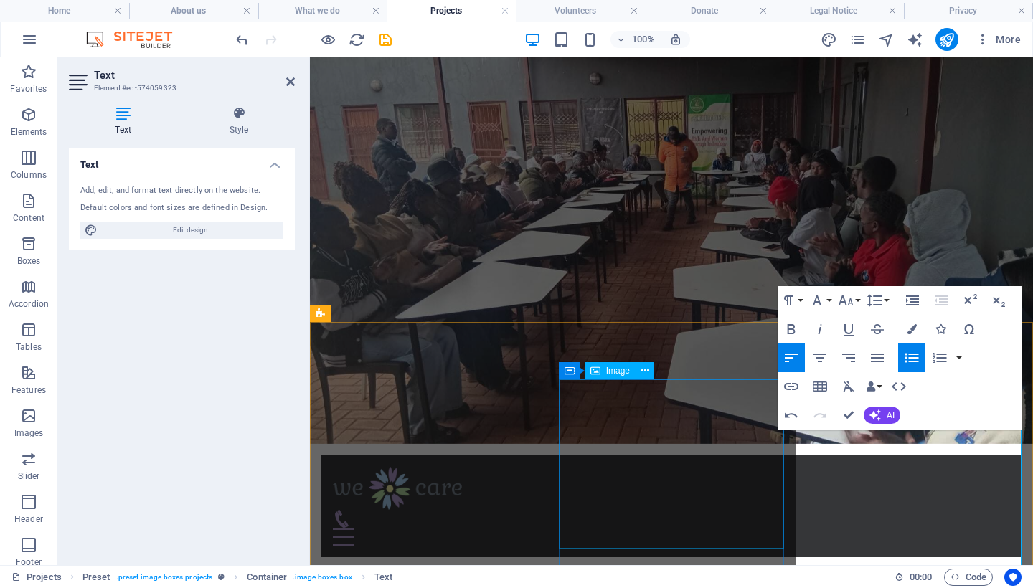
drag, startPoint x: 812, startPoint y: 473, endPoint x: 782, endPoint y: 472, distance: 30.9
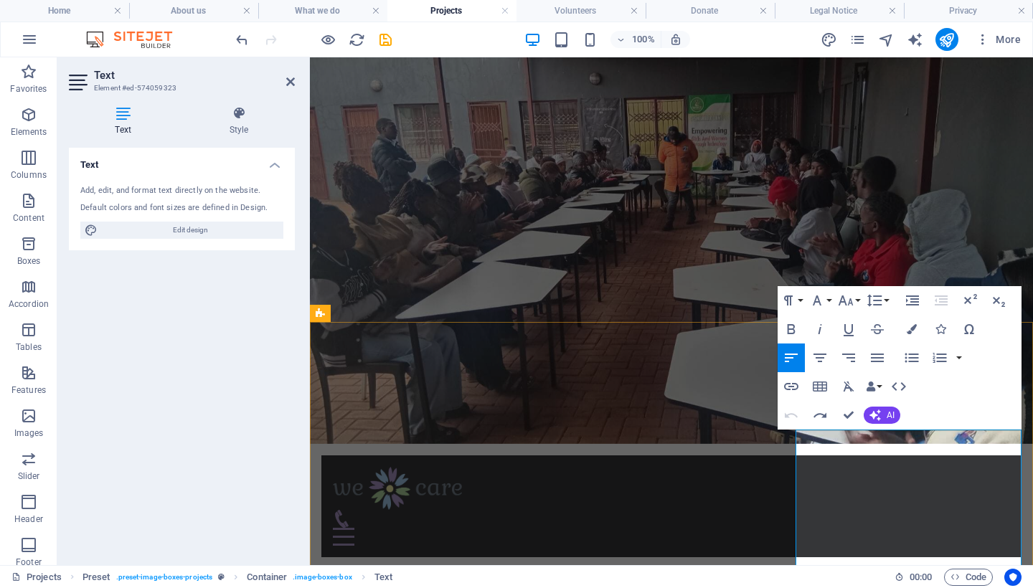
click at [877, 361] on icon "button" at bounding box center [877, 358] width 13 height 9
click at [794, 356] on icon "button" at bounding box center [790, 357] width 17 height 17
click at [823, 358] on icon "button" at bounding box center [819, 358] width 13 height 9
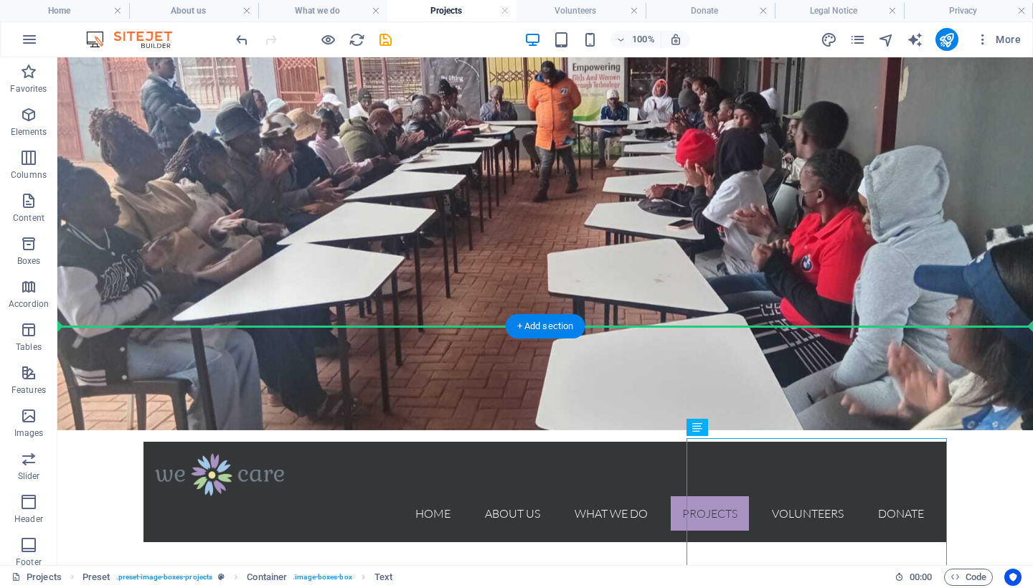
drag, startPoint x: 767, startPoint y: 520, endPoint x: 1029, endPoint y: 521, distance: 262.5
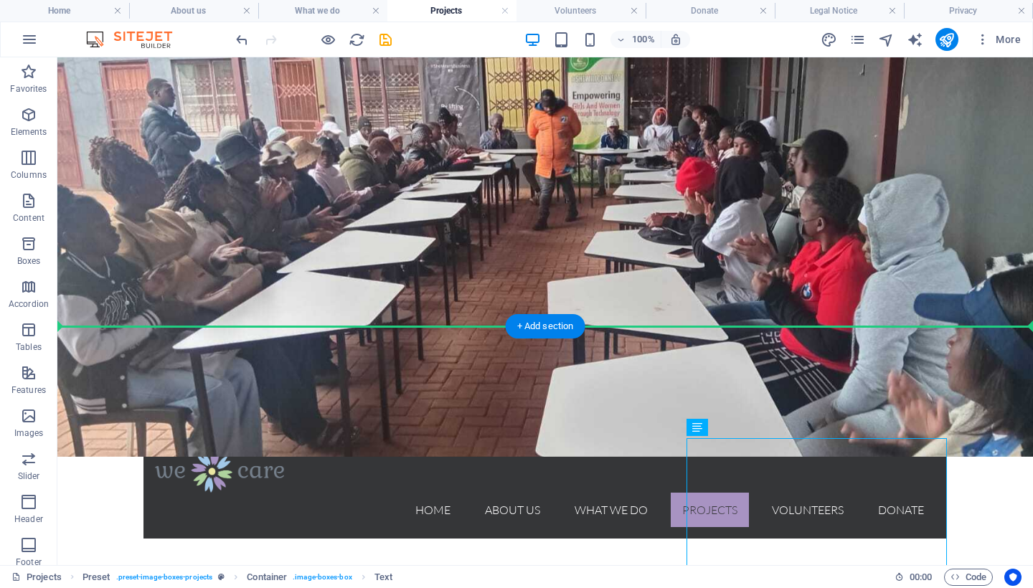
scroll to position [60, 0]
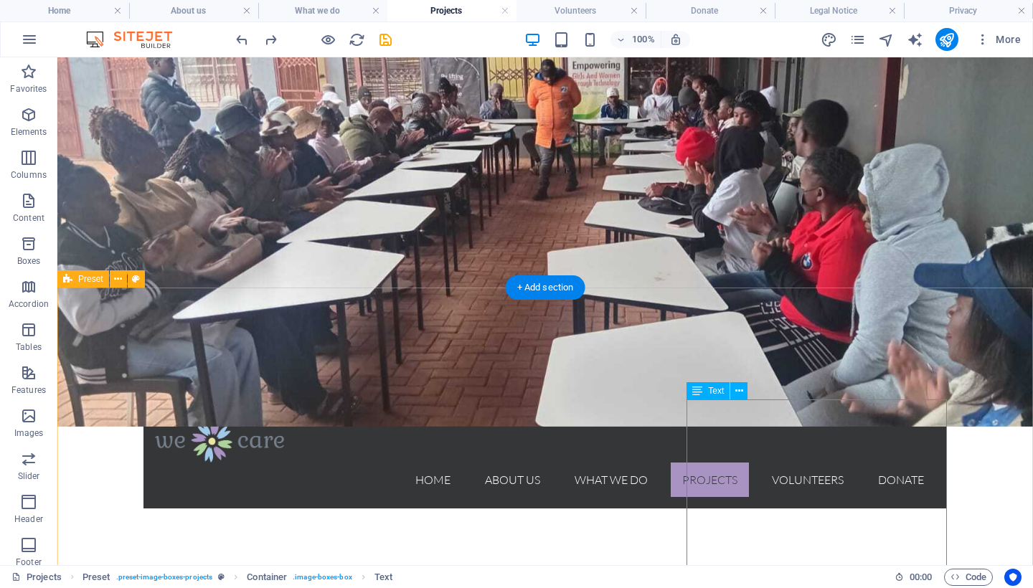
click at [738, 390] on icon at bounding box center [739, 391] width 8 height 15
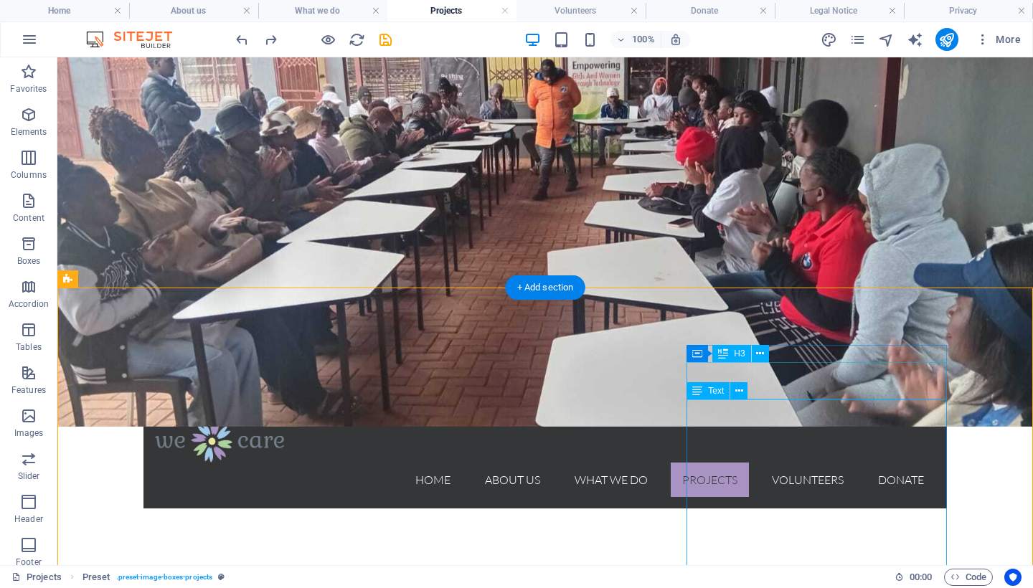
click at [698, 392] on icon at bounding box center [697, 390] width 10 height 17
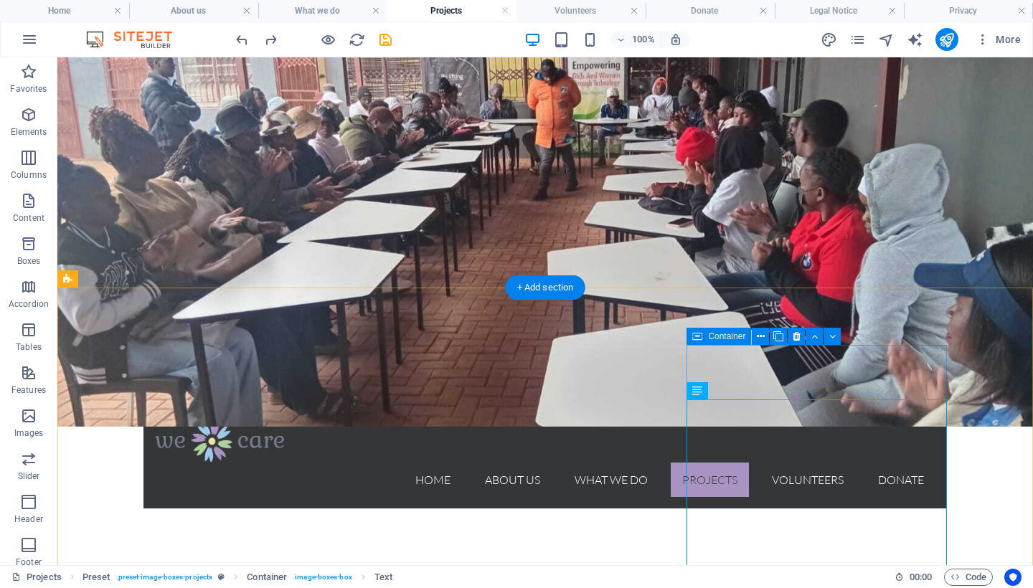
click at [724, 338] on span "Container" at bounding box center [726, 336] width 37 height 9
click at [763, 338] on icon at bounding box center [761, 336] width 8 height 15
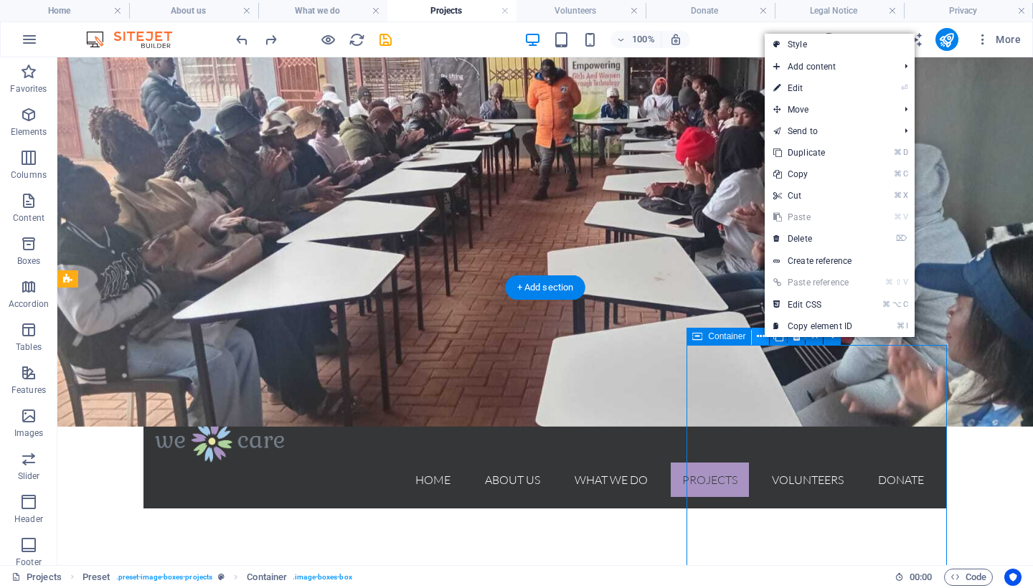
click at [763, 338] on icon at bounding box center [761, 336] width 8 height 15
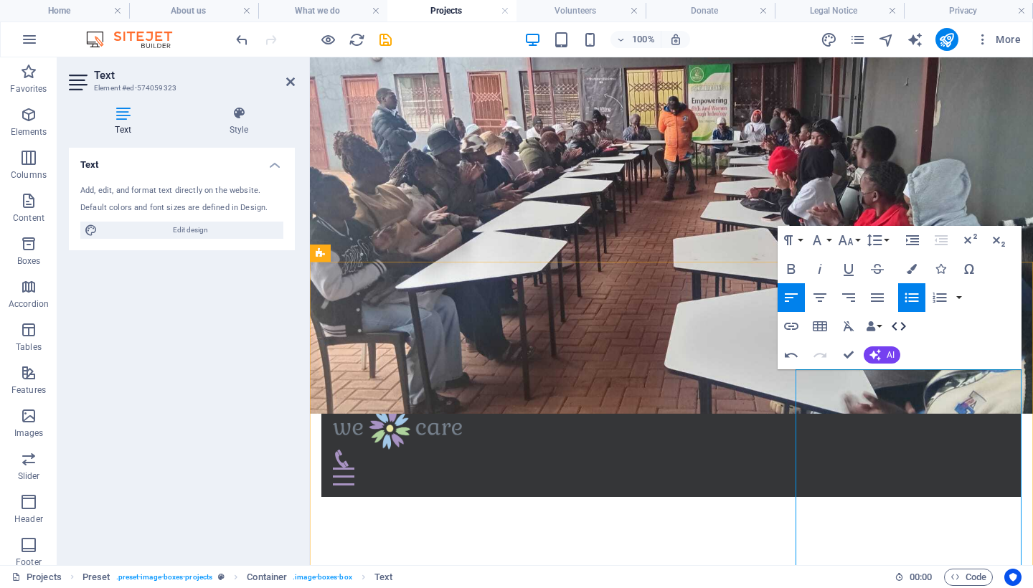
click at [904, 328] on icon "button" at bounding box center [898, 326] width 14 height 9
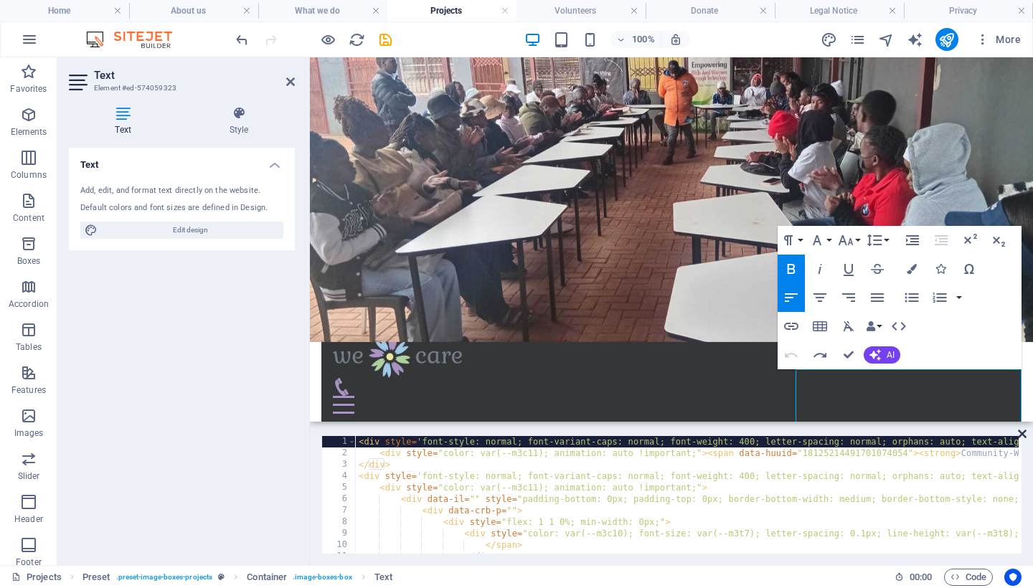
click at [1021, 435] on icon at bounding box center [1022, 433] width 9 height 11
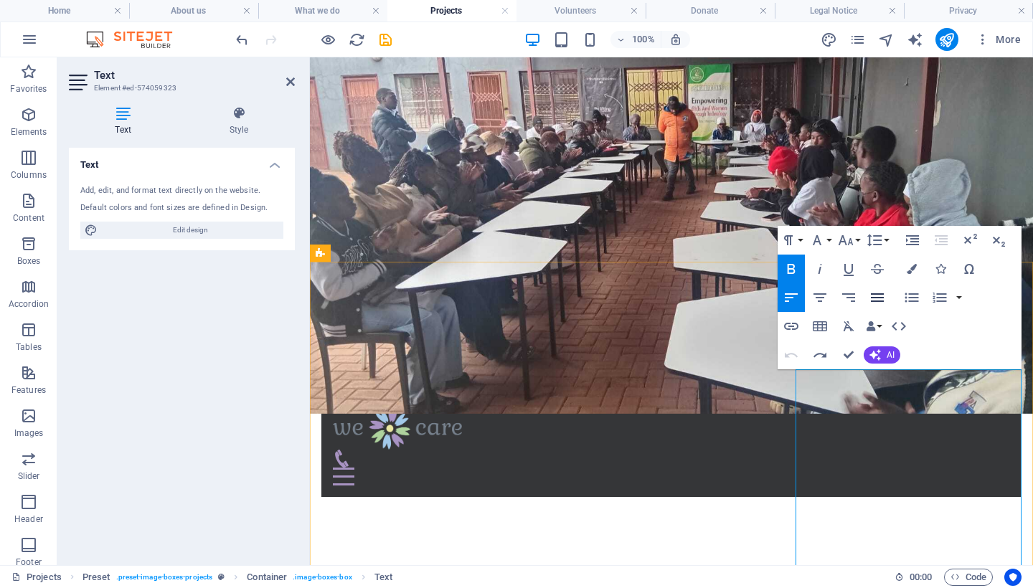
click at [882, 297] on icon "button" at bounding box center [877, 297] width 13 height 9
click at [855, 303] on icon "button" at bounding box center [848, 297] width 17 height 17
drag, startPoint x: 920, startPoint y: 397, endPoint x: 808, endPoint y: 394, distance: 111.9
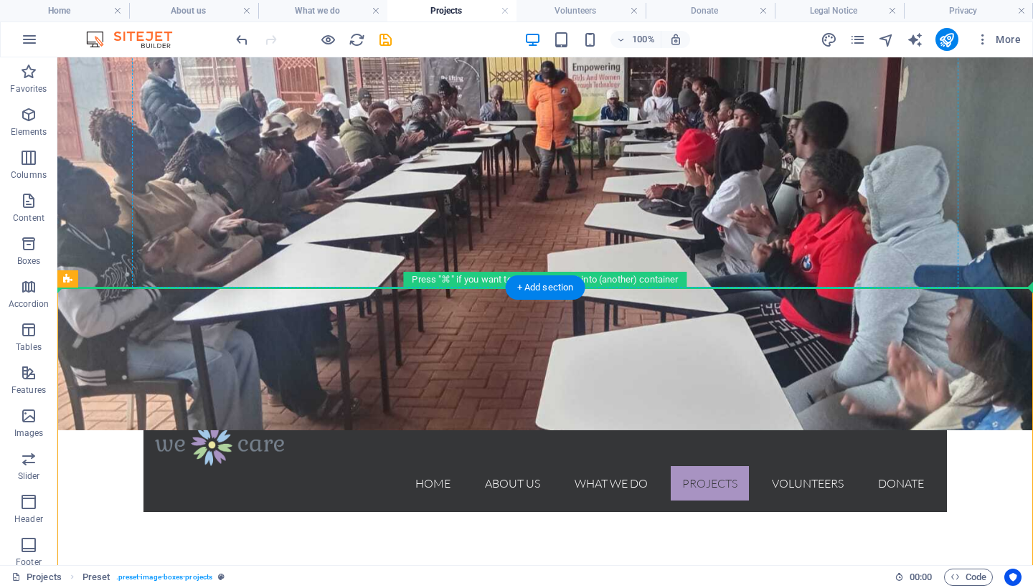
drag, startPoint x: 306, startPoint y: 319, endPoint x: 310, endPoint y: 269, distance: 50.4
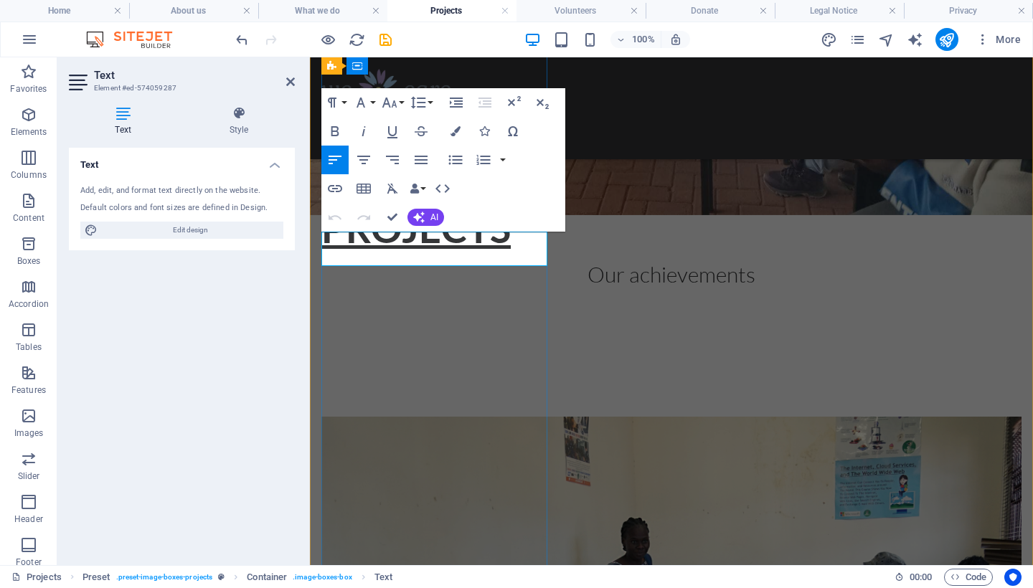
drag, startPoint x: 501, startPoint y: 256, endPoint x: 331, endPoint y: 243, distance: 170.4
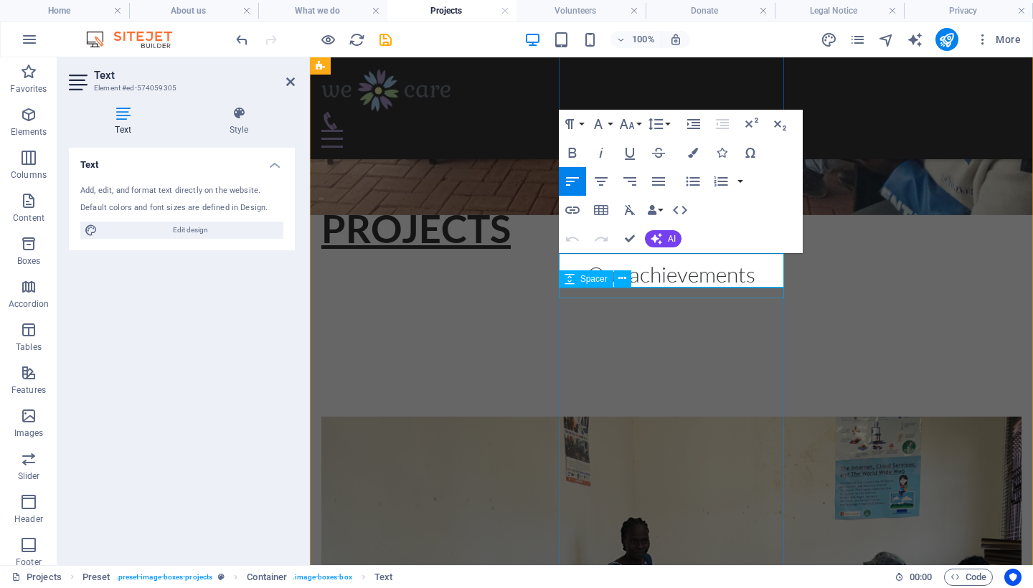
drag, startPoint x: 569, startPoint y: 264, endPoint x: 748, endPoint y: 288, distance: 180.2
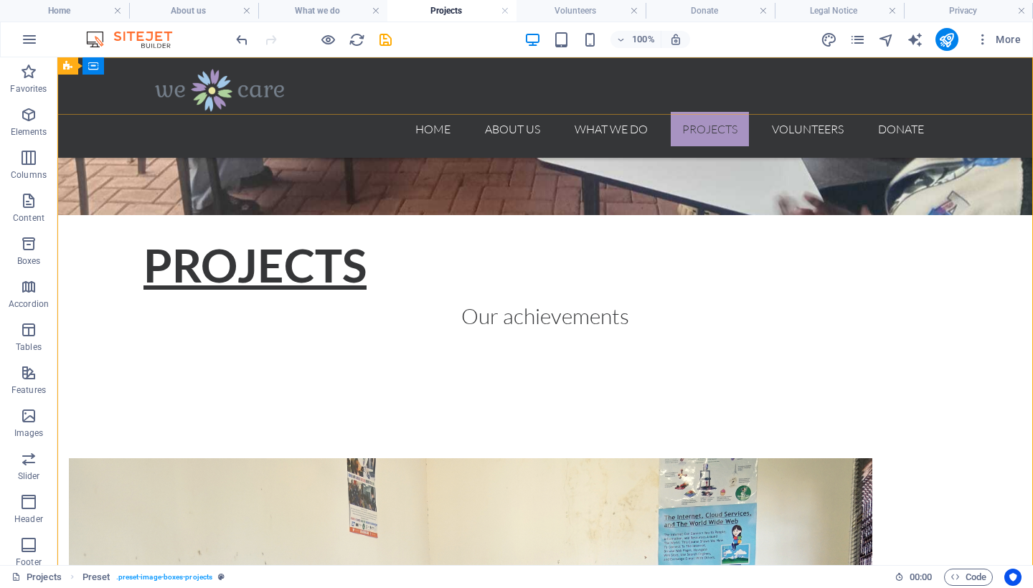
click at [822, 112] on nav "Home About us What we do Projects Volunteers Donate" at bounding box center [545, 129] width 780 height 34
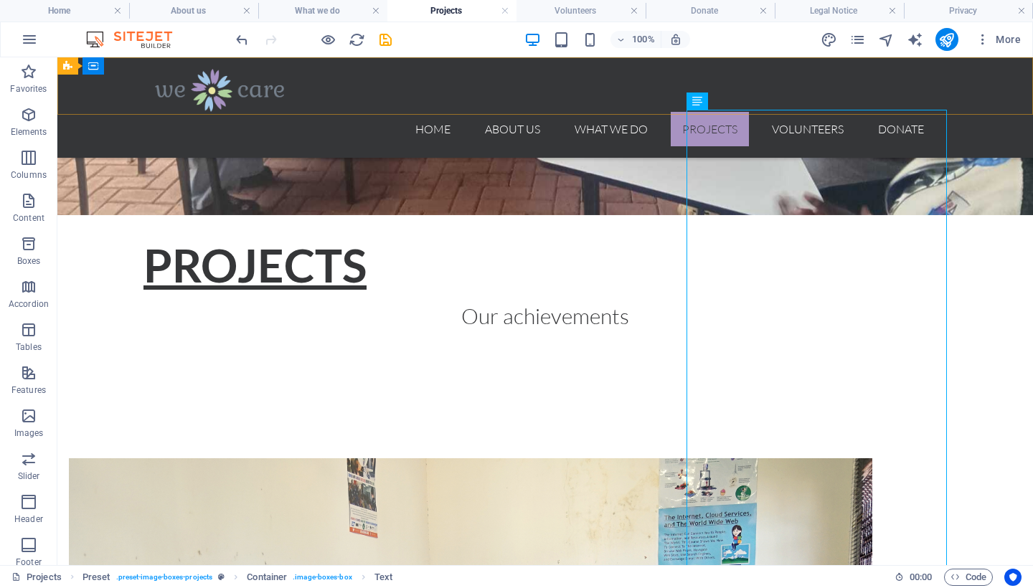
click at [810, 112] on nav "Home About us What we do Projects Volunteers Donate" at bounding box center [545, 129] width 780 height 34
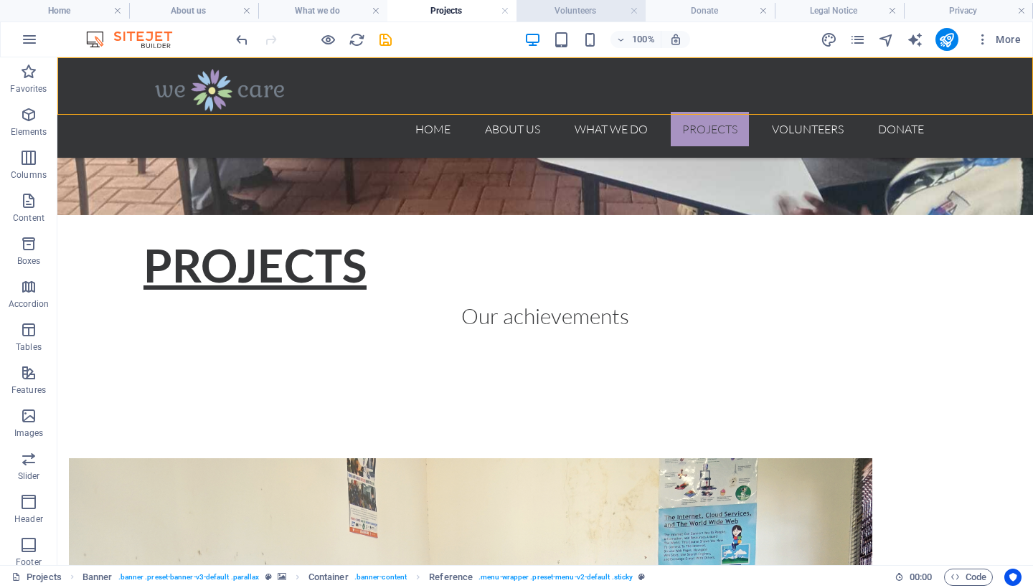
click at [576, 11] on h4 "Volunteers" at bounding box center [580, 11] width 129 height 16
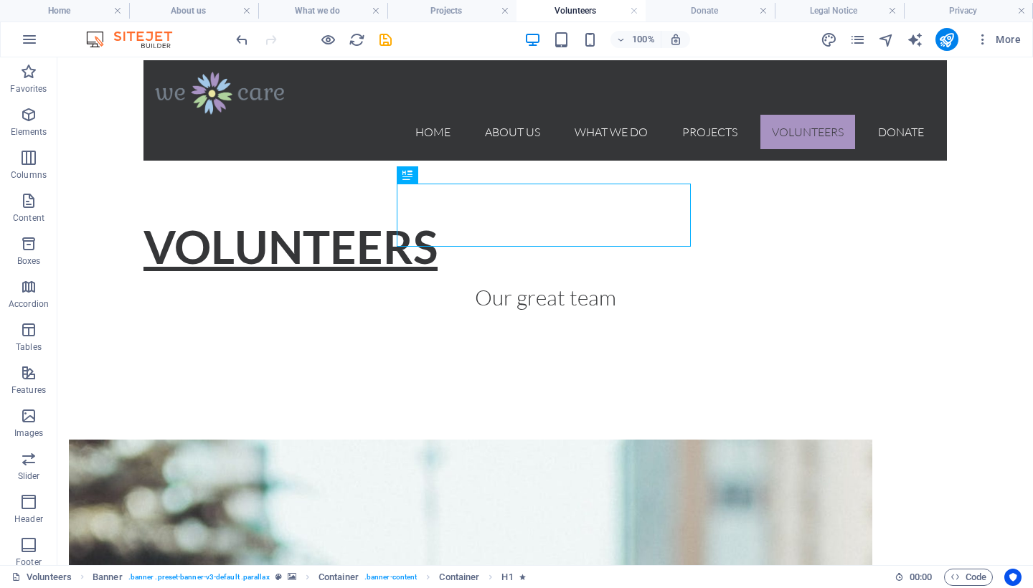
scroll to position [479, 0]
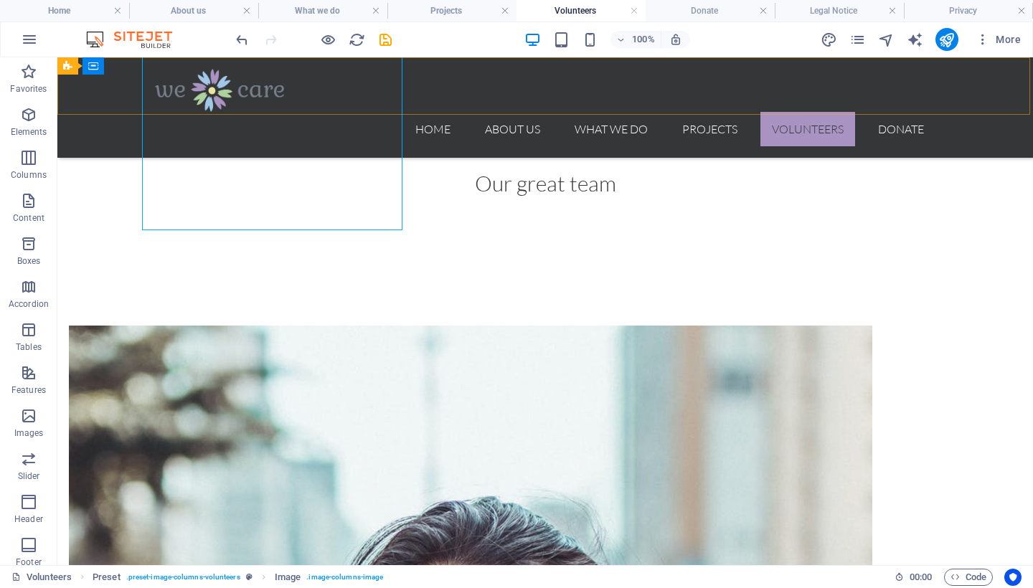
click at [899, 112] on nav "Home About us What we do Projects Volunteers Donate" at bounding box center [545, 129] width 780 height 34
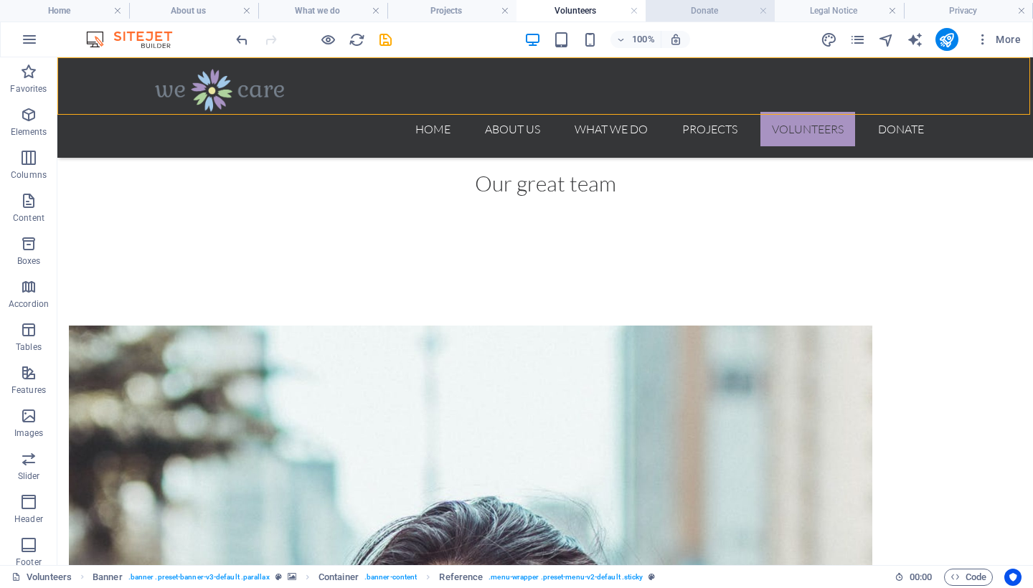
click at [708, 6] on h4 "Donate" at bounding box center [709, 11] width 129 height 16
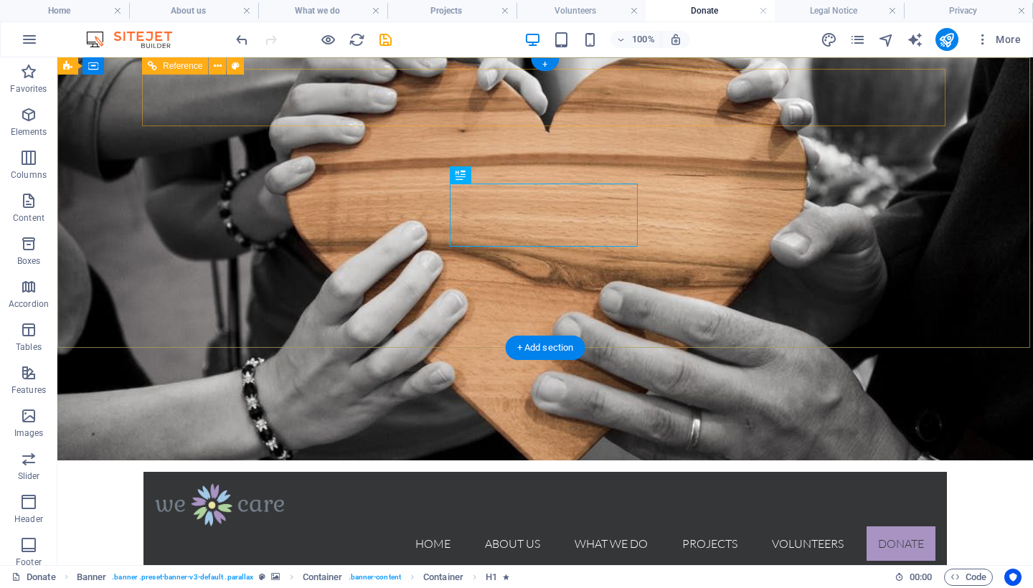
click at [809, 526] on nav "Home About us What we do Projects Volunteers Donate" at bounding box center [545, 543] width 780 height 34
click at [801, 526] on nav "Home About us What we do Projects Volunteers Donate" at bounding box center [545, 543] width 780 height 34
